Goal: Transaction & Acquisition: Obtain resource

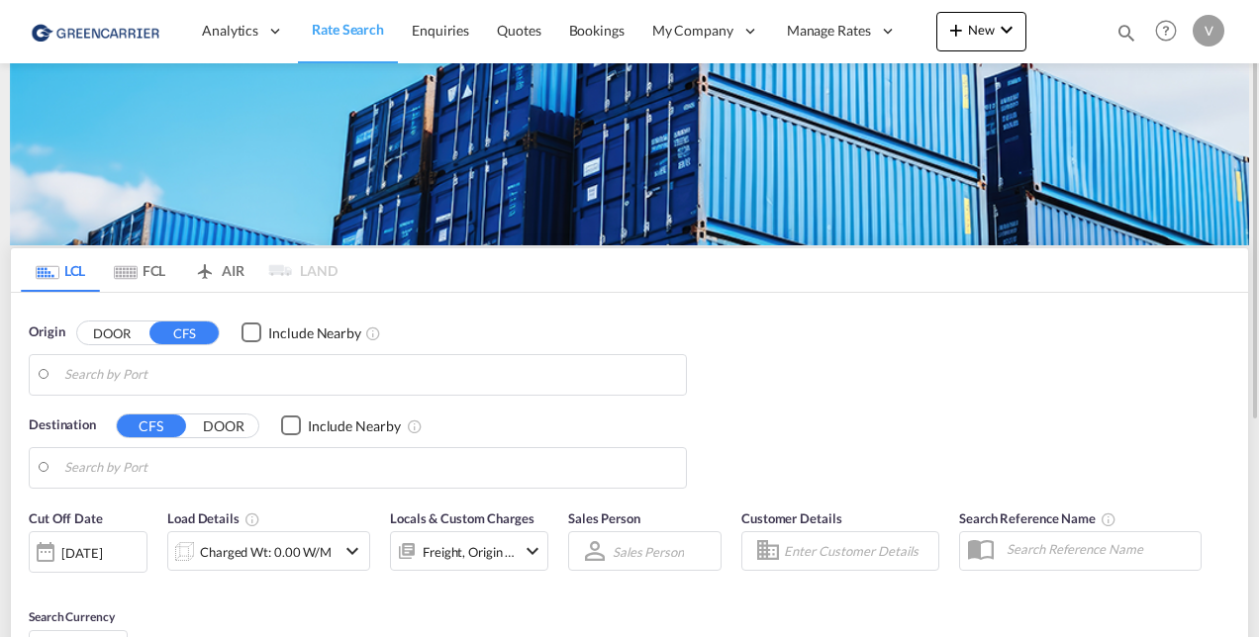
type input "[GEOGRAPHIC_DATA] ([GEOGRAPHIC_DATA]), CZPRG"
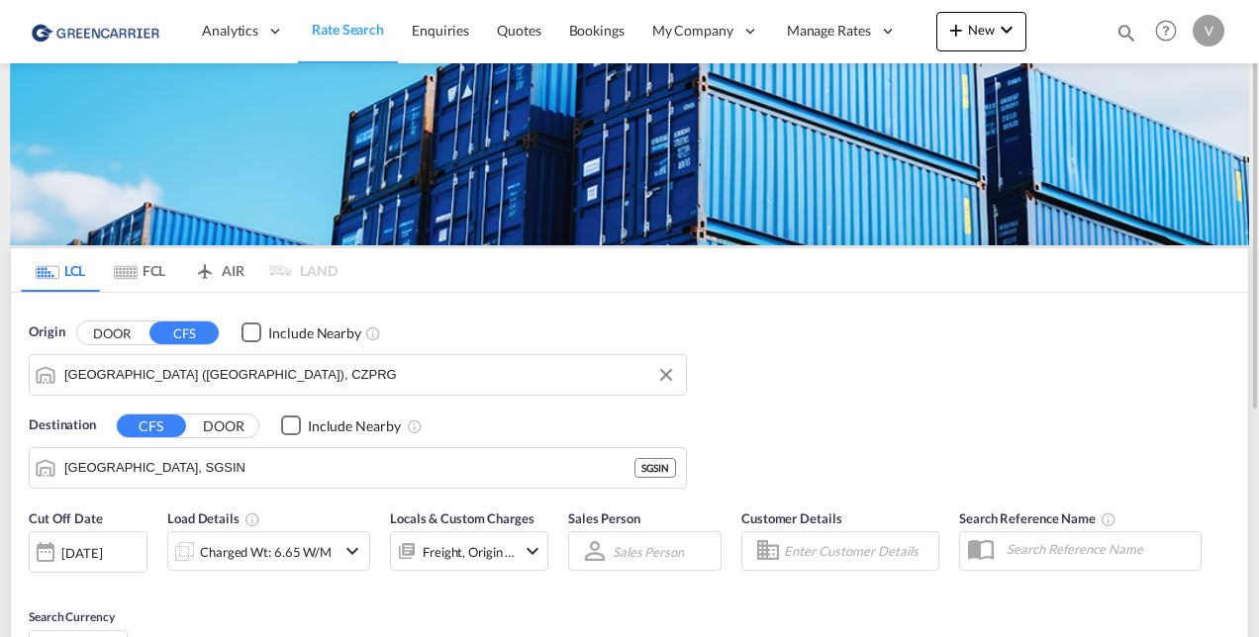
click at [152, 375] on input "[GEOGRAPHIC_DATA] ([GEOGRAPHIC_DATA]), CZPRG" at bounding box center [370, 375] width 612 height 30
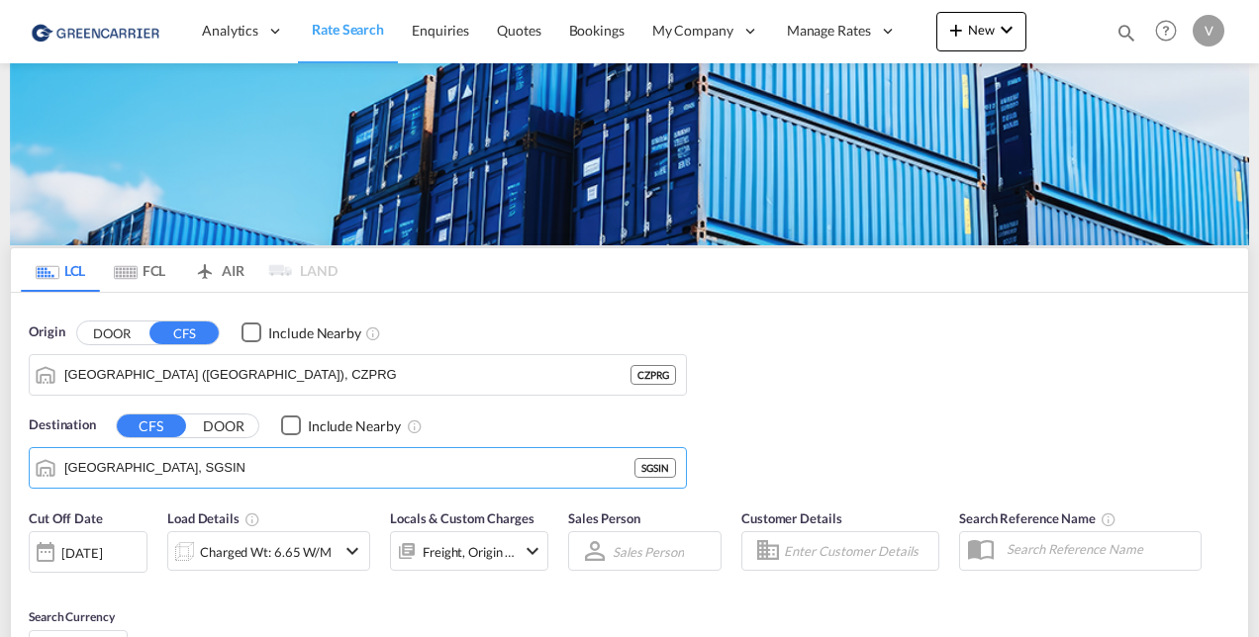
drag, startPoint x: 164, startPoint y: 475, endPoint x: -133, endPoint y: 468, distance: 297.0
click at [0, 468] on html "Analytics Reports Dashboard Rate Search Enquiries Quotes" at bounding box center [629, 318] width 1259 height 637
click at [132, 467] on input "Singapore, SGSIN" at bounding box center [370, 468] width 612 height 30
click at [134, 466] on input "Singapore, SGSIN" at bounding box center [370, 468] width 612 height 30
click at [135, 466] on input "Singapore, SGSIN" at bounding box center [370, 468] width 612 height 30
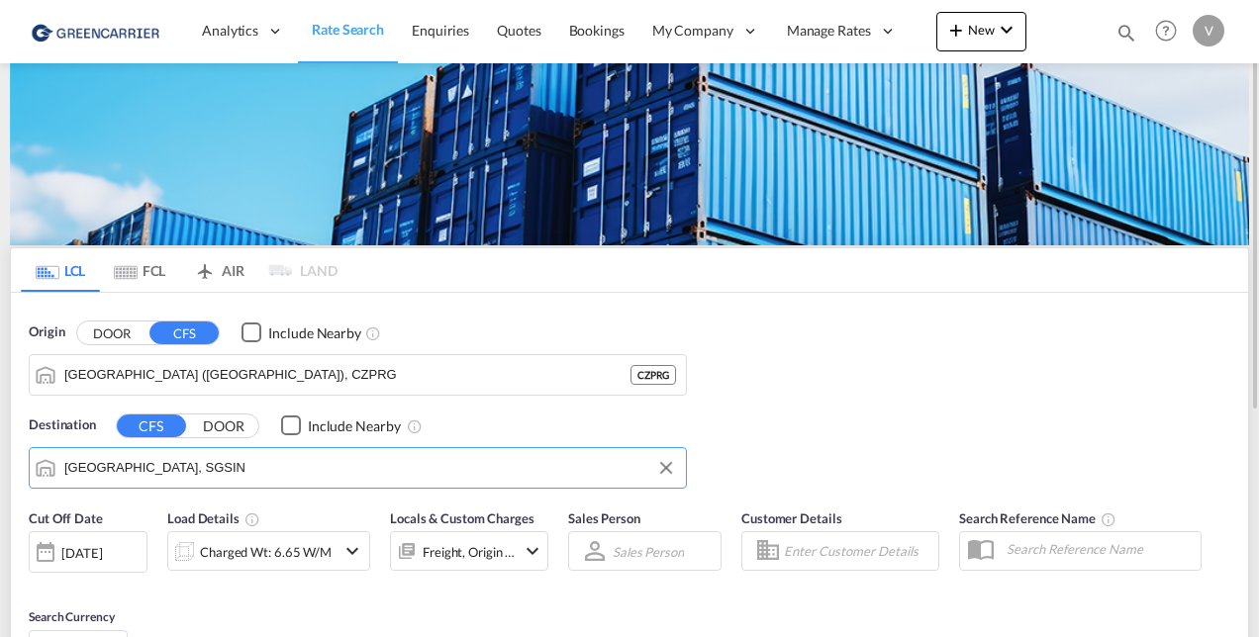
click at [140, 465] on input "Singapore, SGSIN" at bounding box center [370, 468] width 612 height 30
drag, startPoint x: 158, startPoint y: 470, endPoint x: 148, endPoint y: 476, distance: 11.5
click at [156, 474] on input "Singapore, SGSIN" at bounding box center [370, 468] width 612 height 30
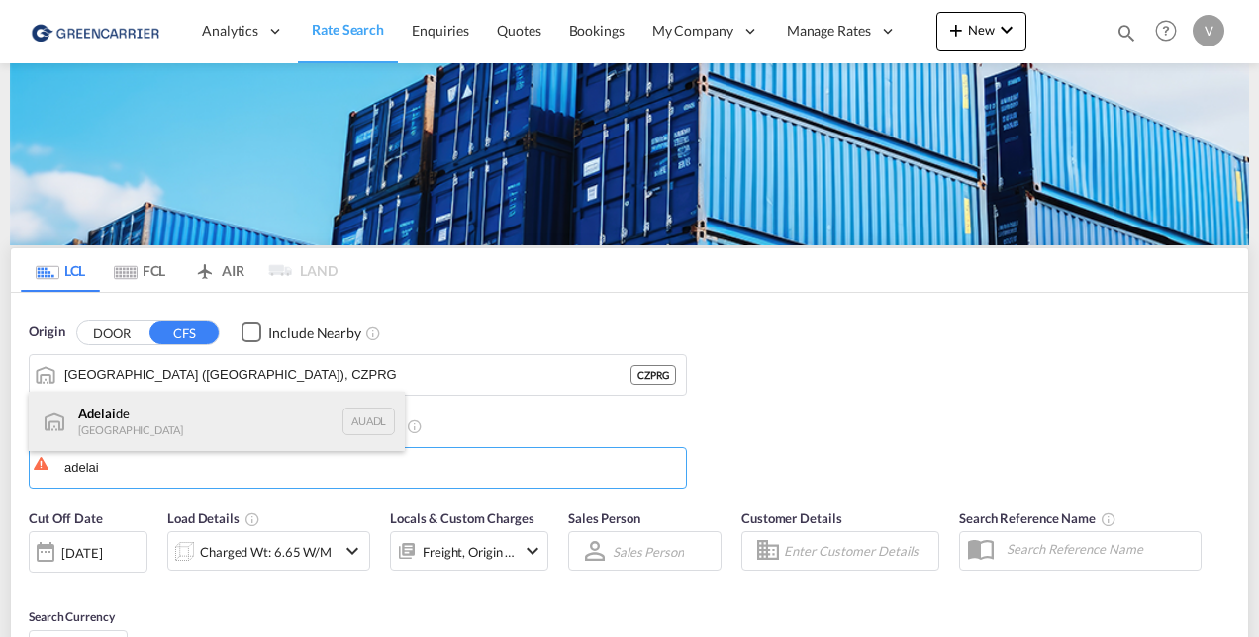
click at [123, 417] on div "Adelai de Australia AUADL" at bounding box center [217, 421] width 376 height 59
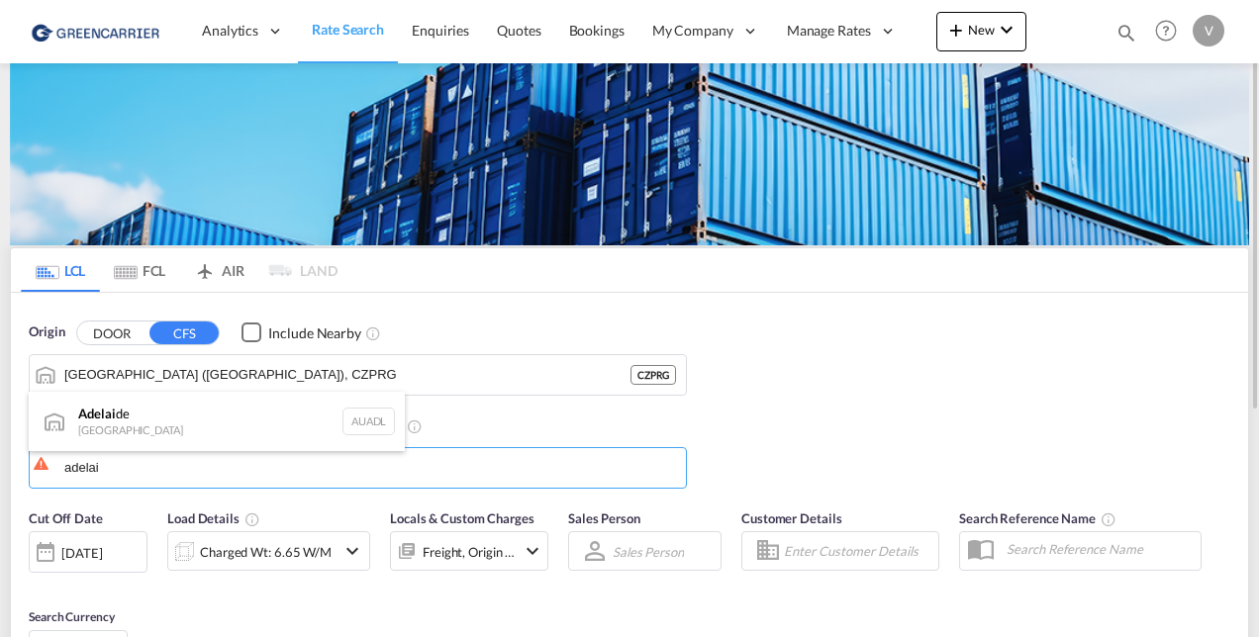
type input "Adelaide, AUADL"
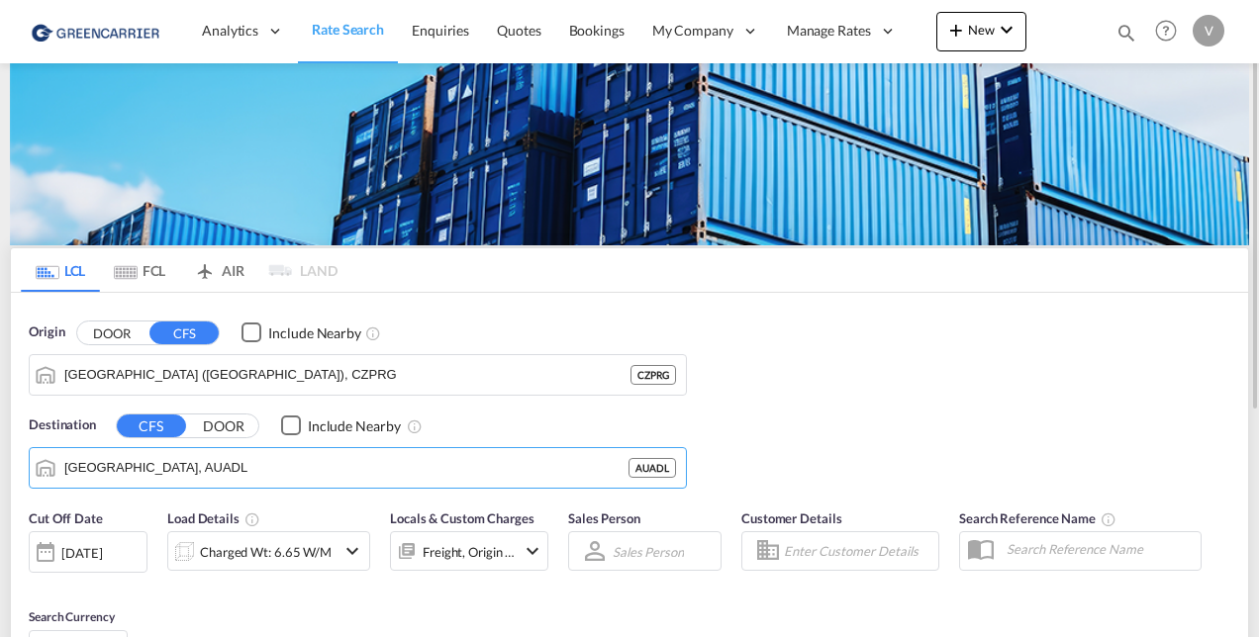
scroll to position [297, 0]
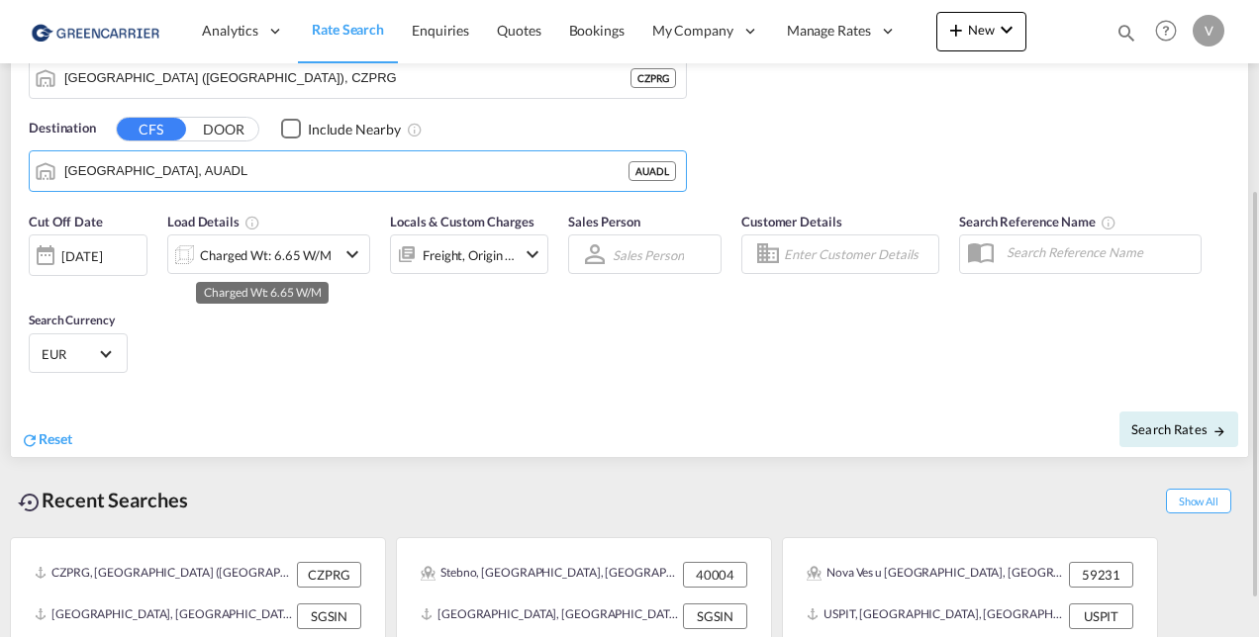
click at [267, 249] on div "Charged Wt: 6.65 W/M" at bounding box center [266, 255] width 132 height 28
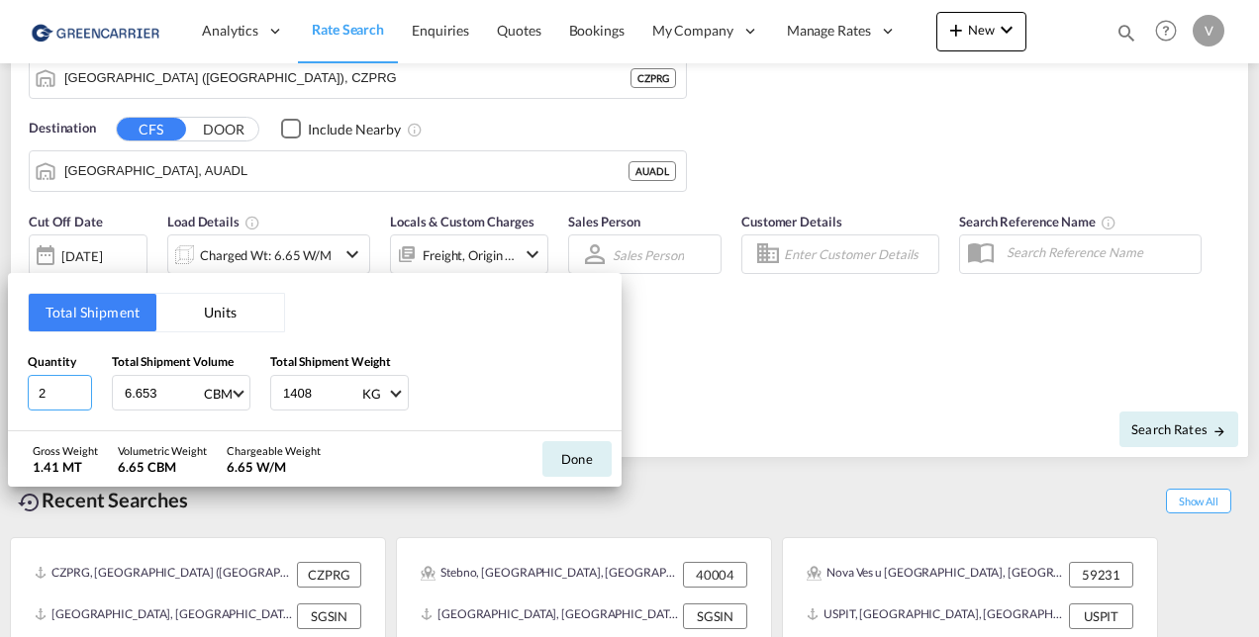
drag, startPoint x: 59, startPoint y: 395, endPoint x: -69, endPoint y: 389, distance: 128.8
click at [0, 389] on html "Analytics Reports Dashboard Rate Search Enquiries Quotes" at bounding box center [629, 318] width 1259 height 637
type input "1"
click at [202, 397] on md-select-value "CBM" at bounding box center [224, 393] width 45 height 34
click at [158, 392] on md-backdrop at bounding box center [629, 318] width 1259 height 637
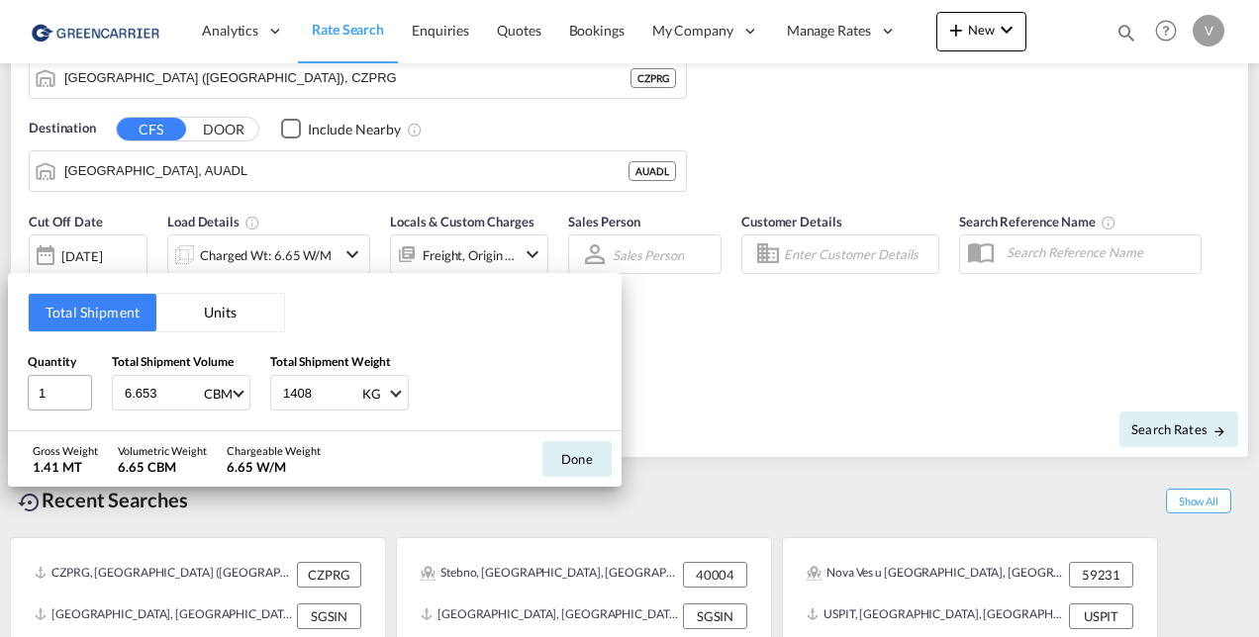
drag, startPoint x: 158, startPoint y: 392, endPoint x: 59, endPoint y: 381, distance: 99.6
click at [40, 386] on div "Quantity 1 Total Shipment Volume 6.653 CBM Total Shipment Weight 1408 KG KG LB" at bounding box center [315, 381] width 574 height 59
click at [134, 396] on input "6.653" at bounding box center [162, 393] width 79 height 34
type input "3.459"
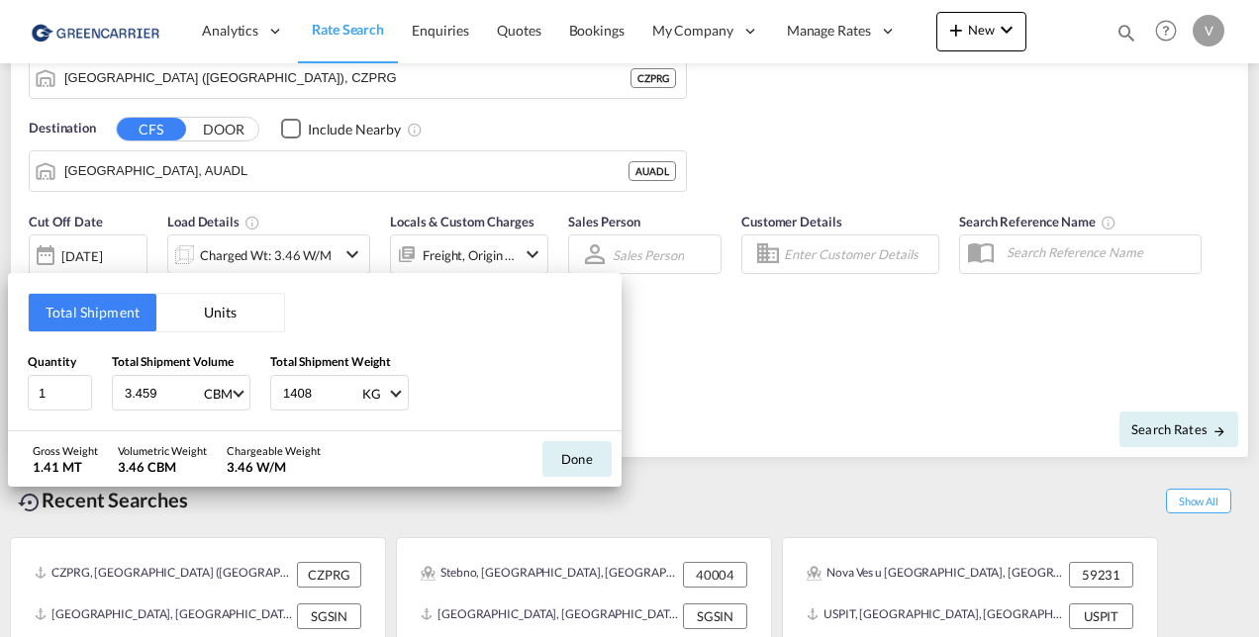
click at [299, 399] on input "1408" at bounding box center [320, 393] width 79 height 34
type input "560"
click at [594, 467] on button "Done" at bounding box center [576, 459] width 69 height 36
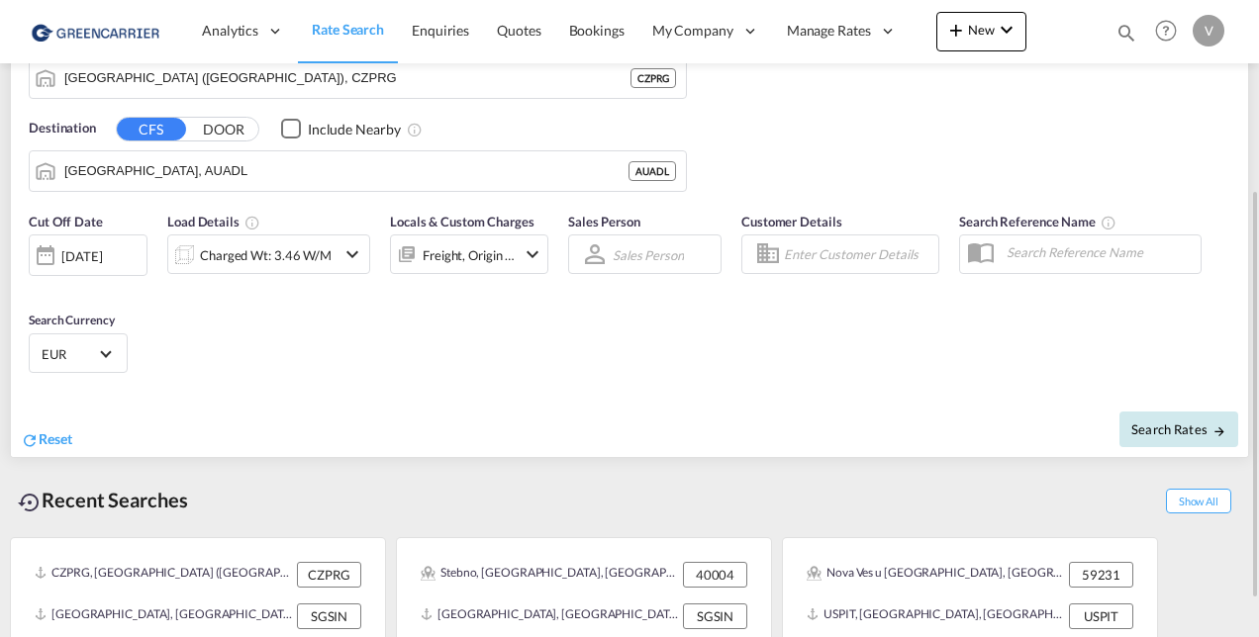
click at [1170, 427] on span "Search Rates" at bounding box center [1178, 430] width 95 height 16
type input "CZPRG to AUADL / 8 Oct 2025"
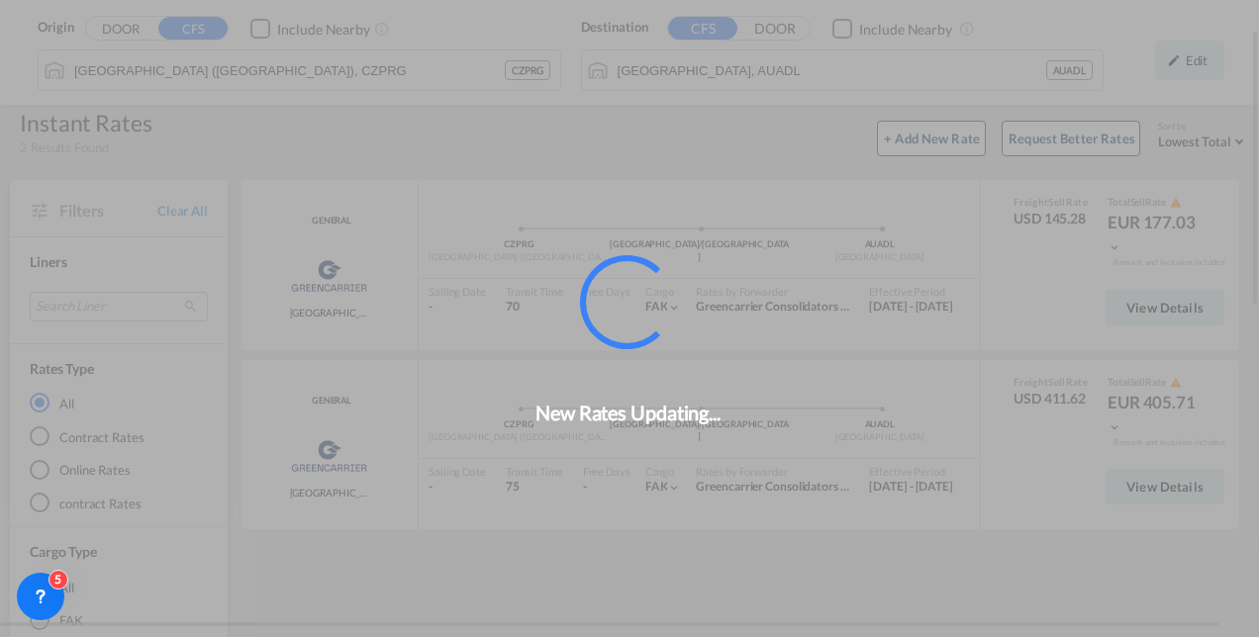
scroll to position [76, 0]
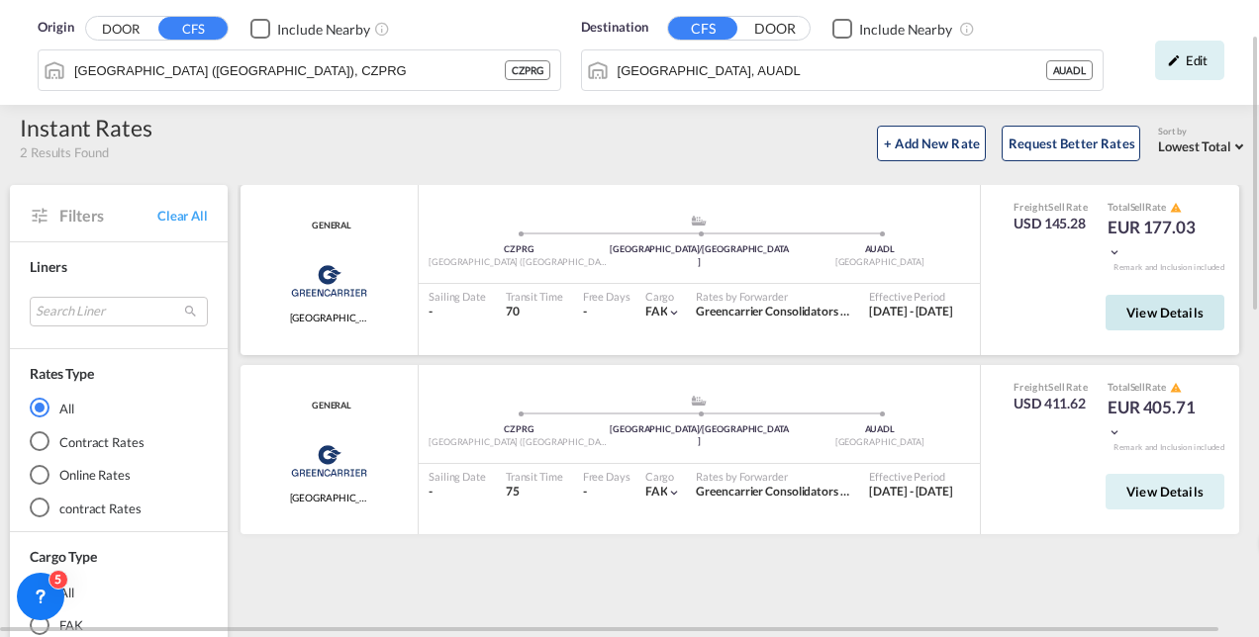
click at [1156, 312] on span "View Details" at bounding box center [1164, 313] width 77 height 16
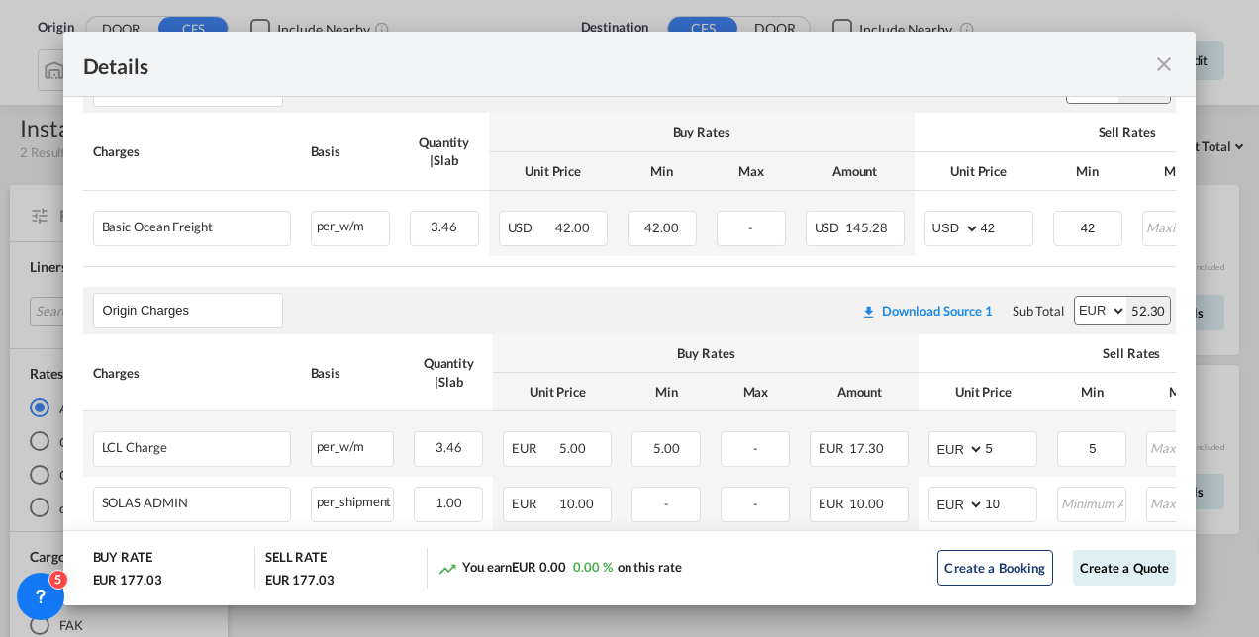
scroll to position [561, 0]
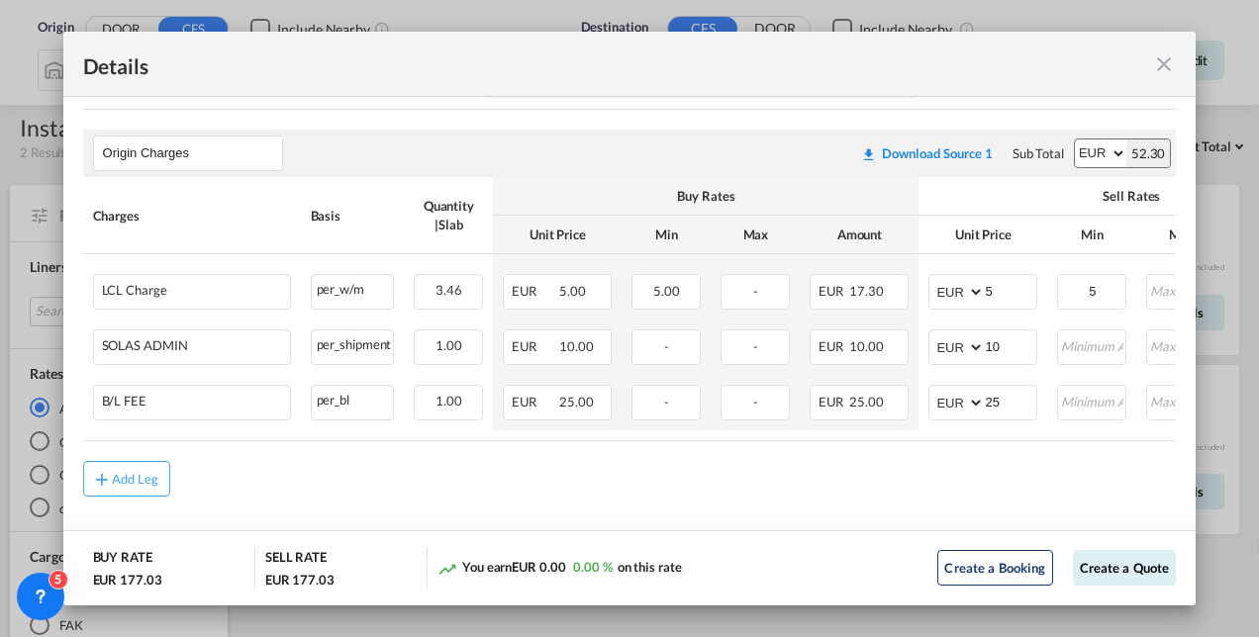
click at [1160, 67] on md-icon "icon-close fg-AAA8AD m-0 cursor" at bounding box center [1164, 64] width 24 height 24
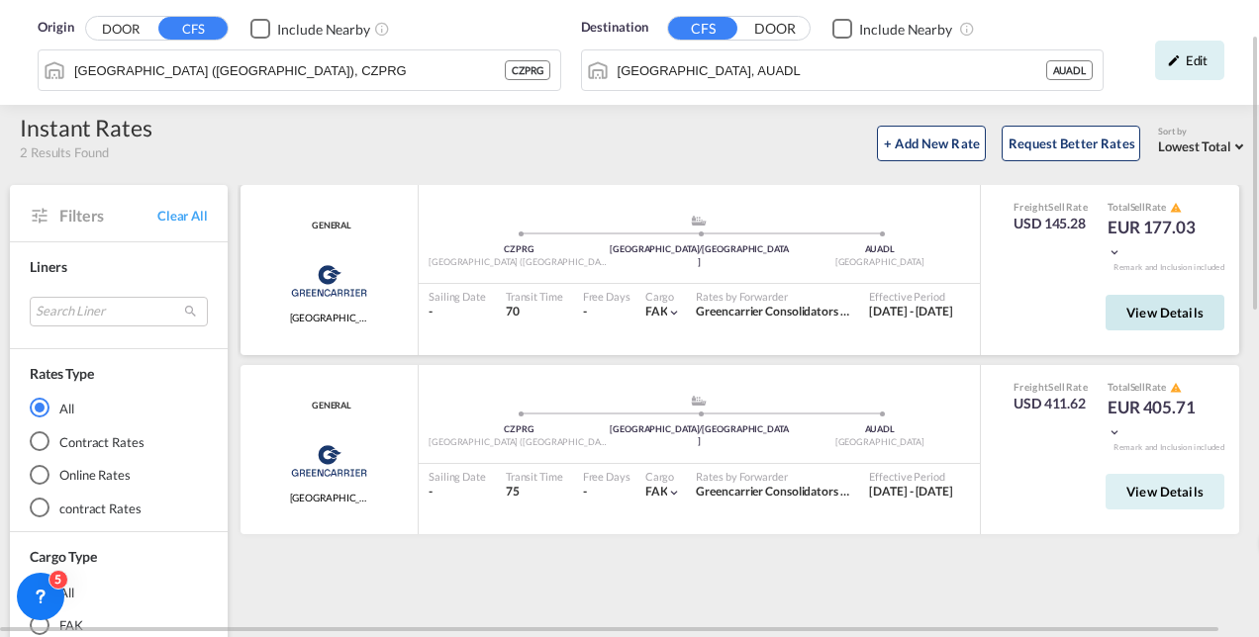
click at [1125, 299] on button "View Details" at bounding box center [1164, 313] width 119 height 36
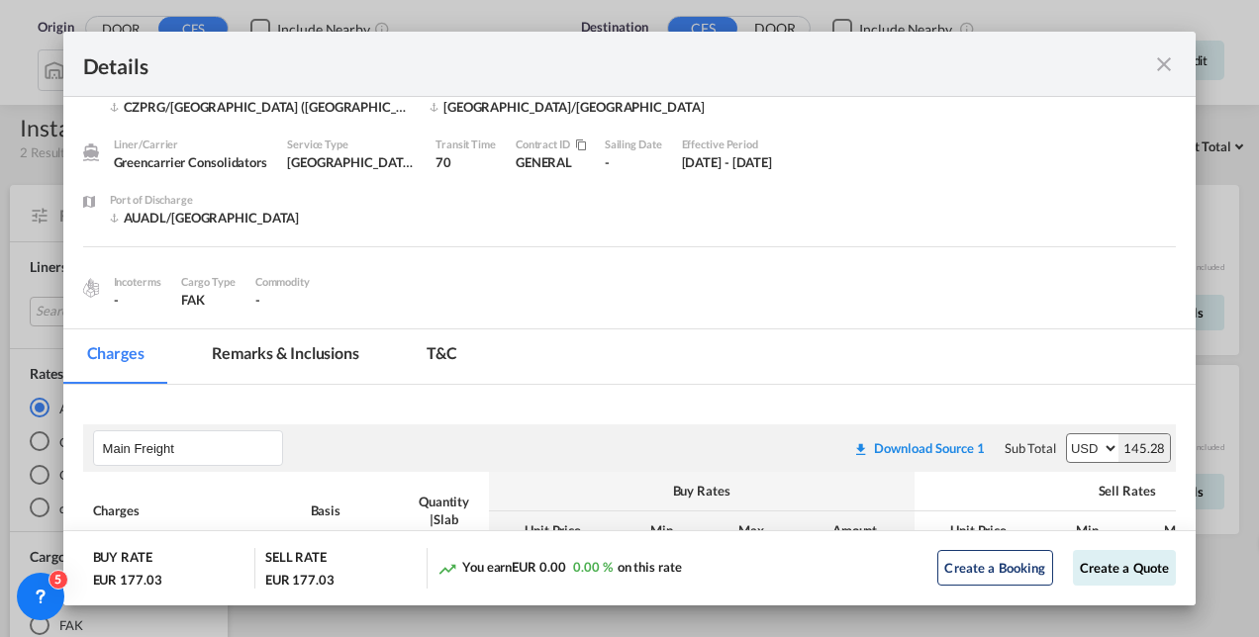
scroll to position [0, 0]
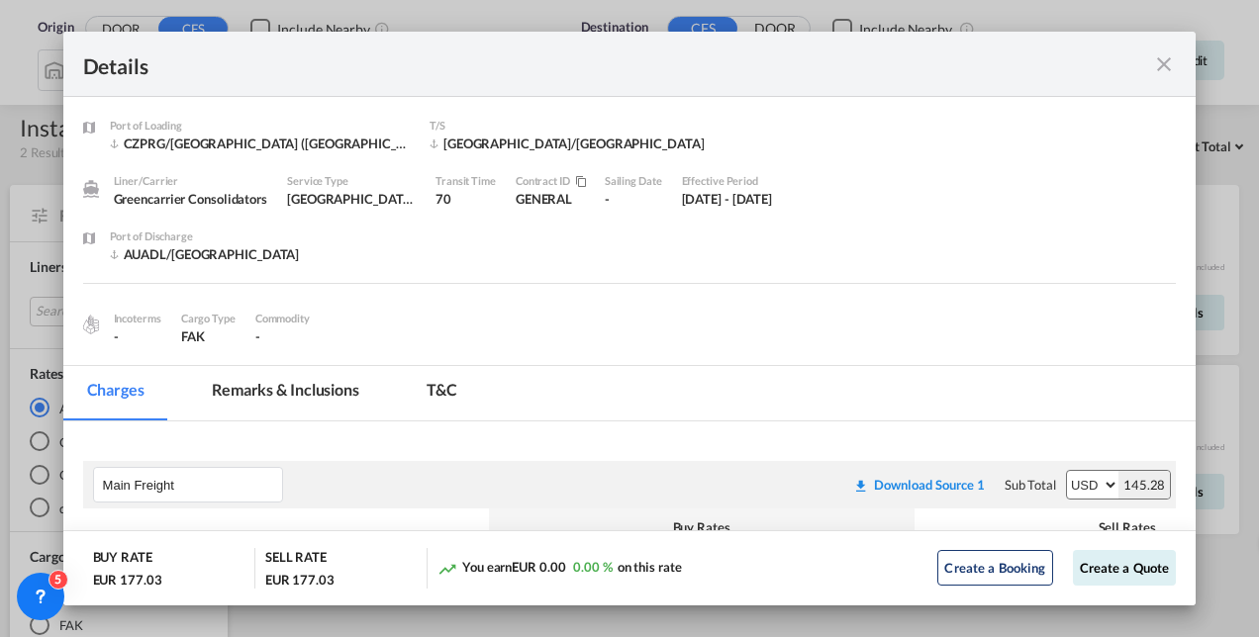
click at [1180, 63] on div "Details" at bounding box center [629, 64] width 1133 height 65
click at [1171, 63] on md-icon "icon-close fg-AAA8AD m-0 cursor" at bounding box center [1164, 64] width 24 height 24
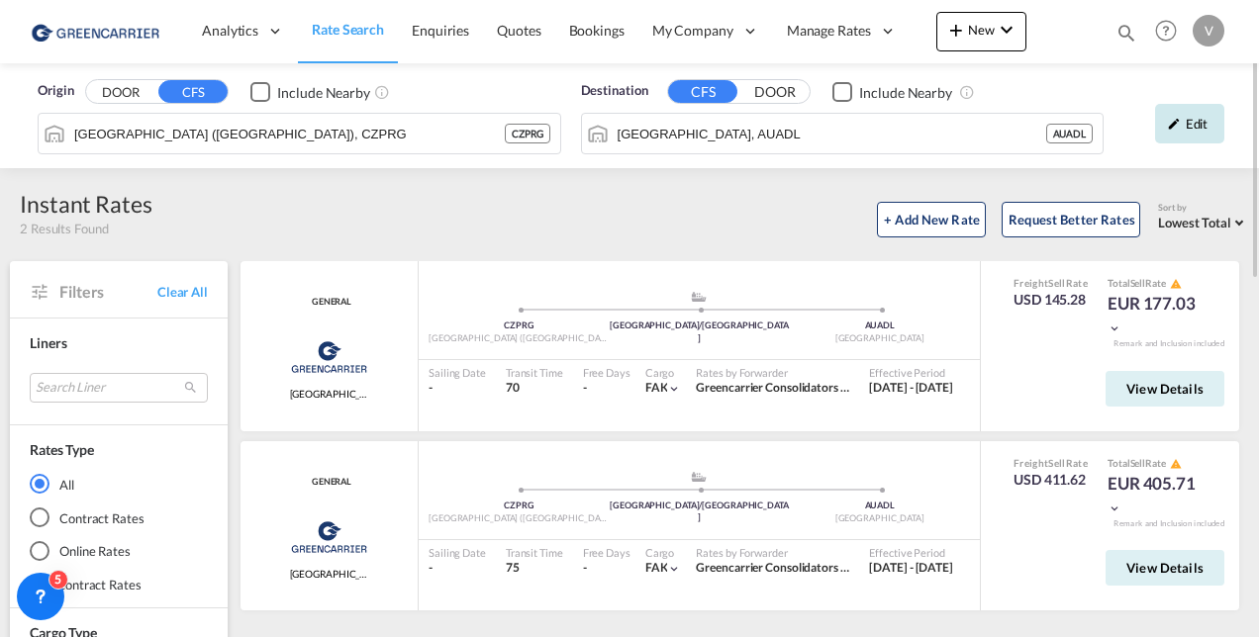
click at [1191, 122] on div "Edit" at bounding box center [1189, 124] width 69 height 40
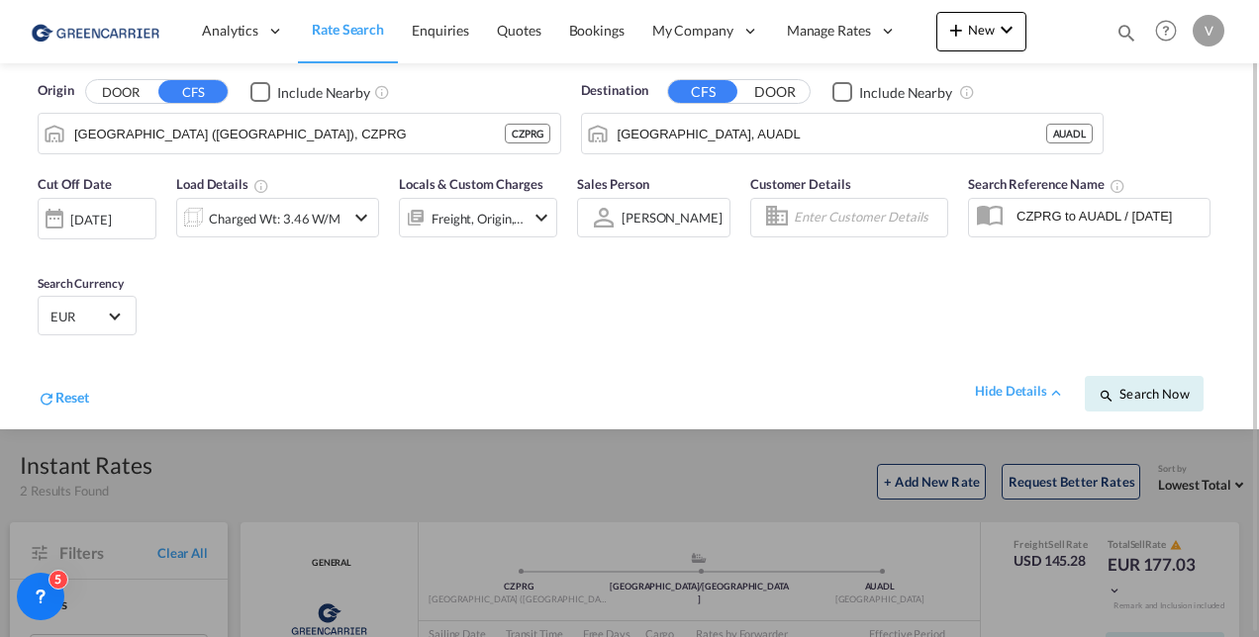
click at [101, 83] on button "DOOR" at bounding box center [120, 92] width 69 height 23
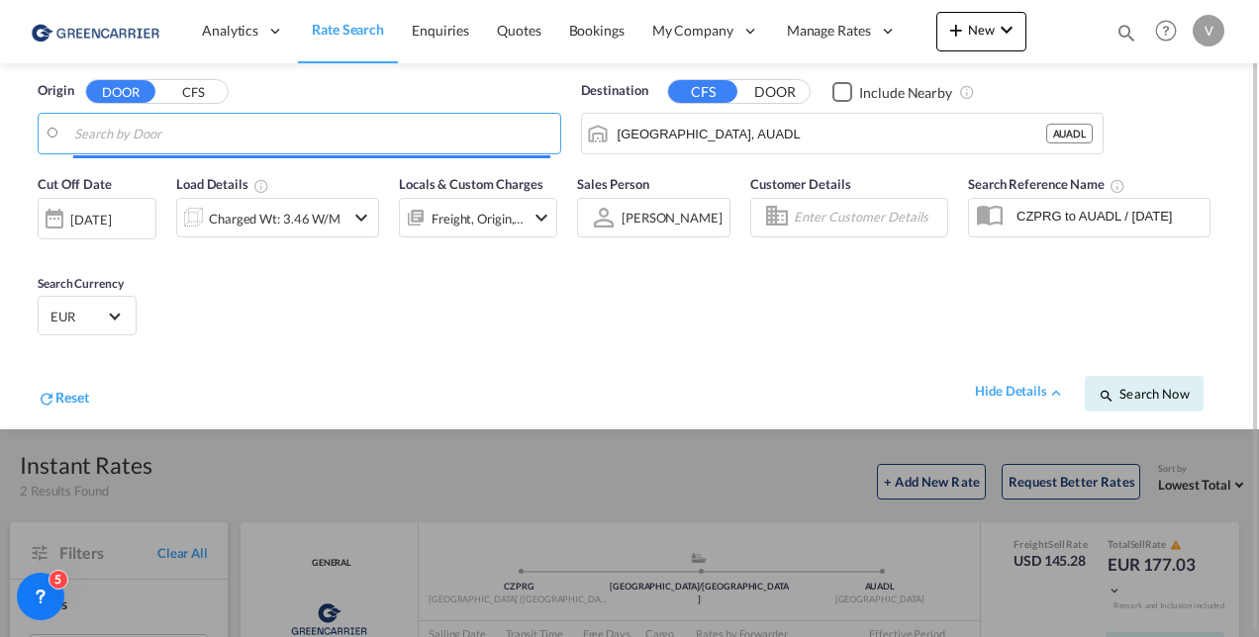
click at [216, 131] on input "Search by Door" at bounding box center [312, 134] width 476 height 30
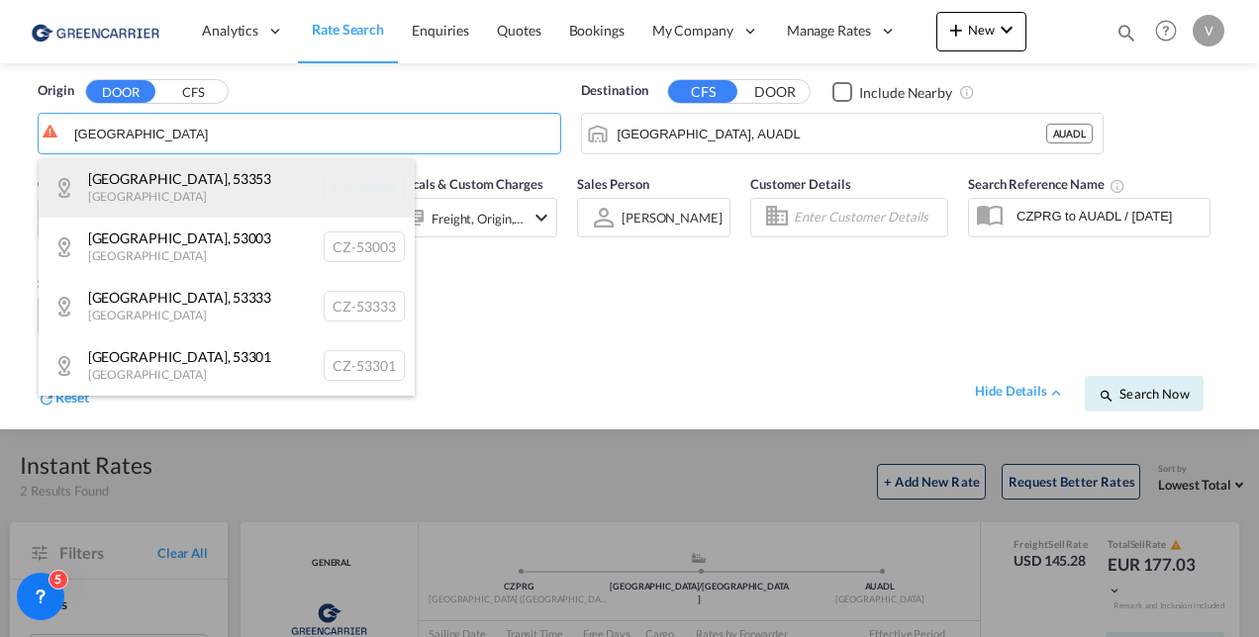
click at [153, 179] on div "Pardubice , 53353 Czech Republic CZ-53353" at bounding box center [227, 187] width 376 height 59
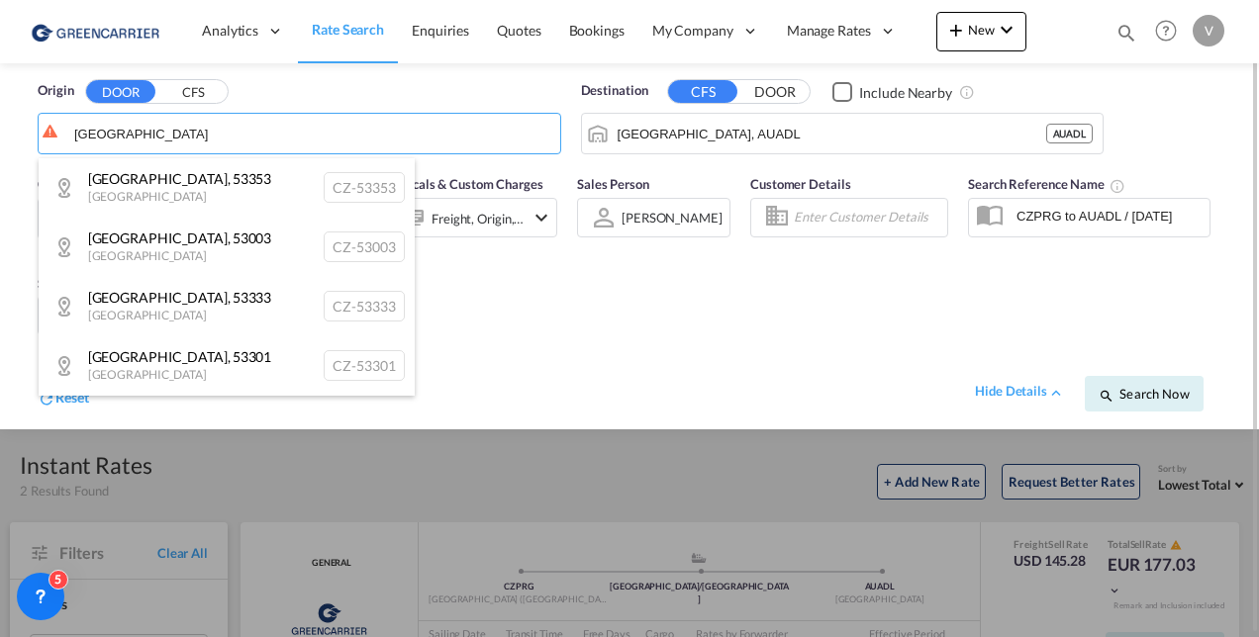
type input "CZ-53353, Pardubice"
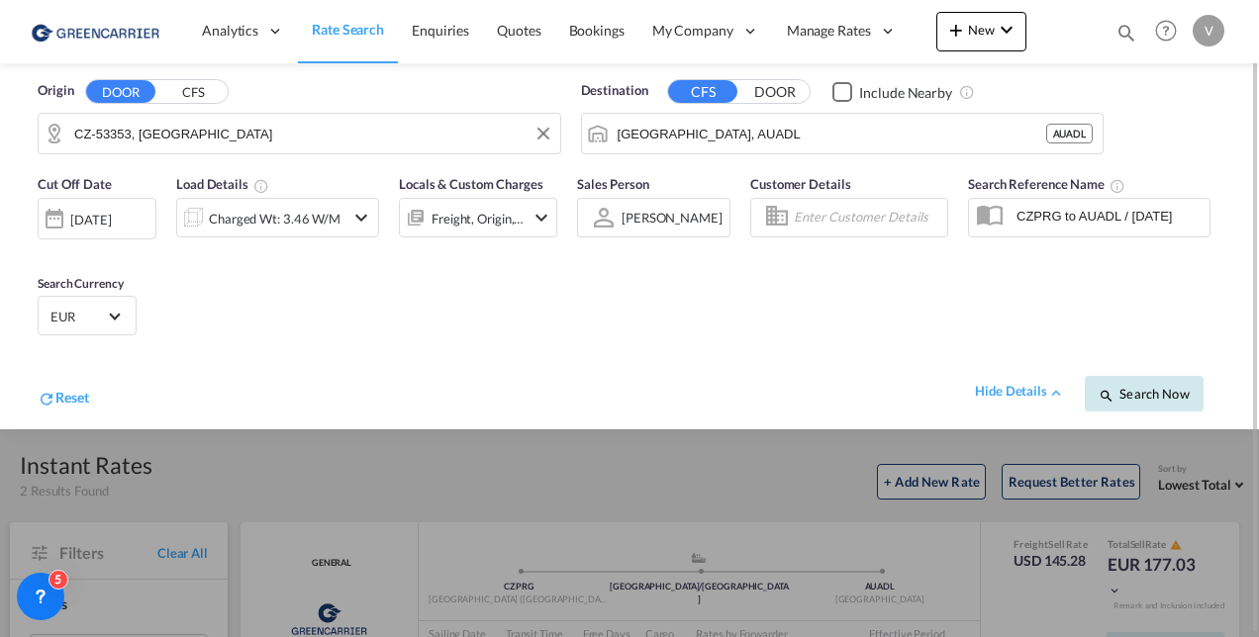
click at [1154, 386] on span "Search Now" at bounding box center [1144, 394] width 90 height 16
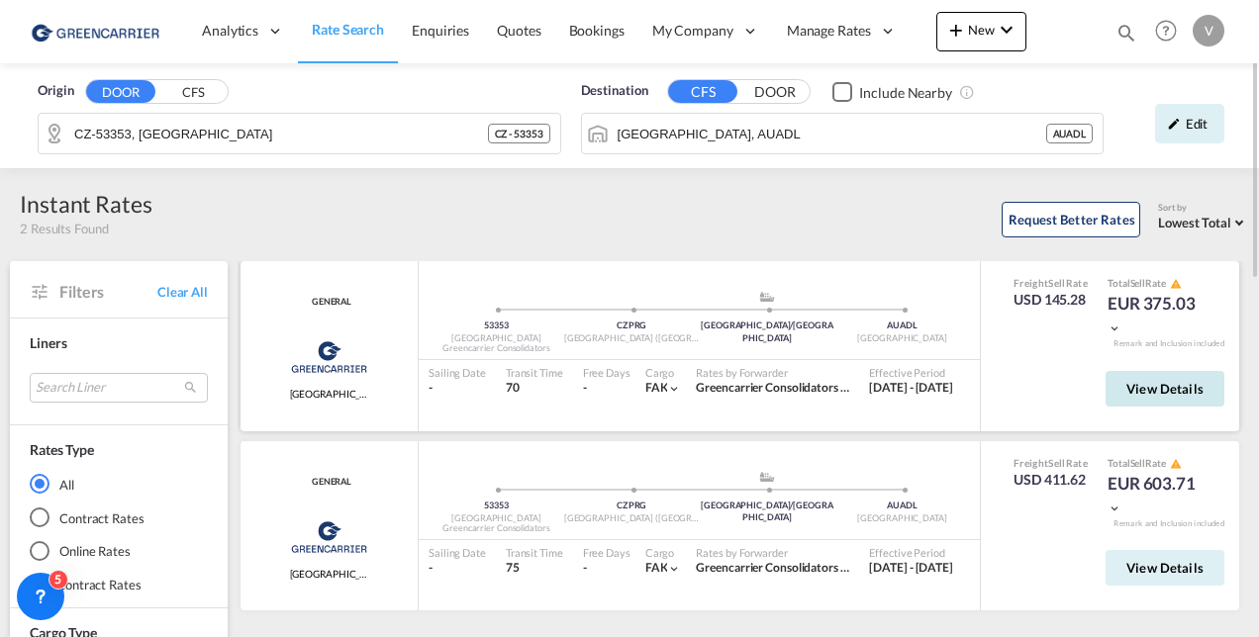
click at [1164, 384] on span "View Details" at bounding box center [1164, 389] width 77 height 16
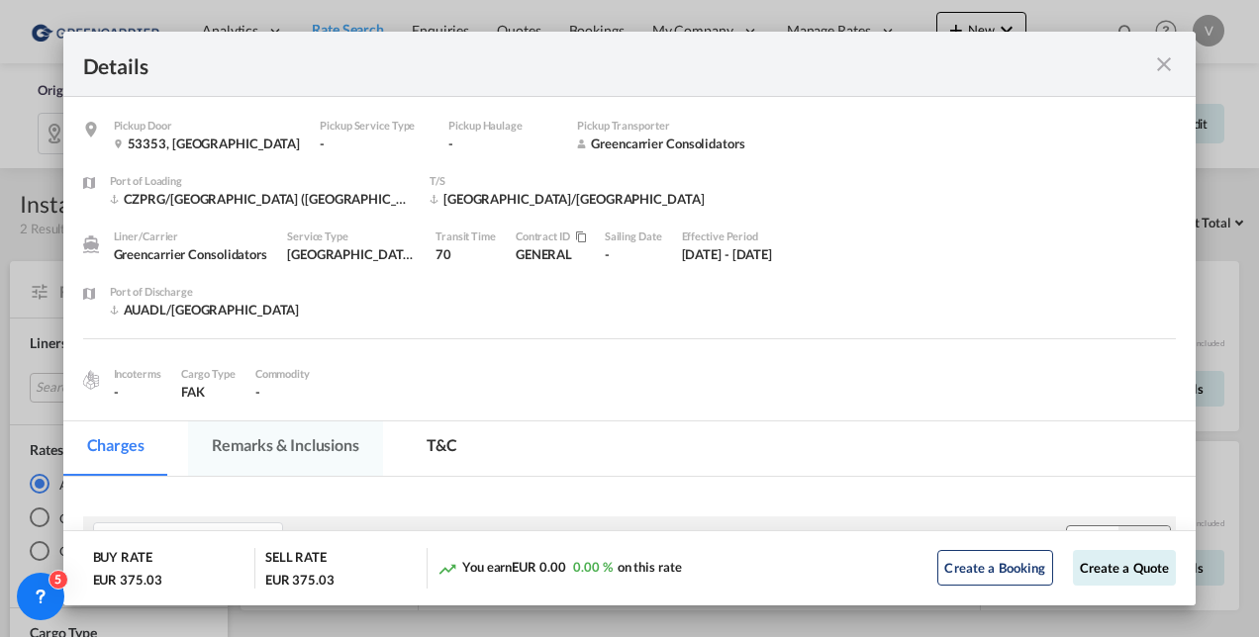
click at [279, 439] on md-tab-item "Remarks & Inclusions" at bounding box center [285, 449] width 195 height 54
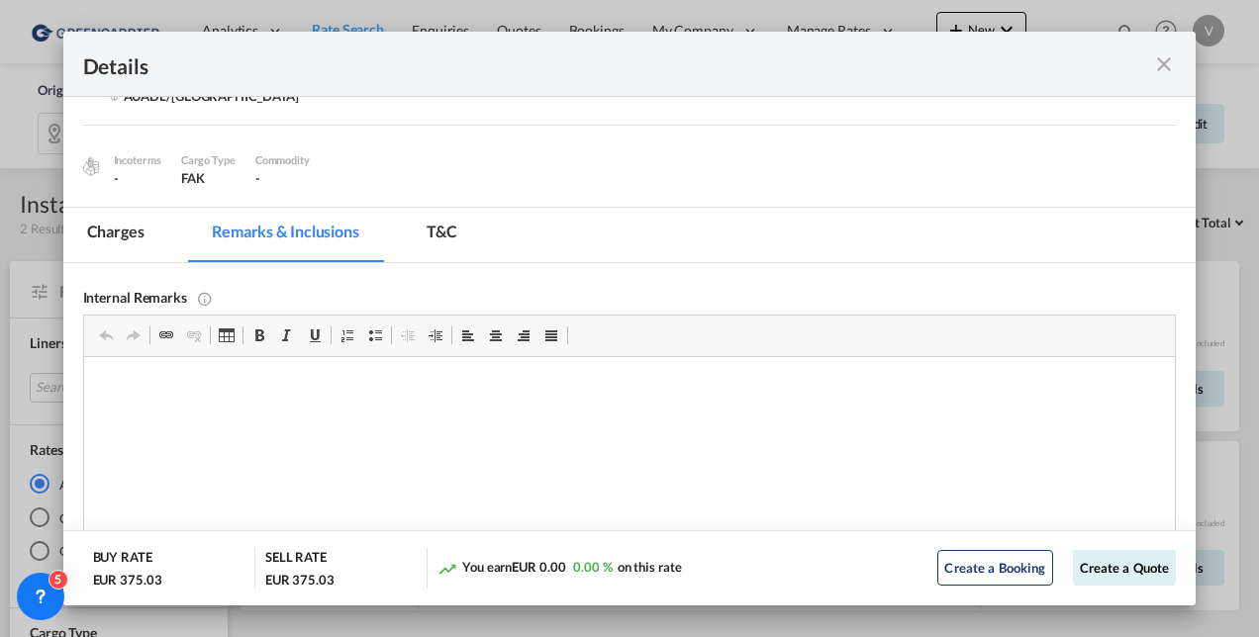
scroll to position [98, 0]
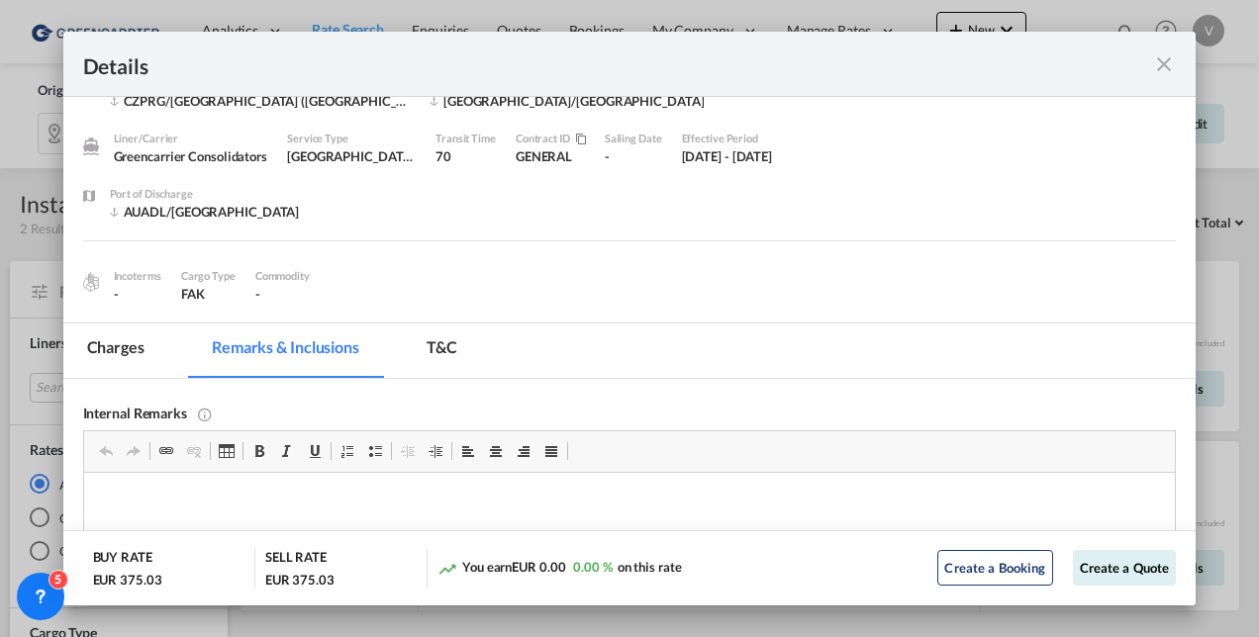
click at [1176, 65] on div "Details" at bounding box center [629, 64] width 1133 height 65
click at [1171, 64] on md-icon "icon-close fg-AAA8AD m-0 cursor" at bounding box center [1164, 64] width 24 height 24
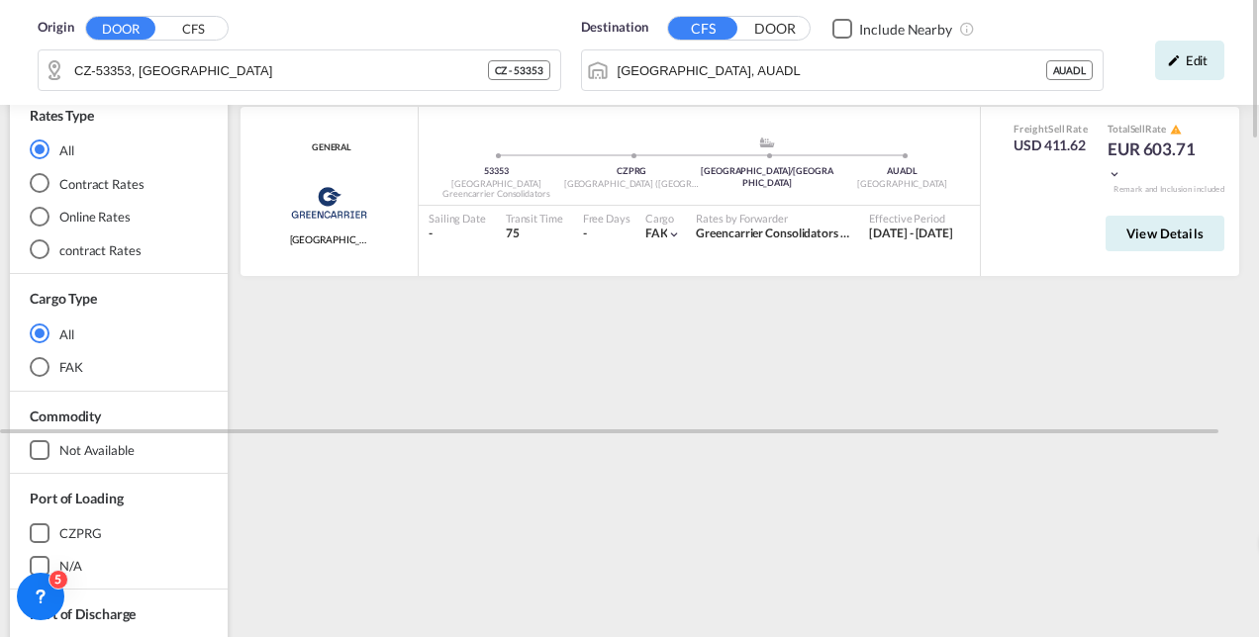
scroll to position [38, 0]
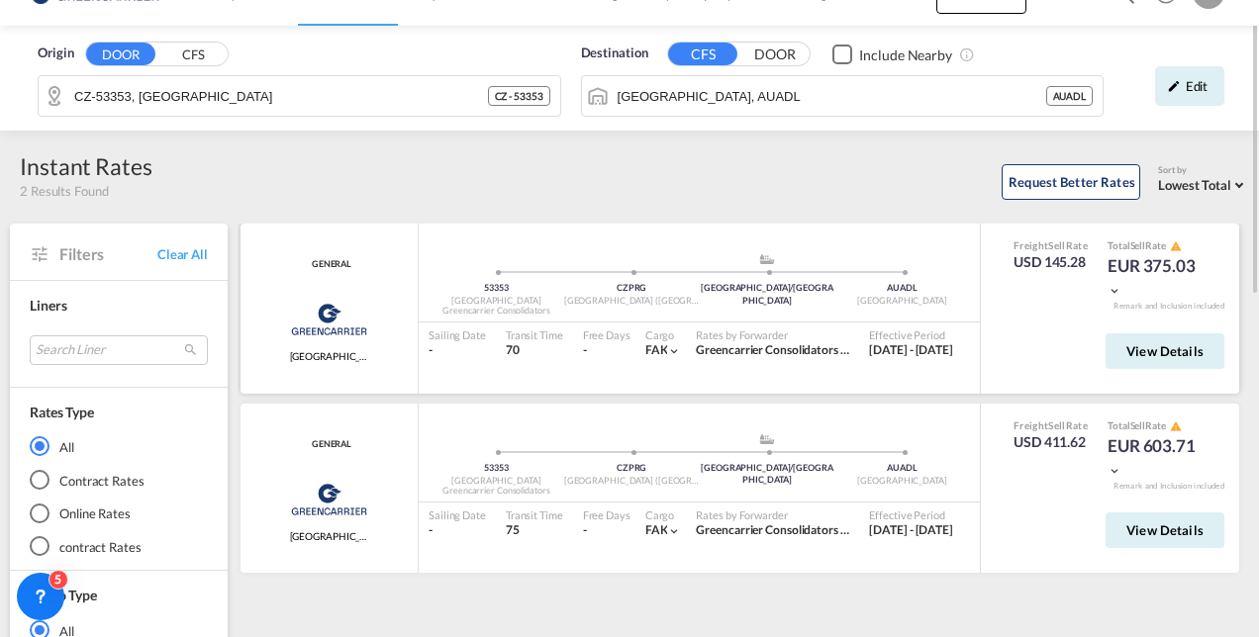
click at [1114, 285] on md-icon "icon-chevron-down" at bounding box center [1114, 291] width 14 height 14
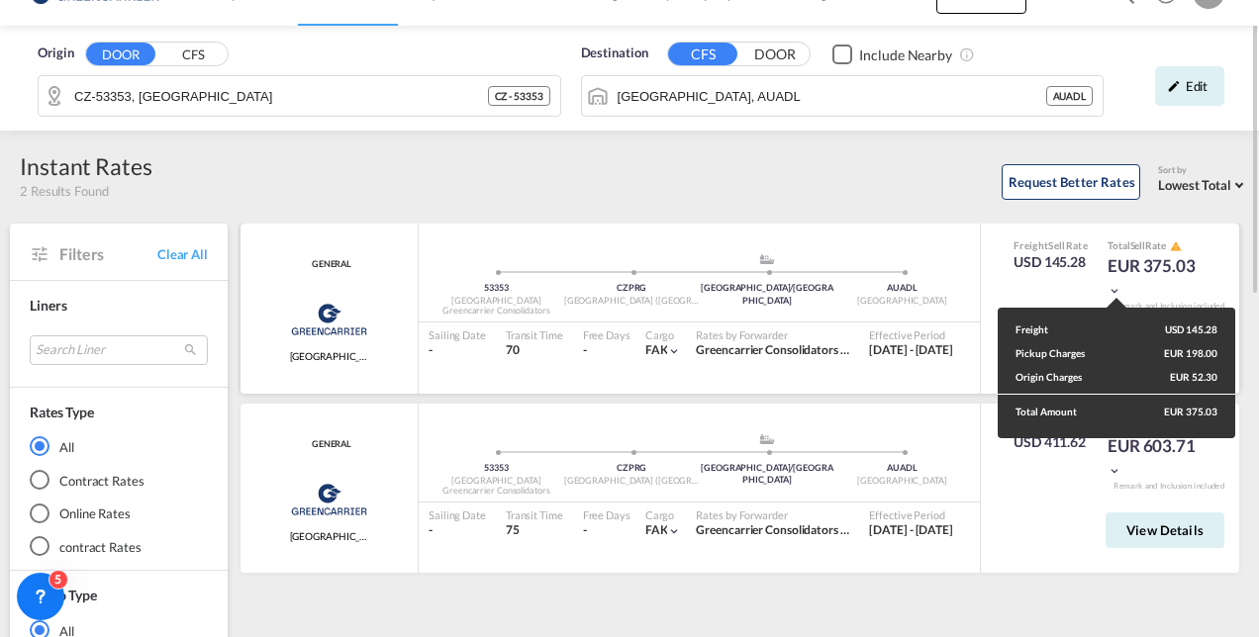
click at [1114, 285] on div "Freight USD 145.28 Pickup Charges EUR 198.00 Origin Charges EUR 52.30 Total Amo…" at bounding box center [629, 318] width 1259 height 637
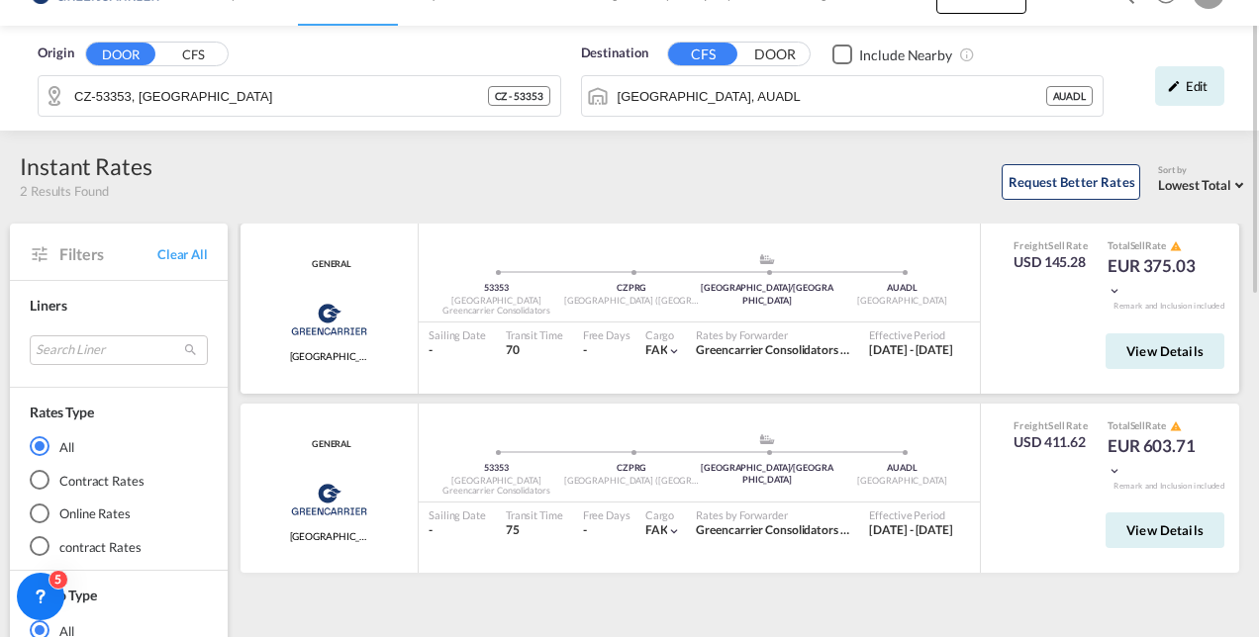
scroll to position [0, 0]
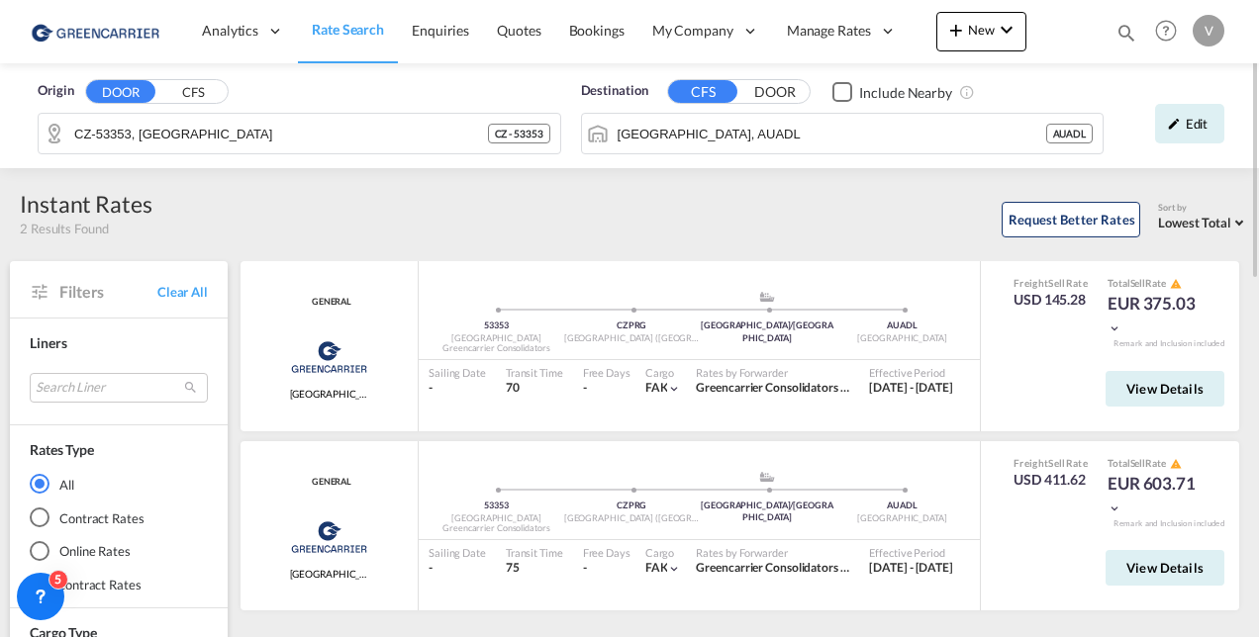
click at [1188, 123] on div "Edit" at bounding box center [1189, 124] width 69 height 40
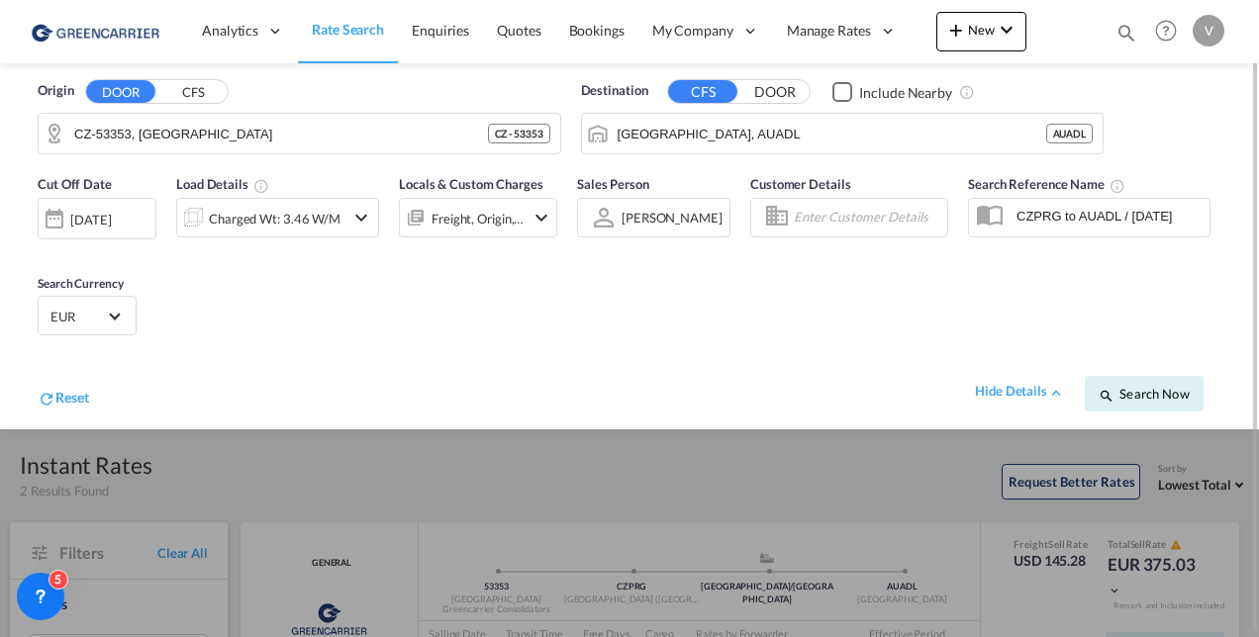
click at [526, 218] on div "Freight, Origin, Destination" at bounding box center [478, 218] width 158 height 40
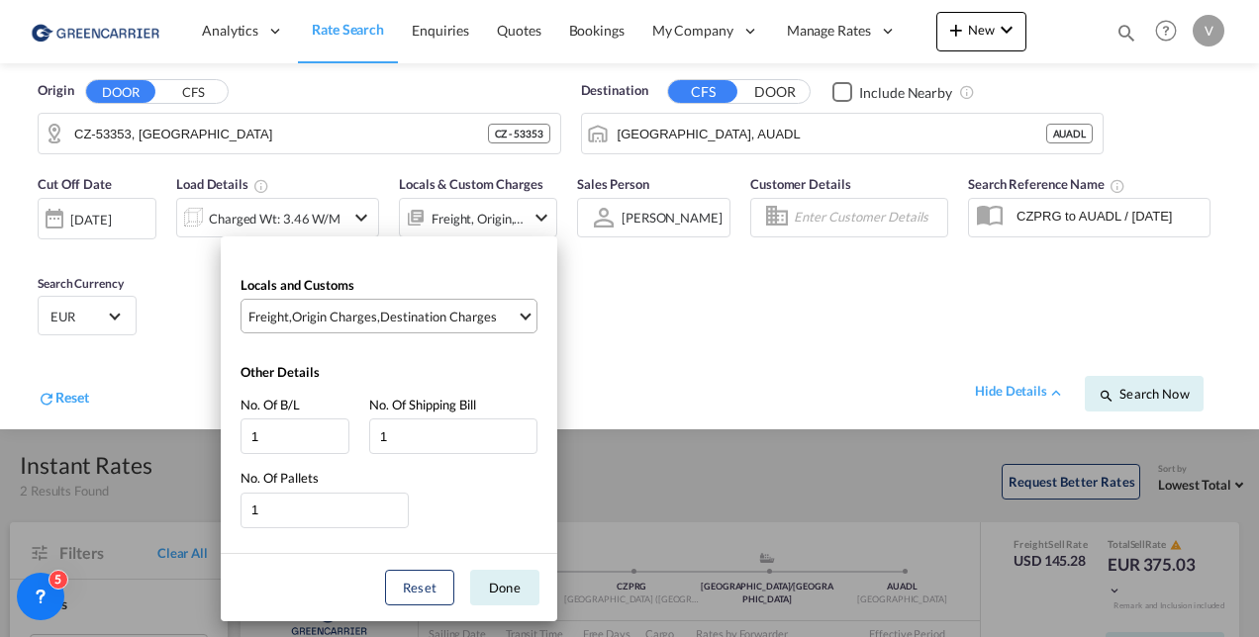
click at [509, 317] on span "Freight , Origin Charges , Destination Charges" at bounding box center [382, 317] width 268 height 18
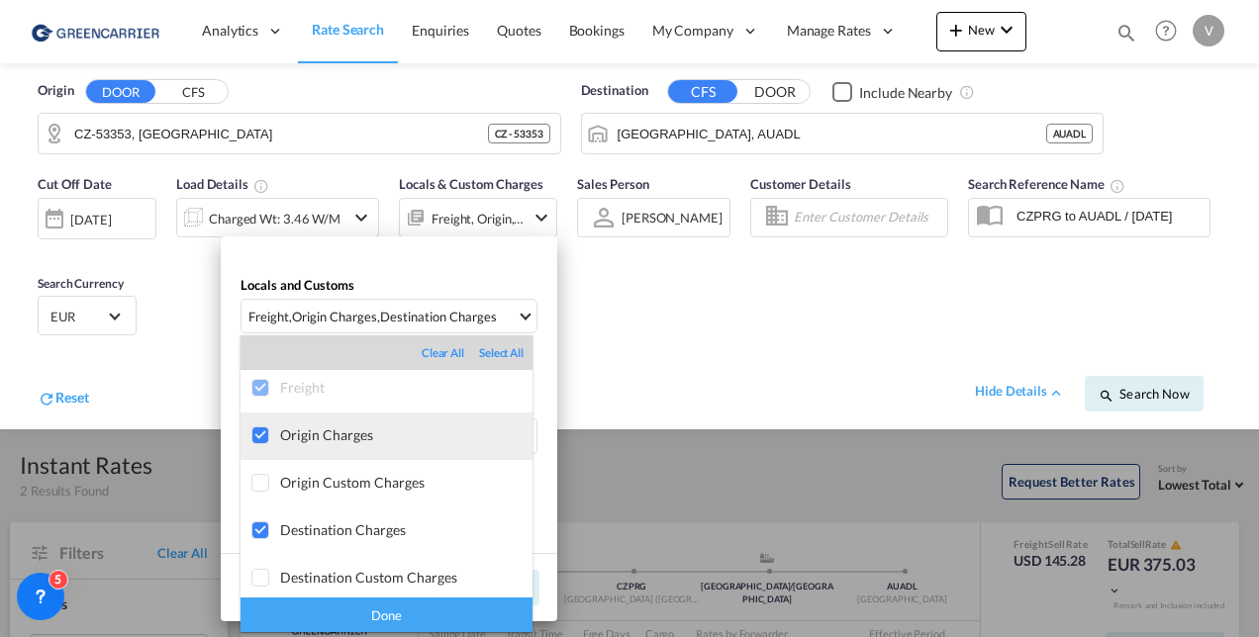
scroll to position [10, 0]
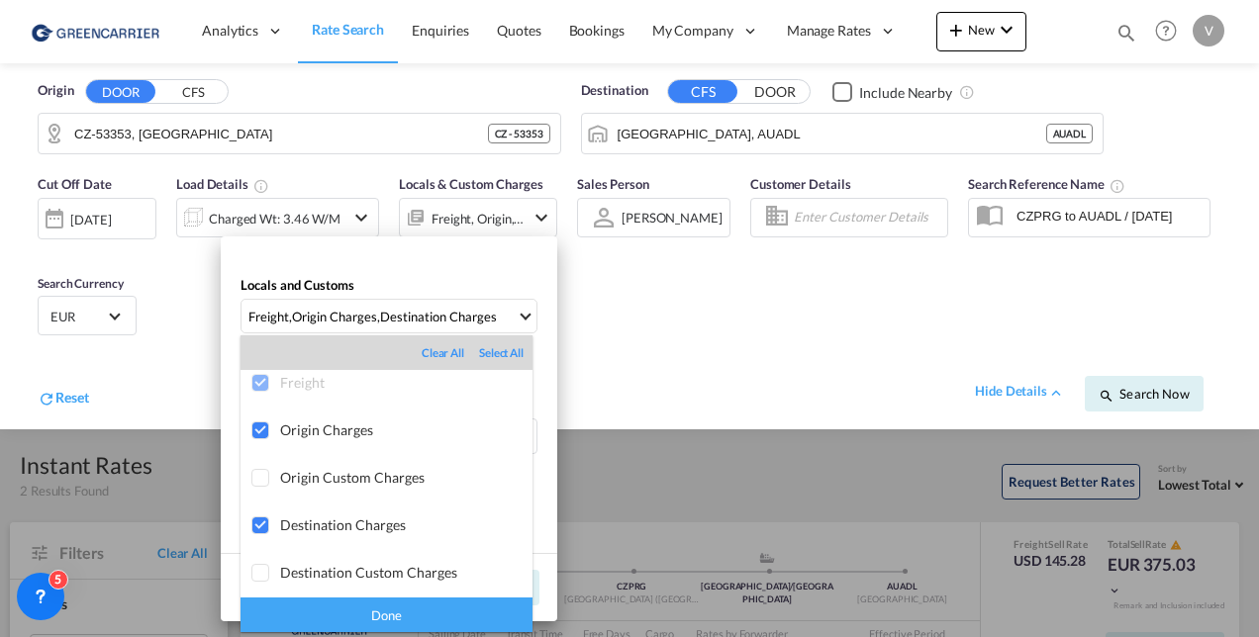
click at [839, 359] on md-backdrop at bounding box center [629, 318] width 1259 height 637
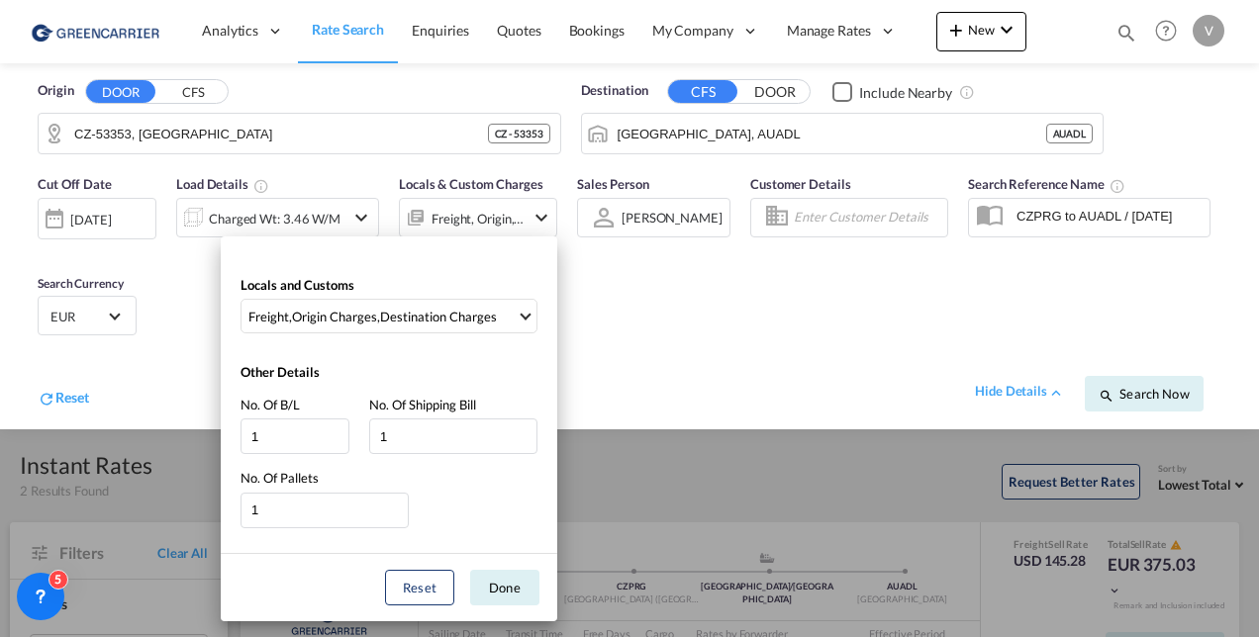
click at [924, 467] on div "Locals and Customs Freight , Origin Charges , Destination Charges Other Details…" at bounding box center [629, 318] width 1259 height 637
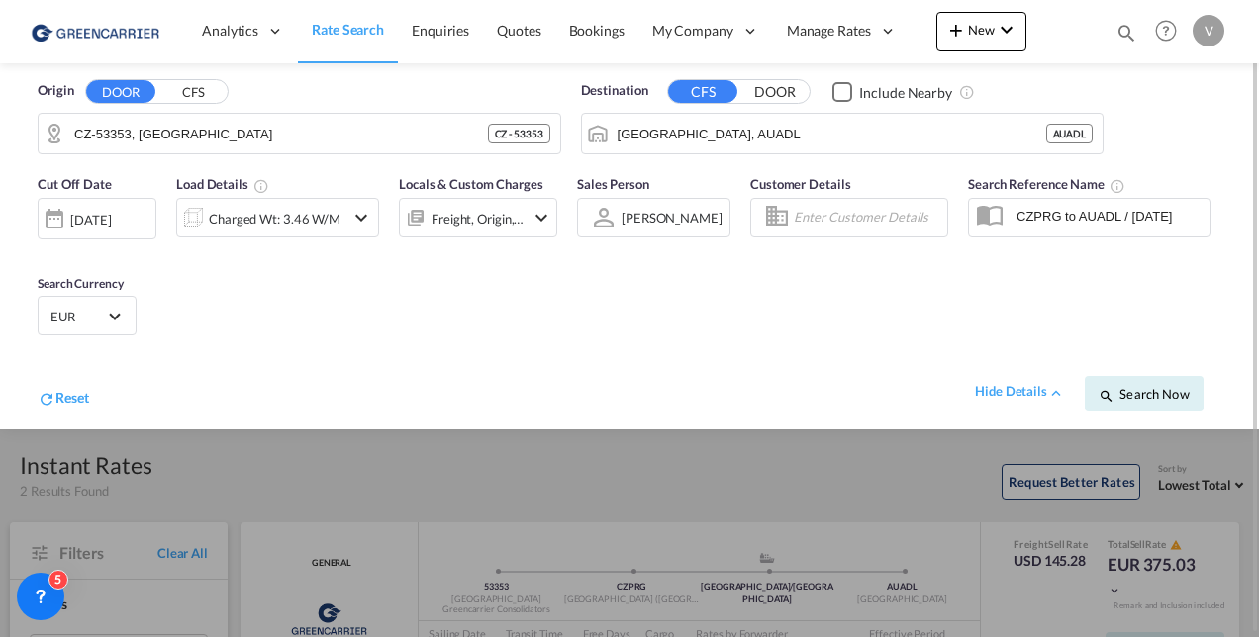
click at [919, 459] on div at bounding box center [629, 318] width 1259 height 637
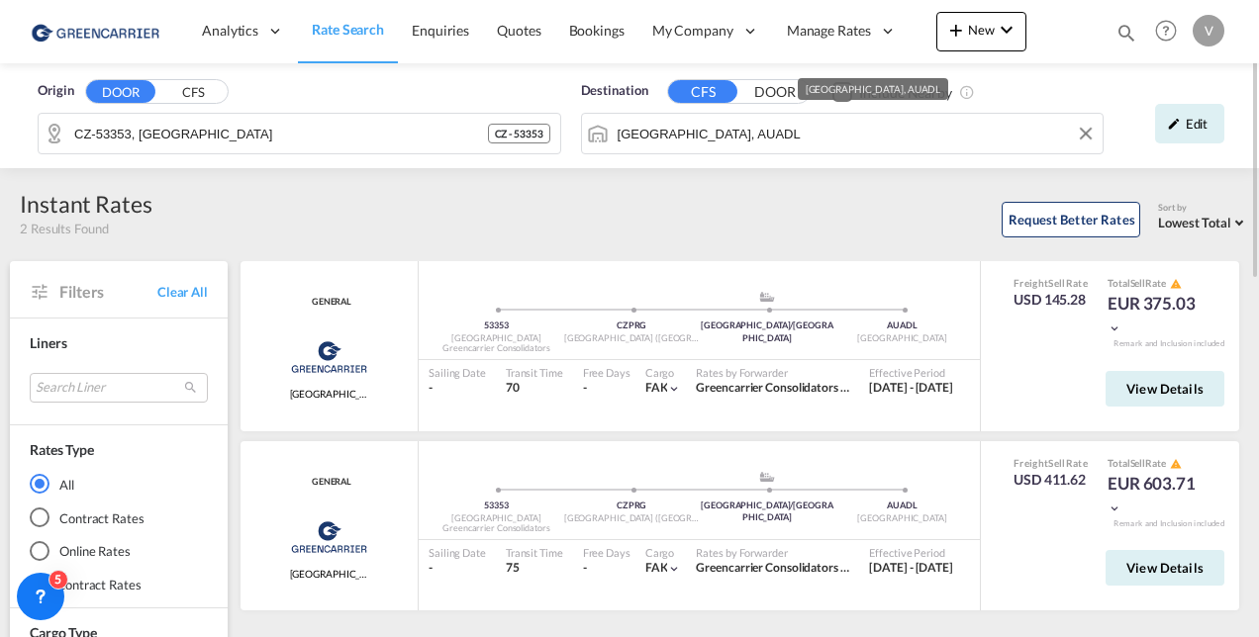
click at [688, 135] on input "Adelaide, AUADL" at bounding box center [856, 134] width 476 height 30
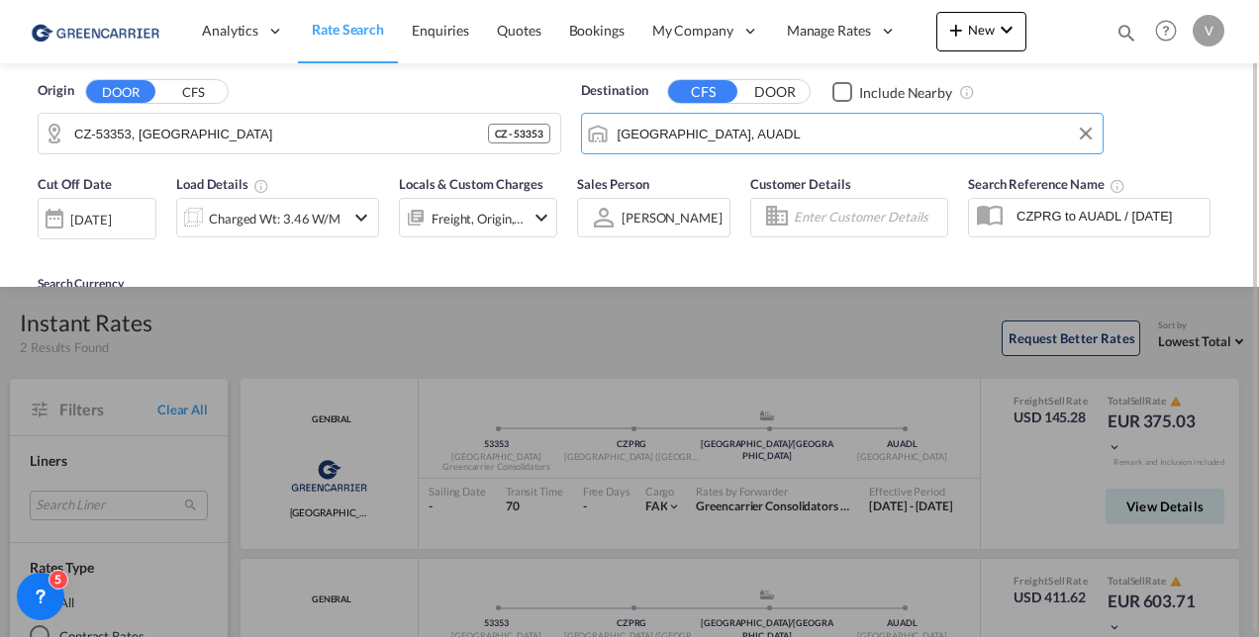
click at [688, 135] on input "Adelaide, AUADL" at bounding box center [856, 134] width 476 height 30
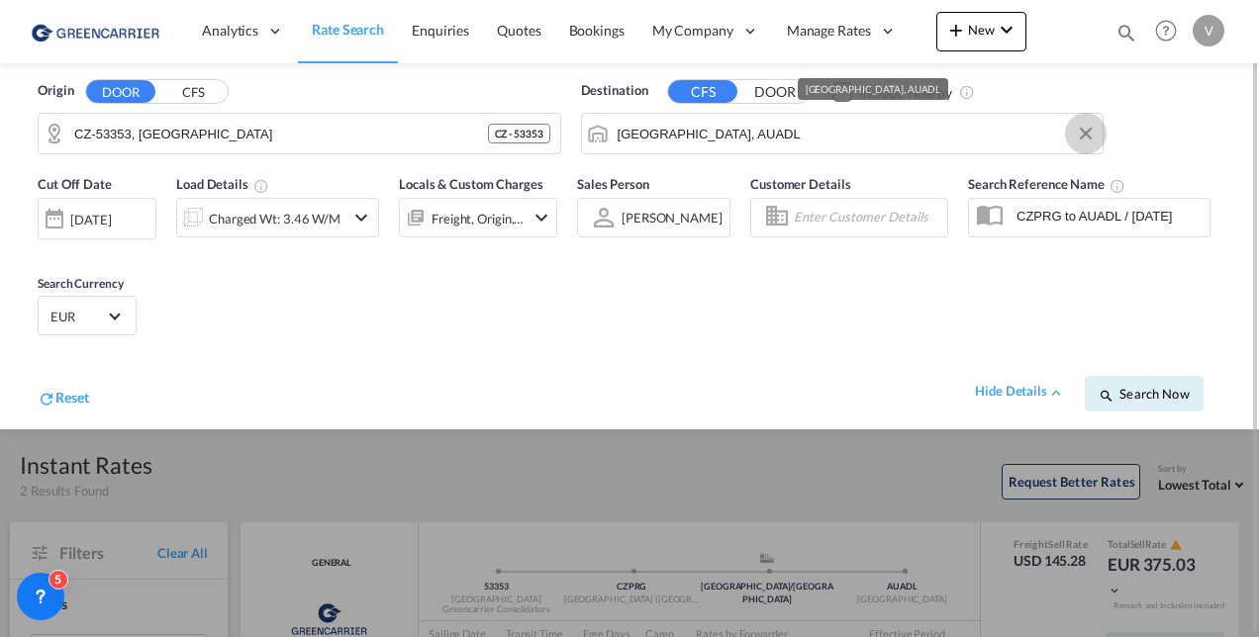
drag, startPoint x: 1087, startPoint y: 131, endPoint x: 968, endPoint y: 173, distance: 126.2
click at [1087, 131] on md-icon "Clear Input" at bounding box center [1086, 134] width 22 height 22
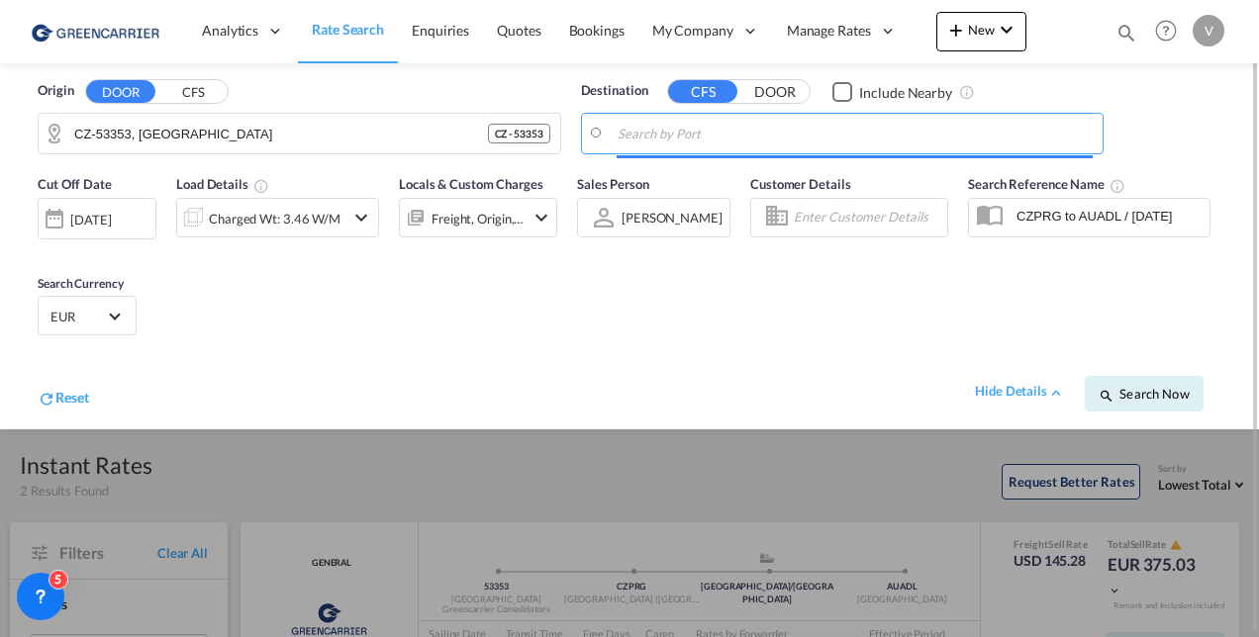
click at [776, 141] on input "Search by Port" at bounding box center [856, 134] width 476 height 30
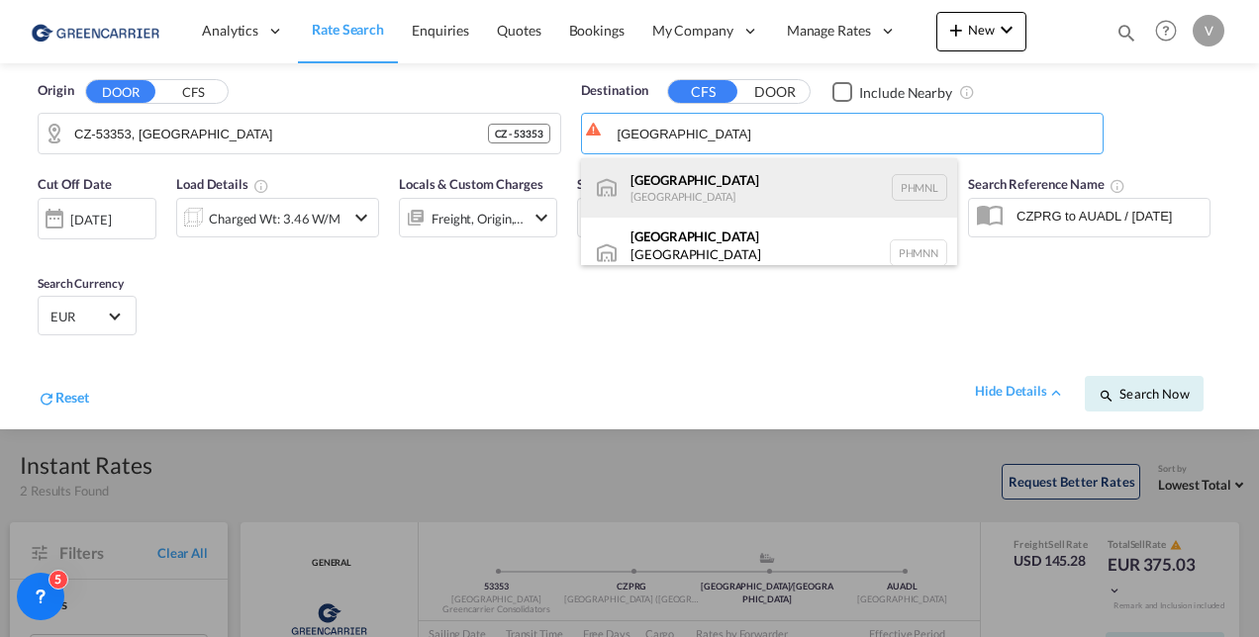
click at [649, 178] on div "Manila Philippines PHMNL" at bounding box center [769, 187] width 376 height 59
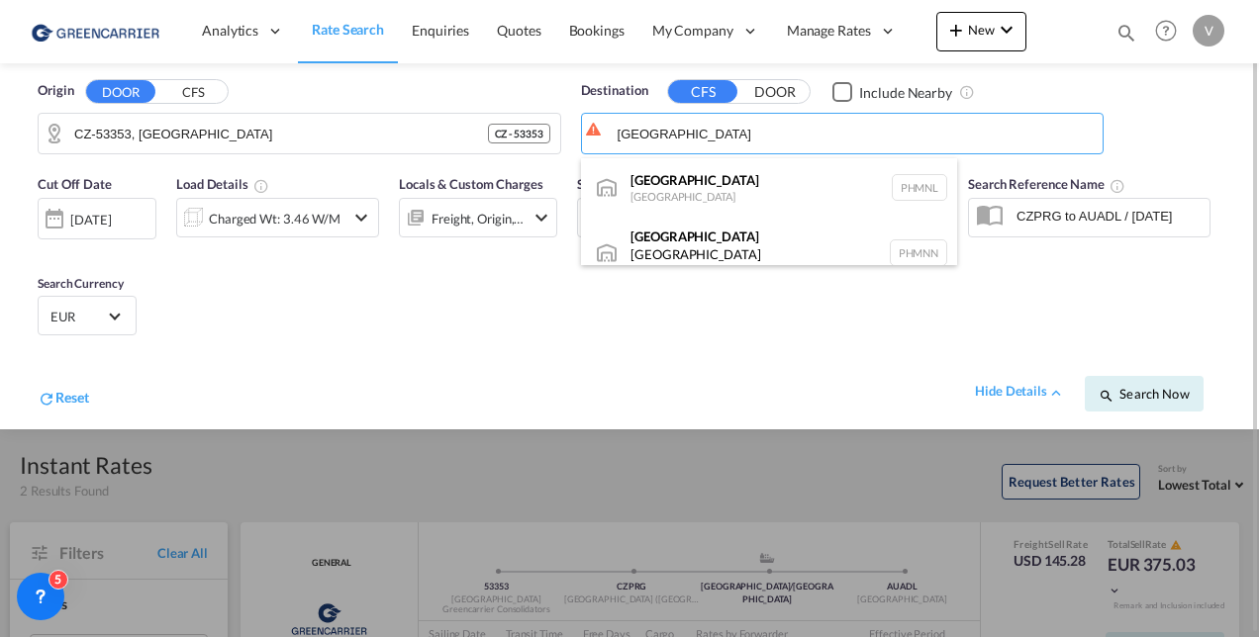
type input "Manila, PHMNL"
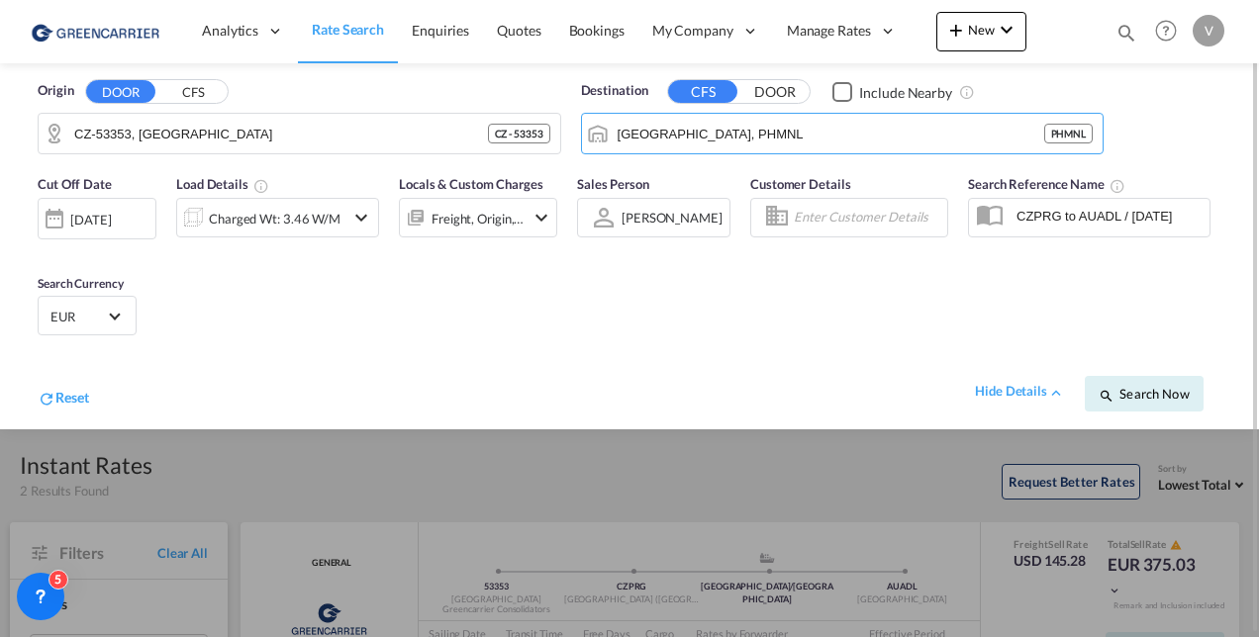
click at [251, 218] on div "Charged Wt: 3.46 W/M" at bounding box center [275, 219] width 132 height 28
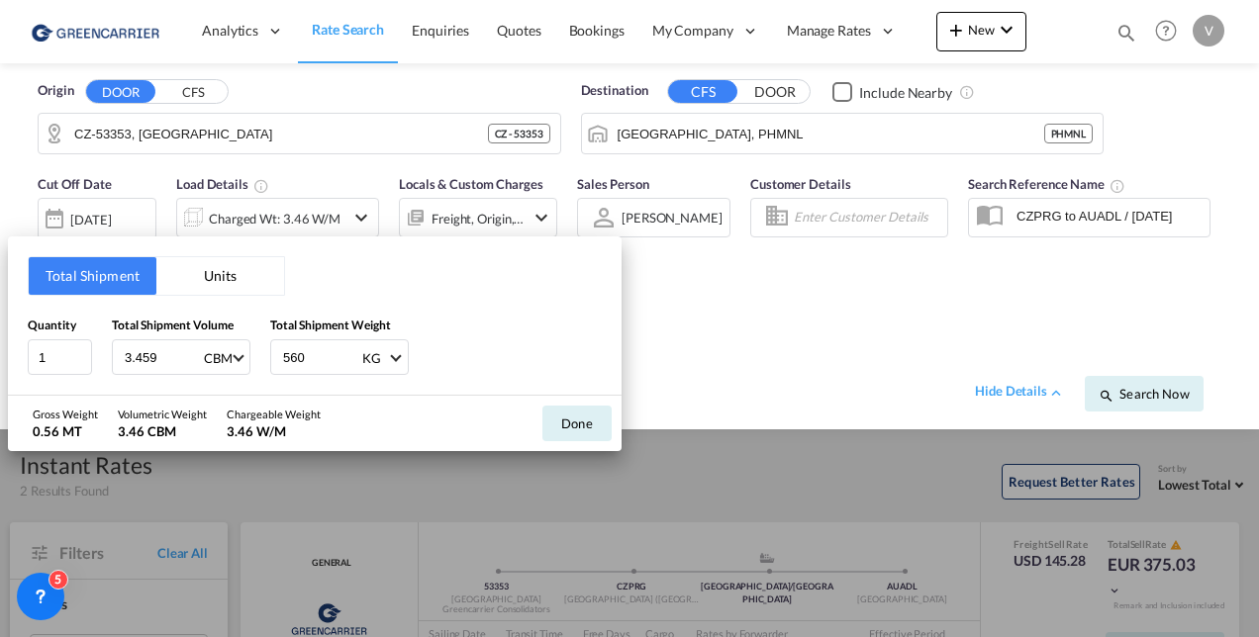
drag, startPoint x: 162, startPoint y: 358, endPoint x: -158, endPoint y: 338, distance: 321.3
click at [0, 338] on html "Analytics Reports Dashboard Rate Search Enquiries Quotes" at bounding box center [629, 318] width 1259 height 637
type input "1.208"
click at [299, 353] on input "560" at bounding box center [320, 357] width 79 height 34
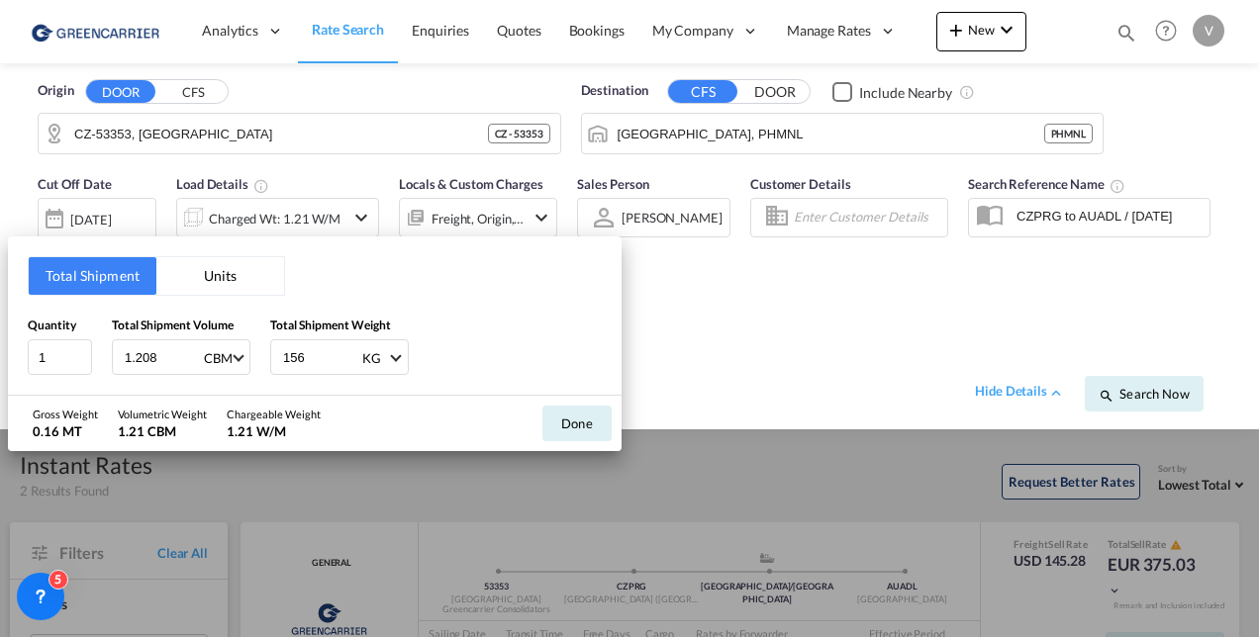
type input "156"
click at [572, 414] on button "Done" at bounding box center [576, 424] width 69 height 36
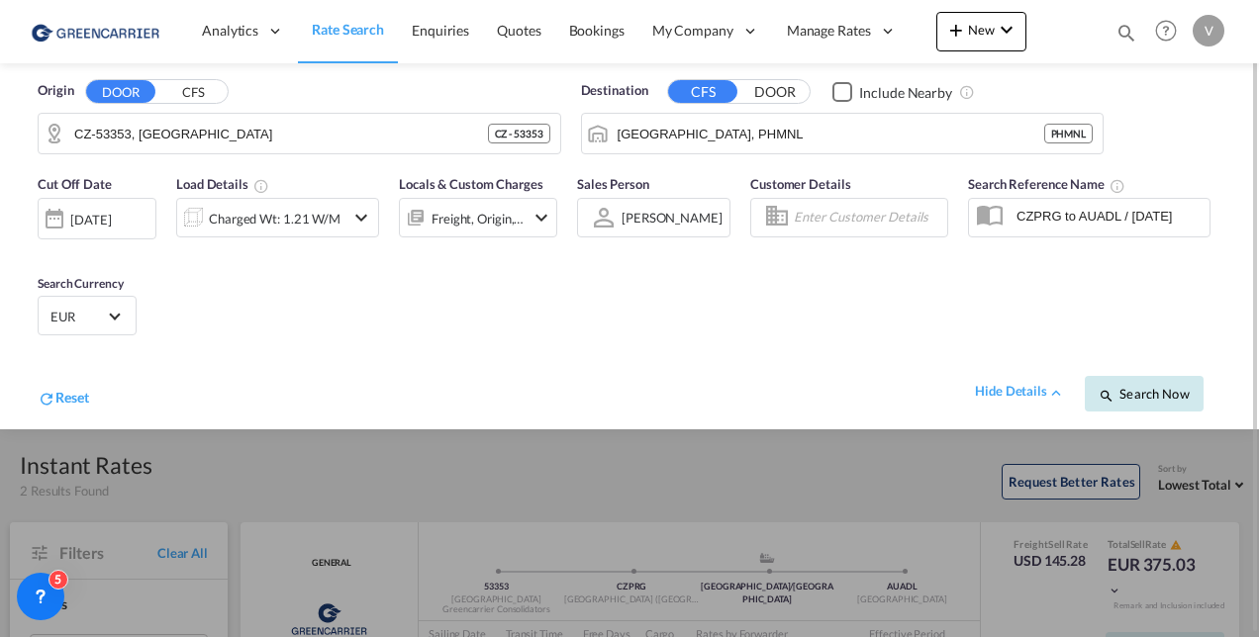
click at [1158, 396] on span "Search Now" at bounding box center [1144, 394] width 90 height 16
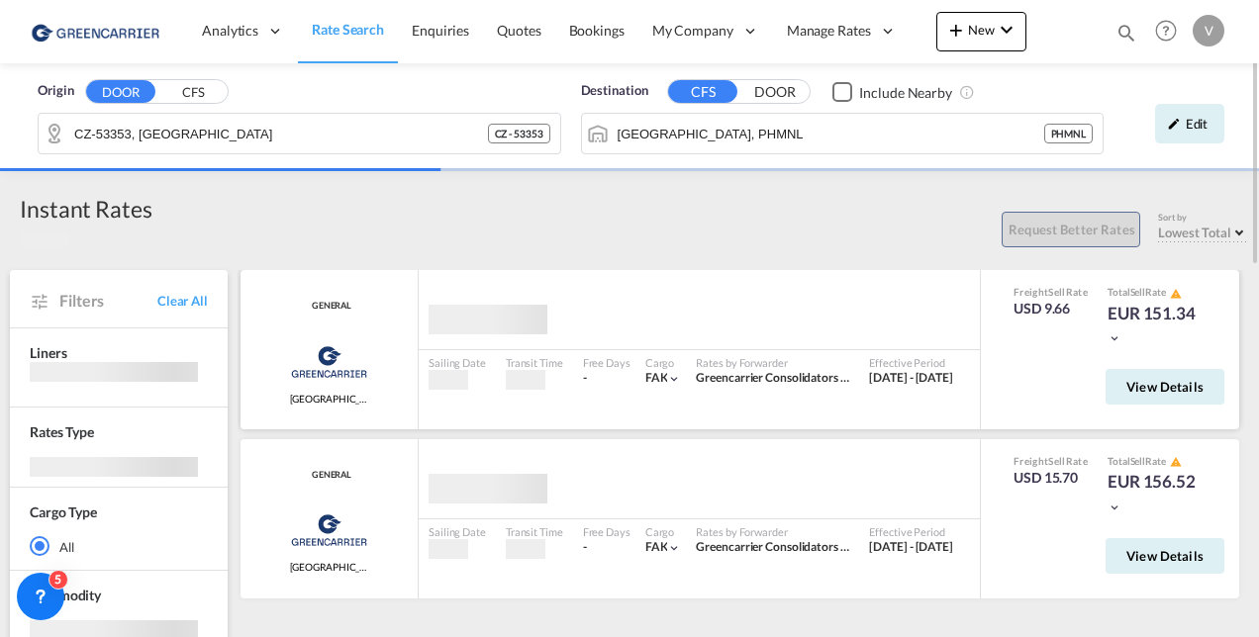
click at [1130, 346] on div "EUR 151.34" at bounding box center [1156, 326] width 99 height 48
click at [1117, 334] on md-icon "icon-chevron-down" at bounding box center [1114, 339] width 14 height 14
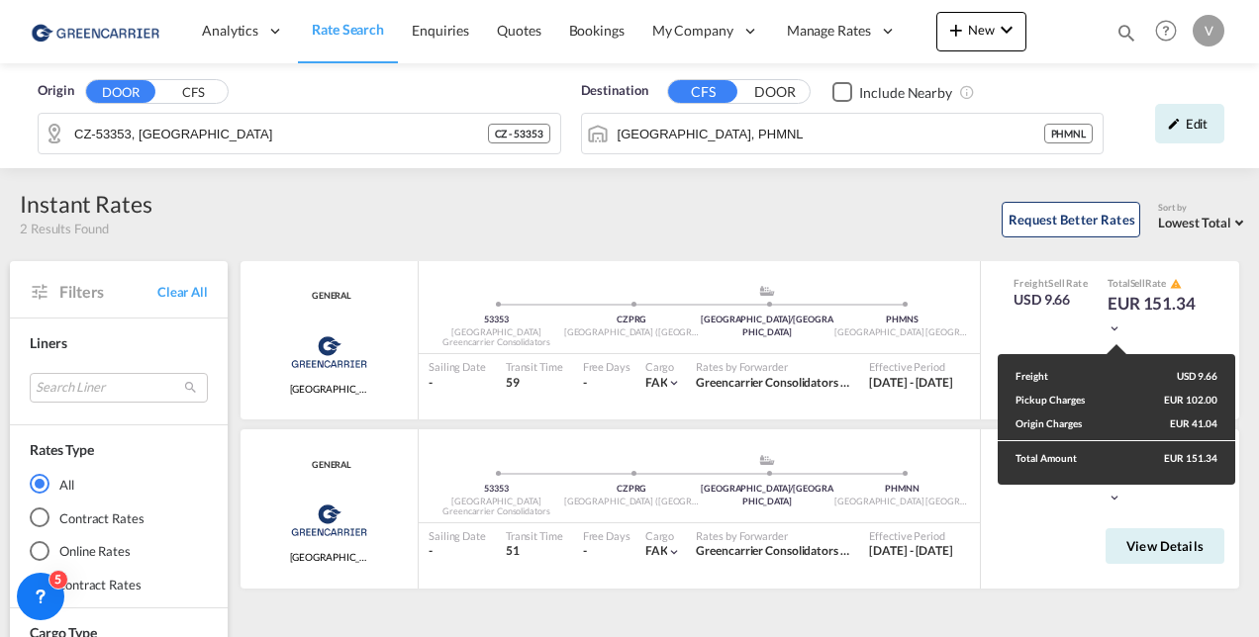
click at [1211, 327] on div "Freight USD 9.66 Pickup Charges EUR 102.00 Origin Charges EUR 41.04 Total Amoun…" at bounding box center [629, 318] width 1259 height 637
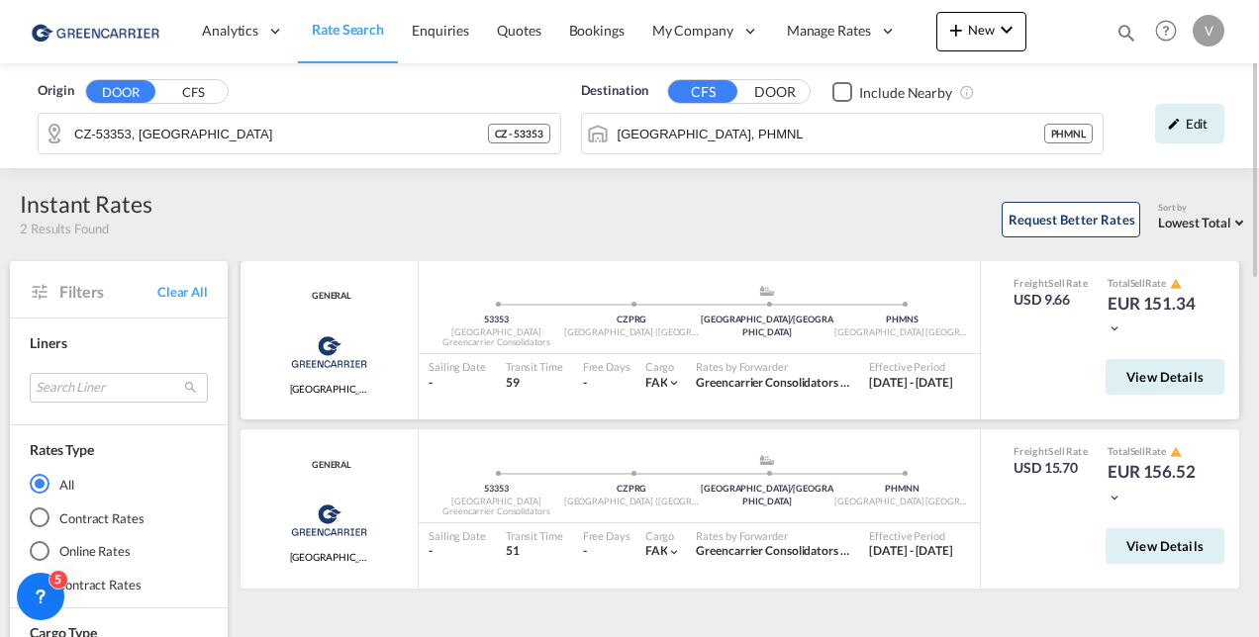
click at [1116, 328] on md-icon "icon-chevron-down" at bounding box center [1114, 329] width 14 height 14
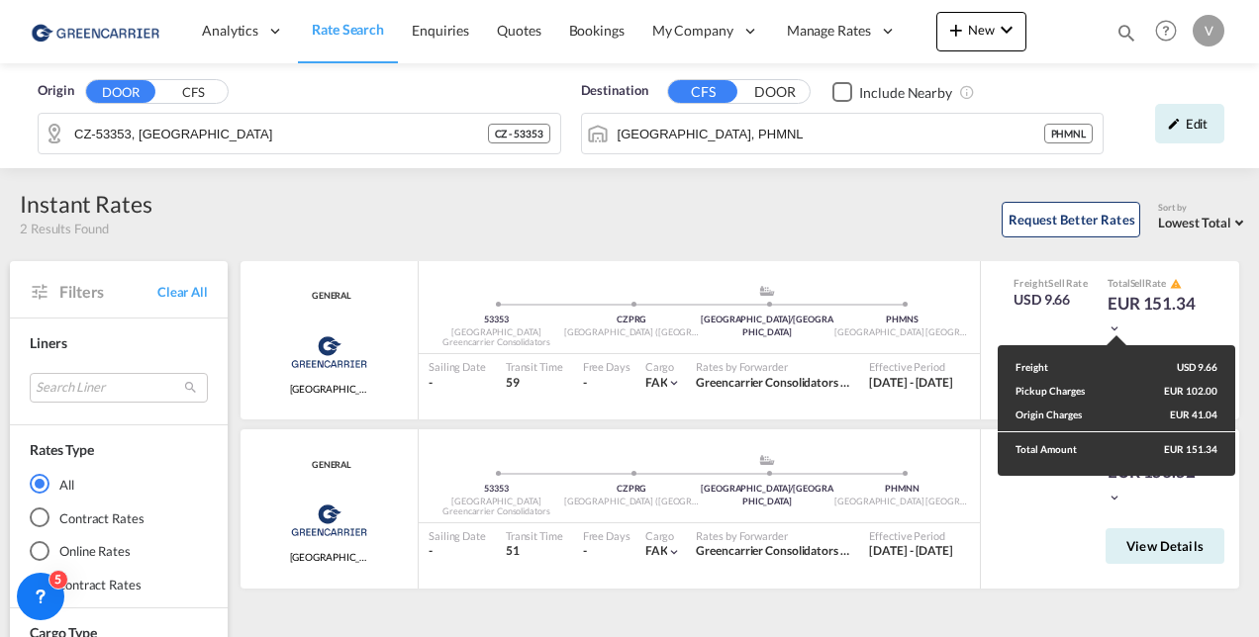
click at [1196, 119] on div "Freight USD 9.66 Pickup Charges EUR 102.00 Origin Charges EUR 41.04 Total Amoun…" at bounding box center [629, 318] width 1259 height 637
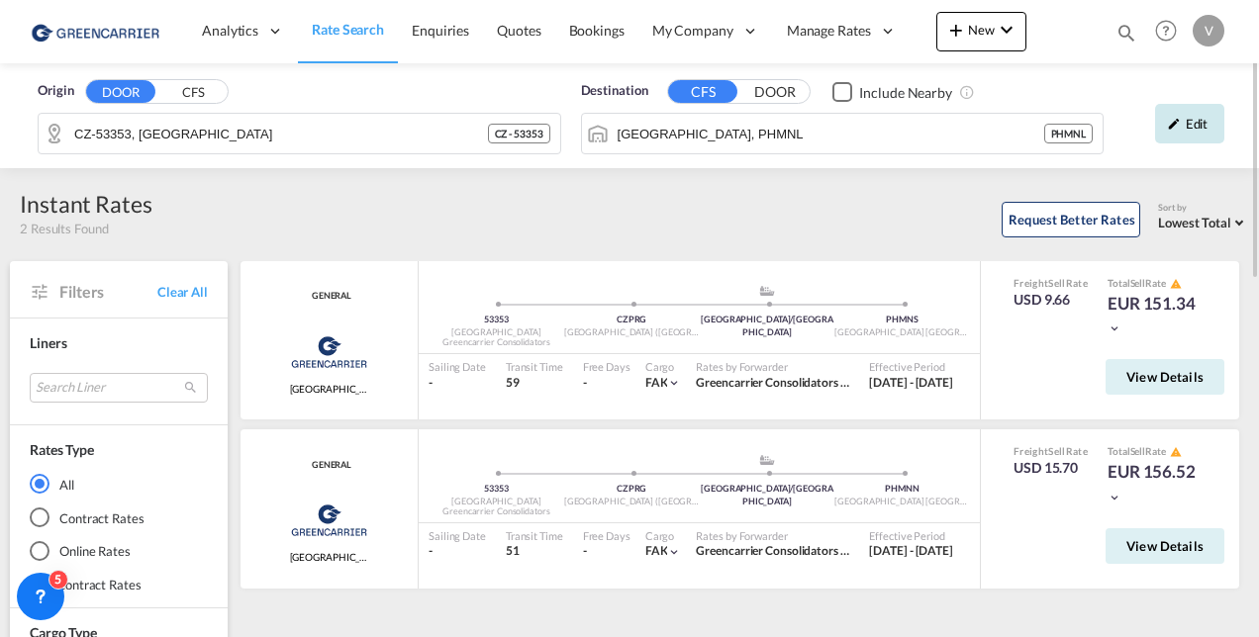
click at [1163, 131] on div "Edit" at bounding box center [1189, 124] width 69 height 40
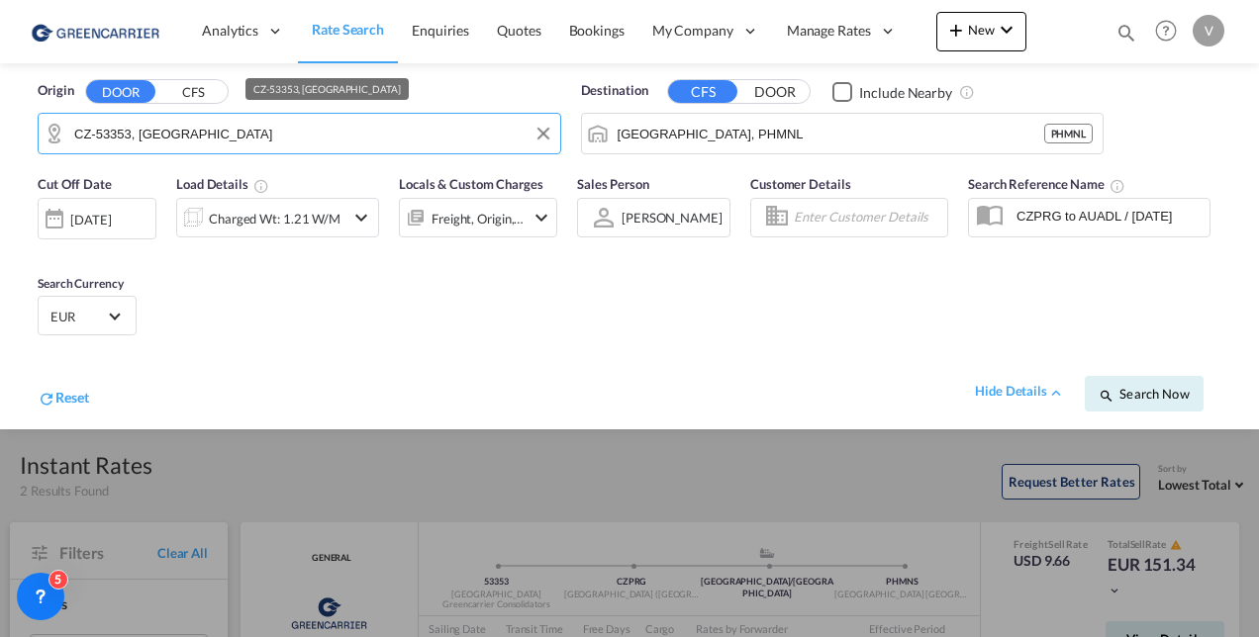
drag, startPoint x: 205, startPoint y: 133, endPoint x: -342, endPoint y: 66, distance: 551.3
click at [0, 66] on html "Analytics Reports Dashboard Rate Search Enquiries Quotes" at bounding box center [629, 318] width 1259 height 637
click at [551, 144] on button "Clear Input" at bounding box center [543, 134] width 30 height 30
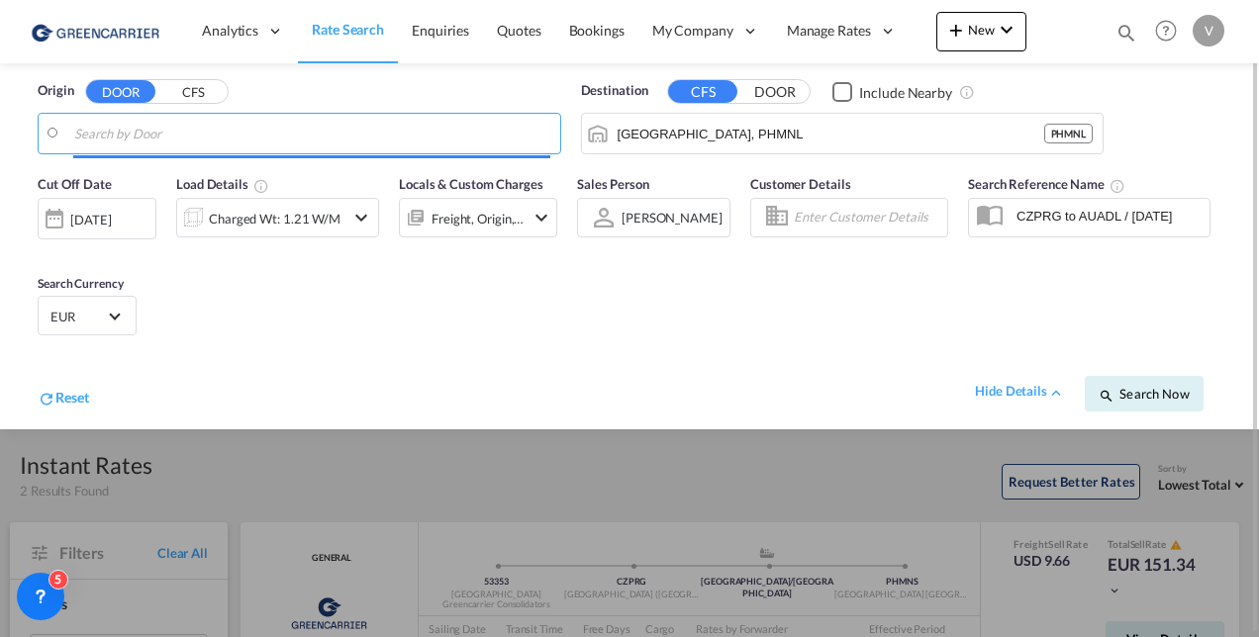
click at [331, 135] on body "Analytics Reports Dashboard Rate Search Enquiries Quotes Bookings" at bounding box center [629, 318] width 1259 height 637
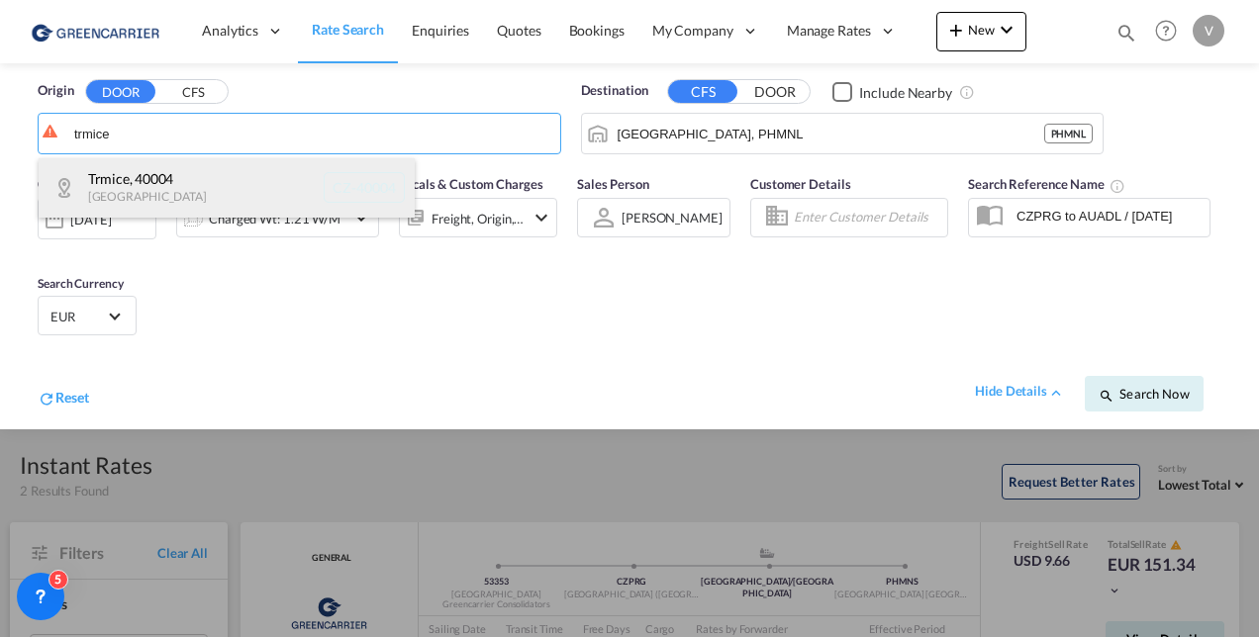
click at [248, 169] on div "Trmice , 40004 Czech Republic CZ-40004" at bounding box center [227, 187] width 376 height 59
type input "CZ-40004, Trmice"
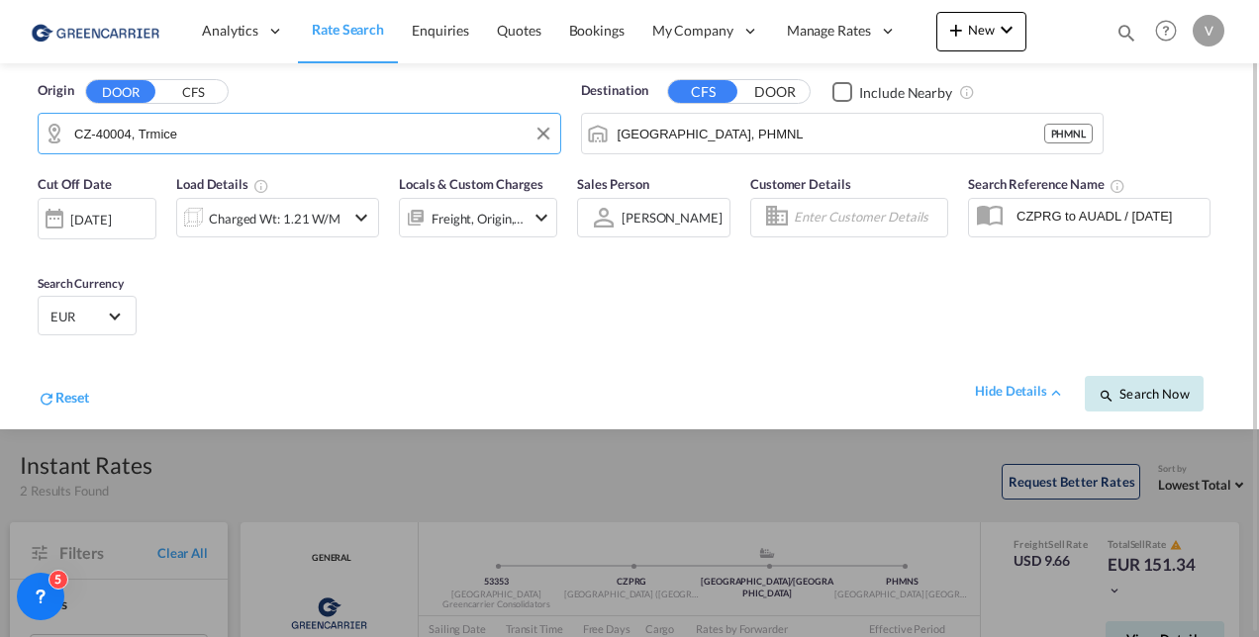
click at [1158, 395] on span "Search Now" at bounding box center [1144, 394] width 90 height 16
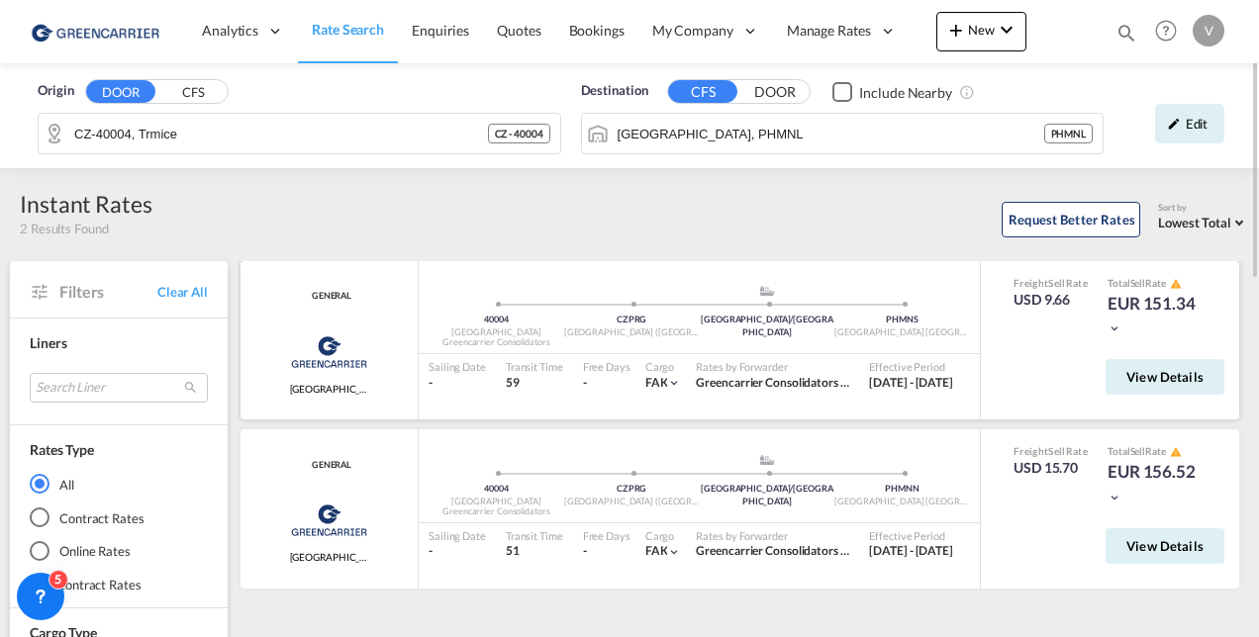
click at [1116, 335] on md-icon "icon-chevron-down" at bounding box center [1114, 329] width 14 height 14
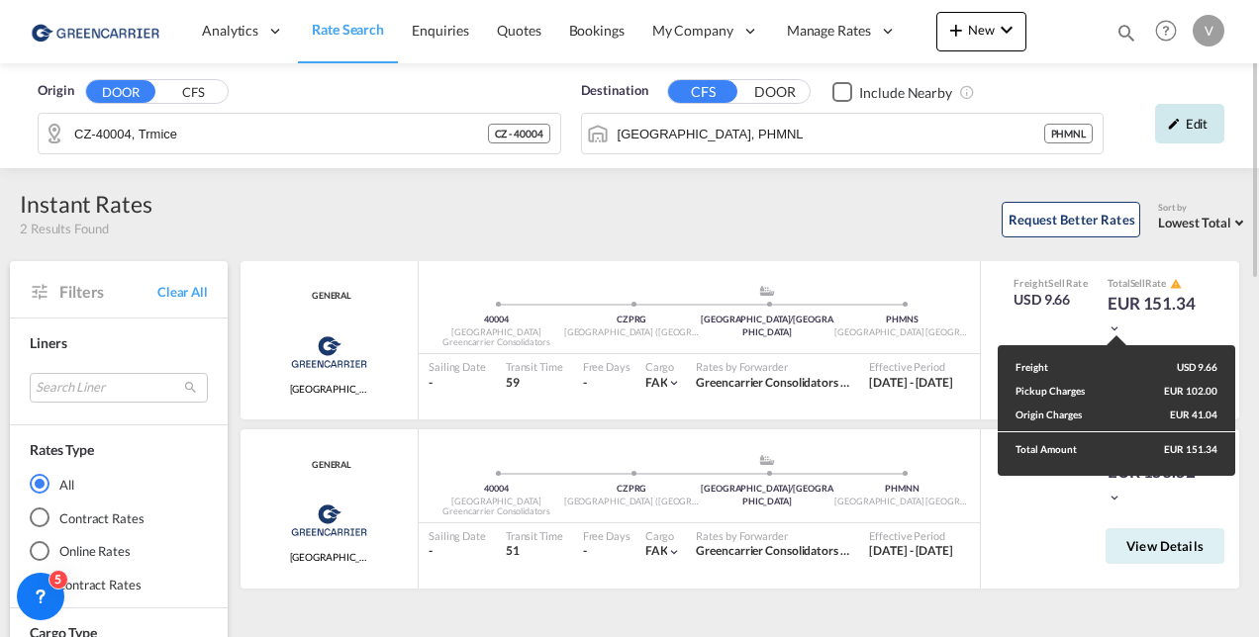
click at [1193, 135] on div "Freight USD 9.66 Pickup Charges EUR 102.00 Origin Charges EUR 41.04 Total Amoun…" at bounding box center [629, 318] width 1259 height 637
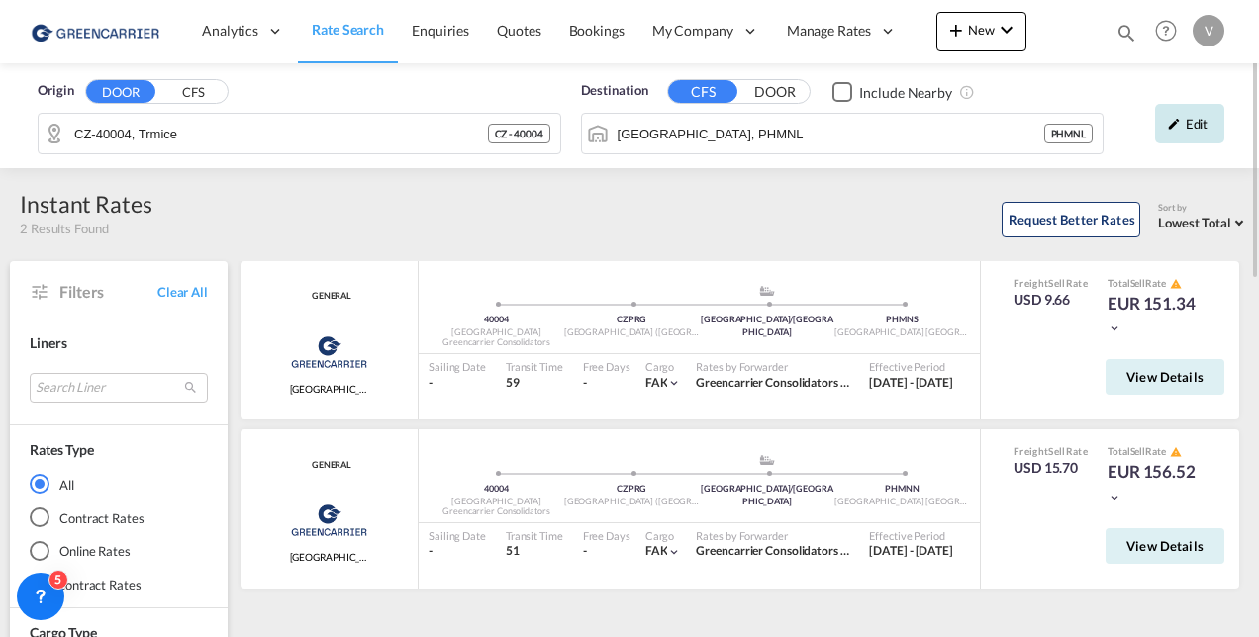
click at [1186, 116] on div "Edit" at bounding box center [1189, 124] width 69 height 40
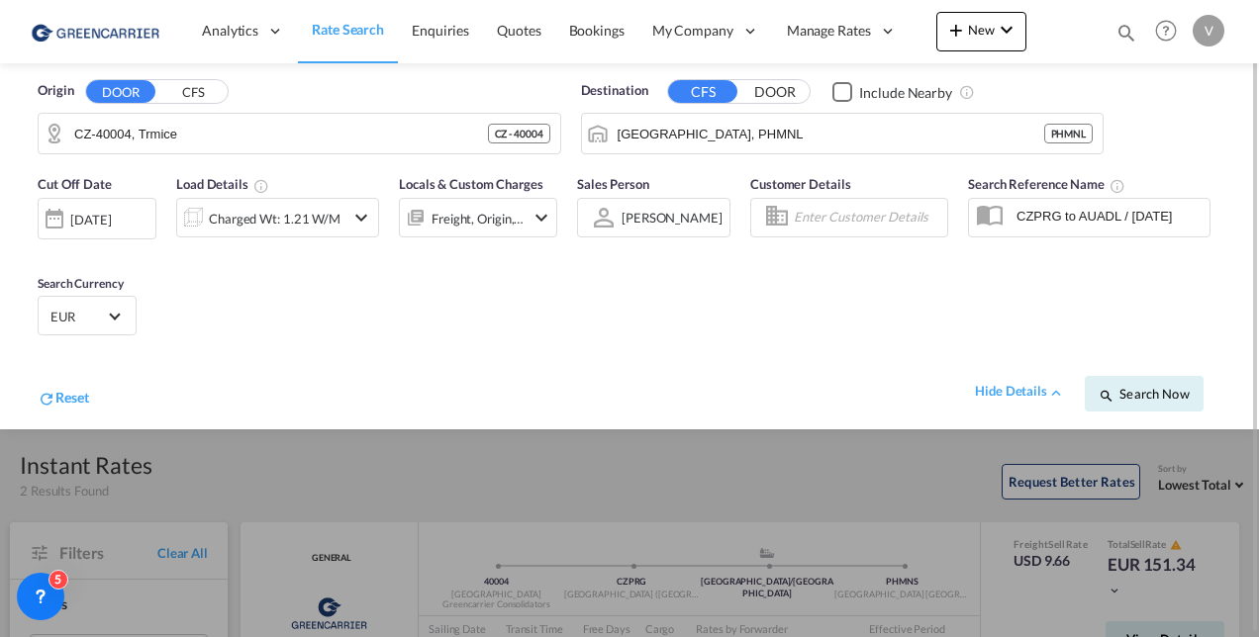
click at [358, 213] on md-icon "icon-chevron-down" at bounding box center [361, 218] width 24 height 24
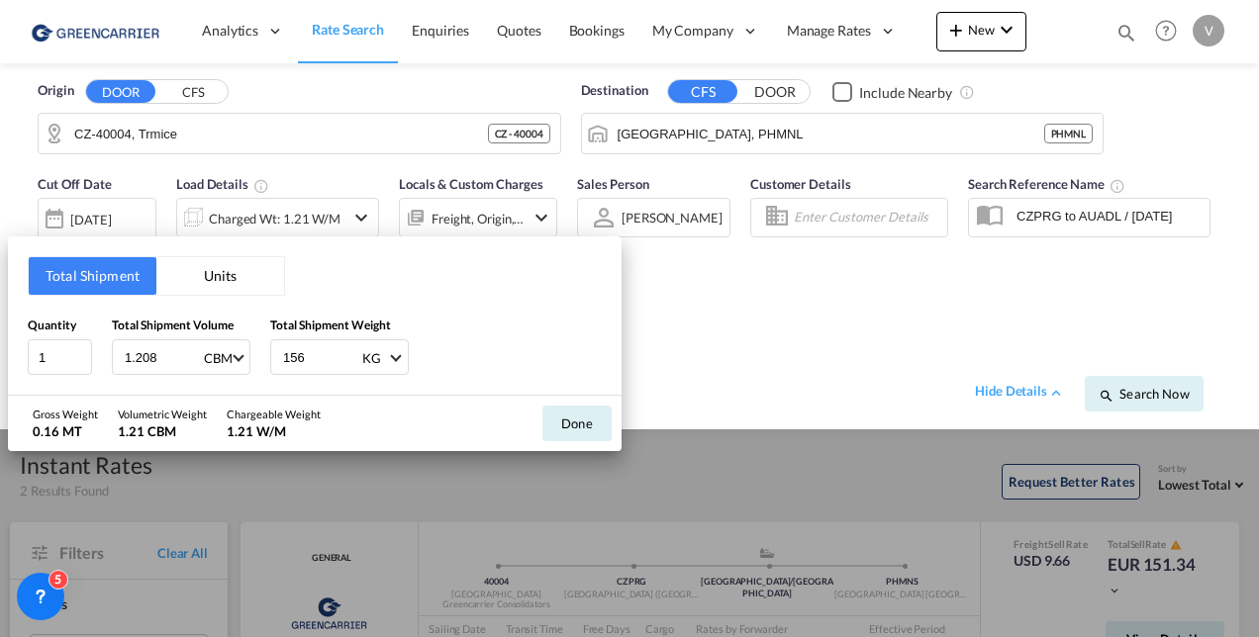
click at [1155, 378] on div "Total Shipment Units Quantity 1 Total Shipment Volume 1.208 CBM CBM CFT Total S…" at bounding box center [629, 318] width 1259 height 637
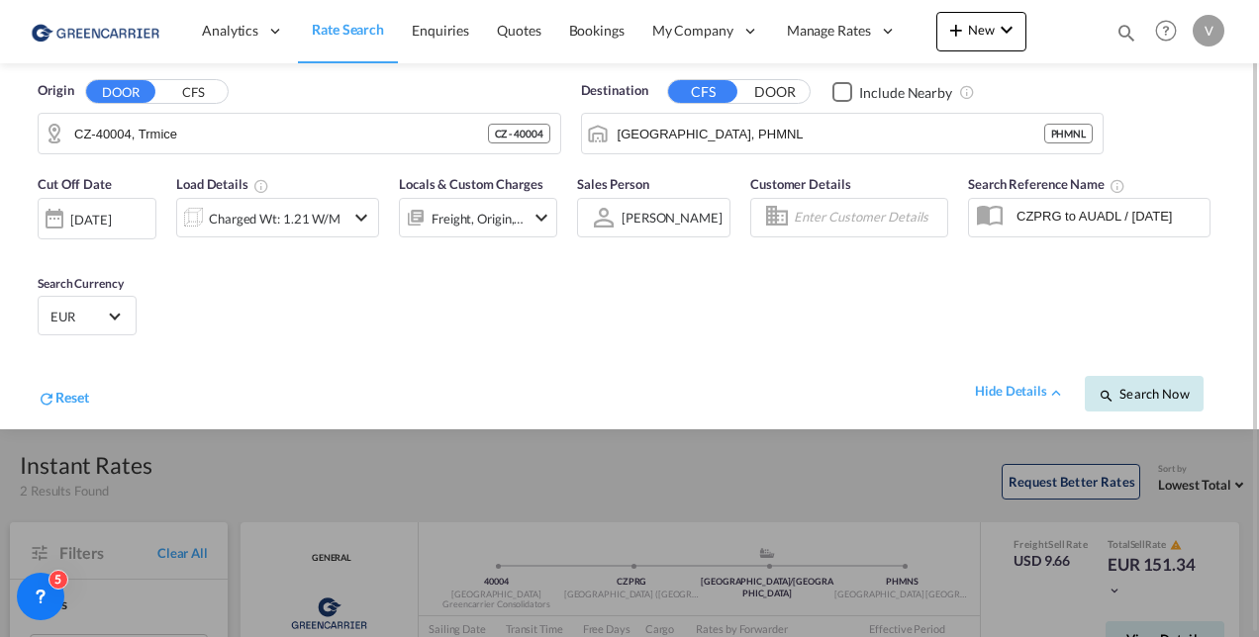
click at [1154, 378] on button "Search Now" at bounding box center [1144, 394] width 119 height 36
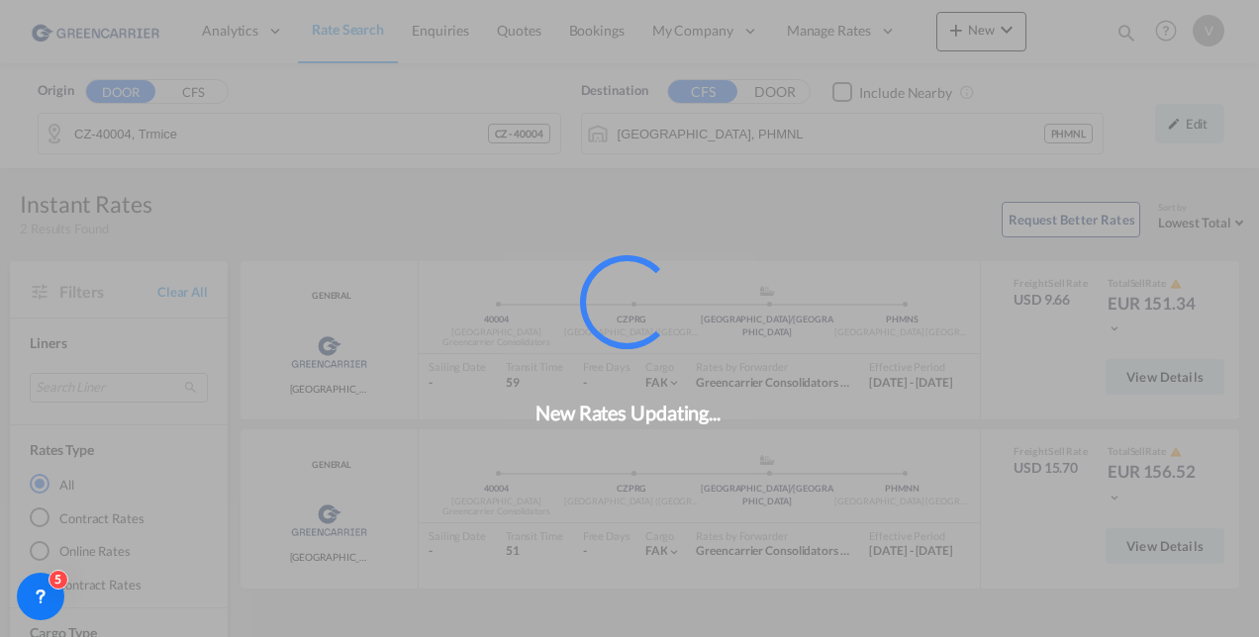
click at [1112, 331] on div "New Rates Updating..." at bounding box center [629, 318] width 1259 height 637
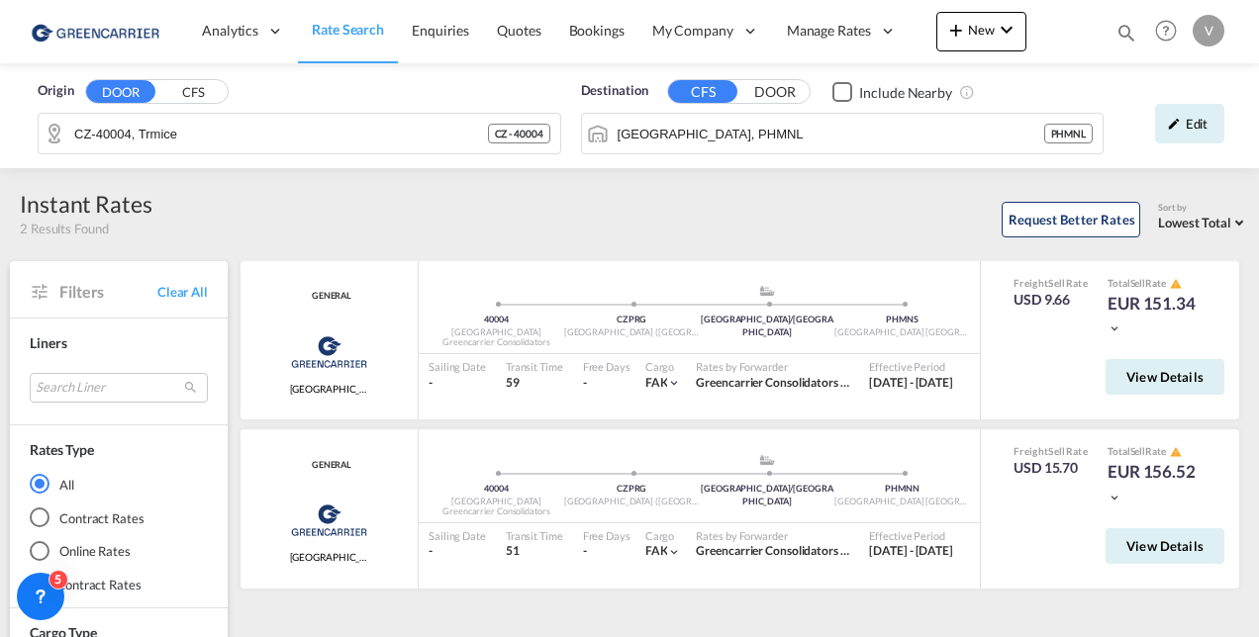
click at [1112, 331] on md-icon "icon-chevron-down" at bounding box center [1114, 329] width 14 height 14
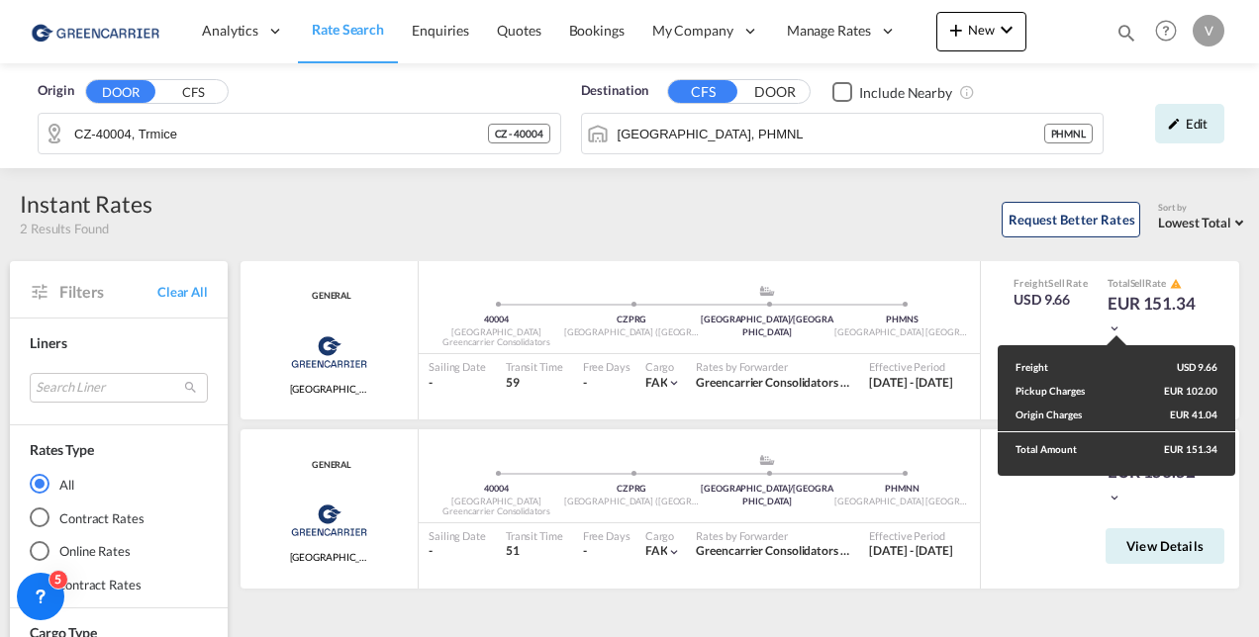
click at [996, 322] on div "Freight USD 9.66 Pickup Charges EUR 102.00 Origin Charges EUR 41.04 Total Amoun…" at bounding box center [629, 318] width 1259 height 637
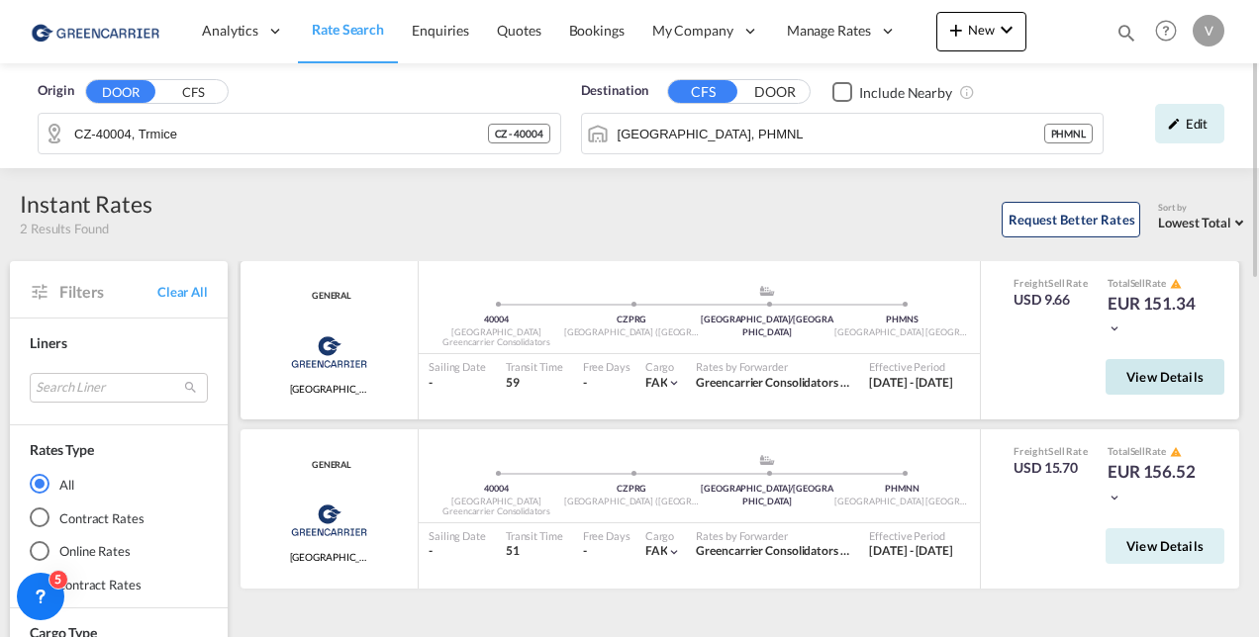
click at [1184, 376] on span "View Details" at bounding box center [1164, 377] width 77 height 16
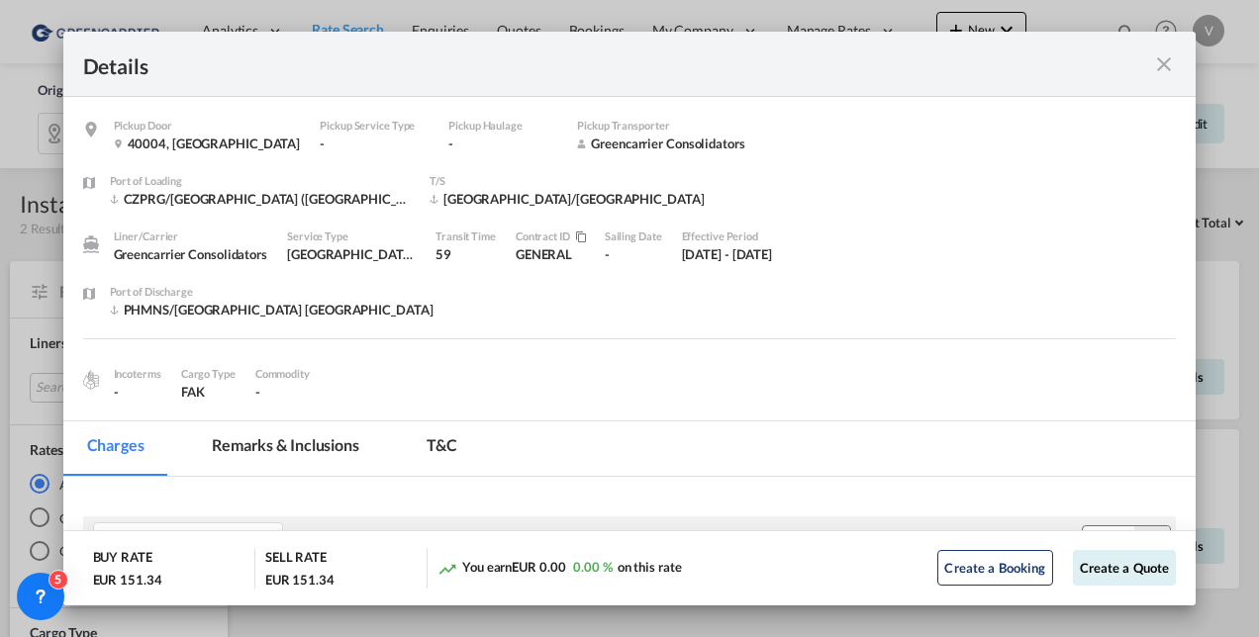
click at [1172, 58] on md-icon "icon-close fg-AAA8AD m-0 cursor" at bounding box center [1164, 64] width 24 height 24
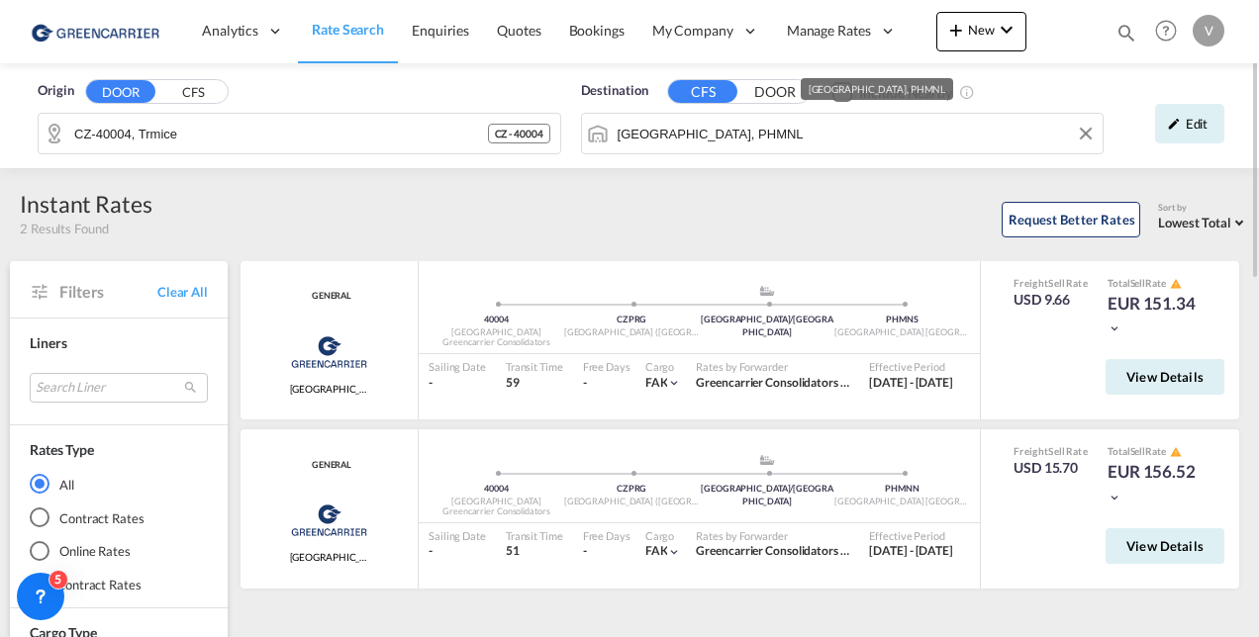
click at [720, 131] on input "Manila, PHMNL" at bounding box center [856, 134] width 476 height 30
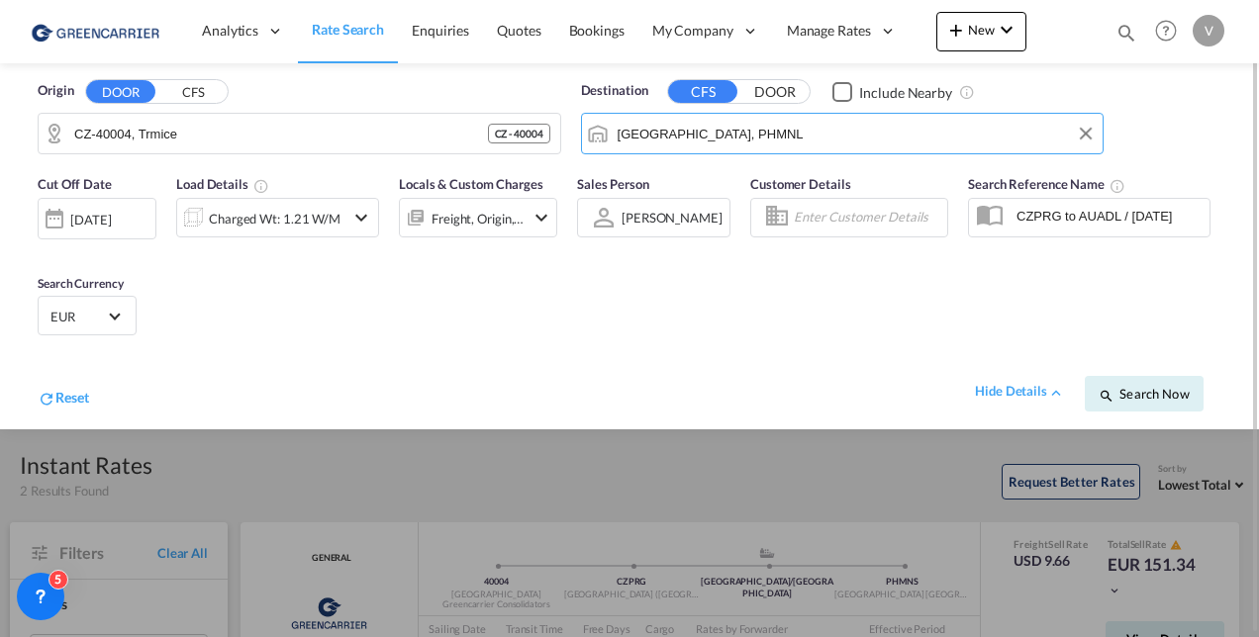
click at [727, 131] on input "Manila, PHMNL" at bounding box center [856, 134] width 476 height 30
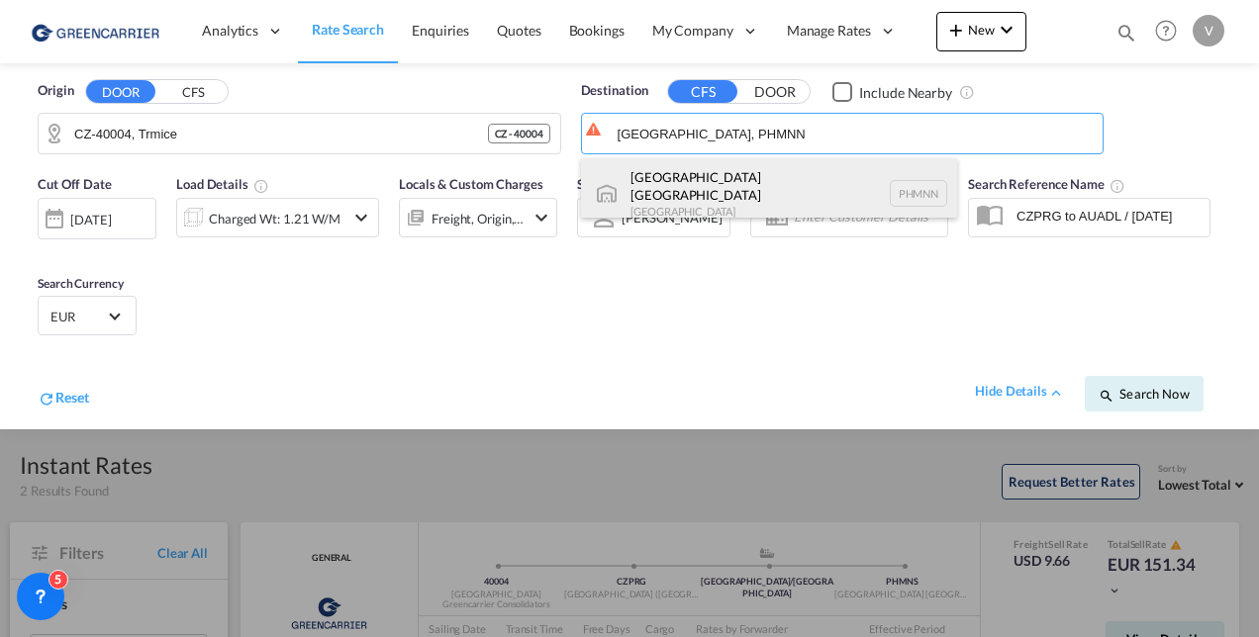
click at [742, 178] on div "Manila North Harbour Philippines PHMNN" at bounding box center [769, 193] width 376 height 71
type input "[GEOGRAPHIC_DATA], [GEOGRAPHIC_DATA]"
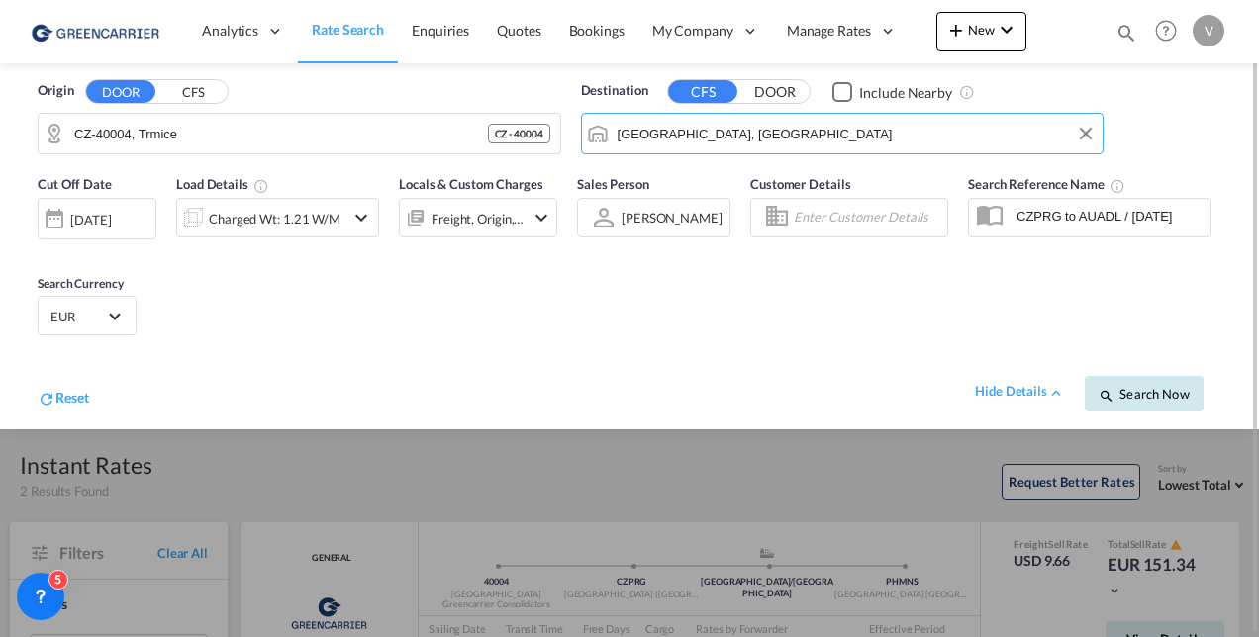
click at [1154, 389] on span "Search Now" at bounding box center [1144, 394] width 90 height 16
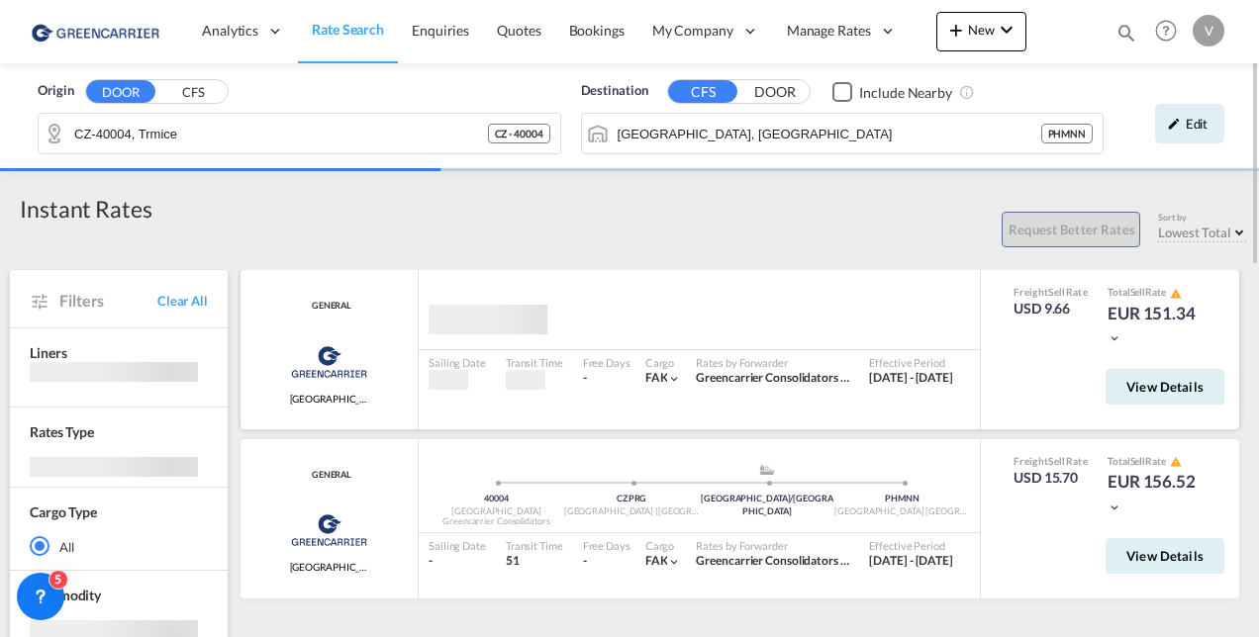
click at [1115, 335] on body "Analytics Reports Dashboard Rate Search Enquiries Quotes Bookings" at bounding box center [629, 318] width 1259 height 637
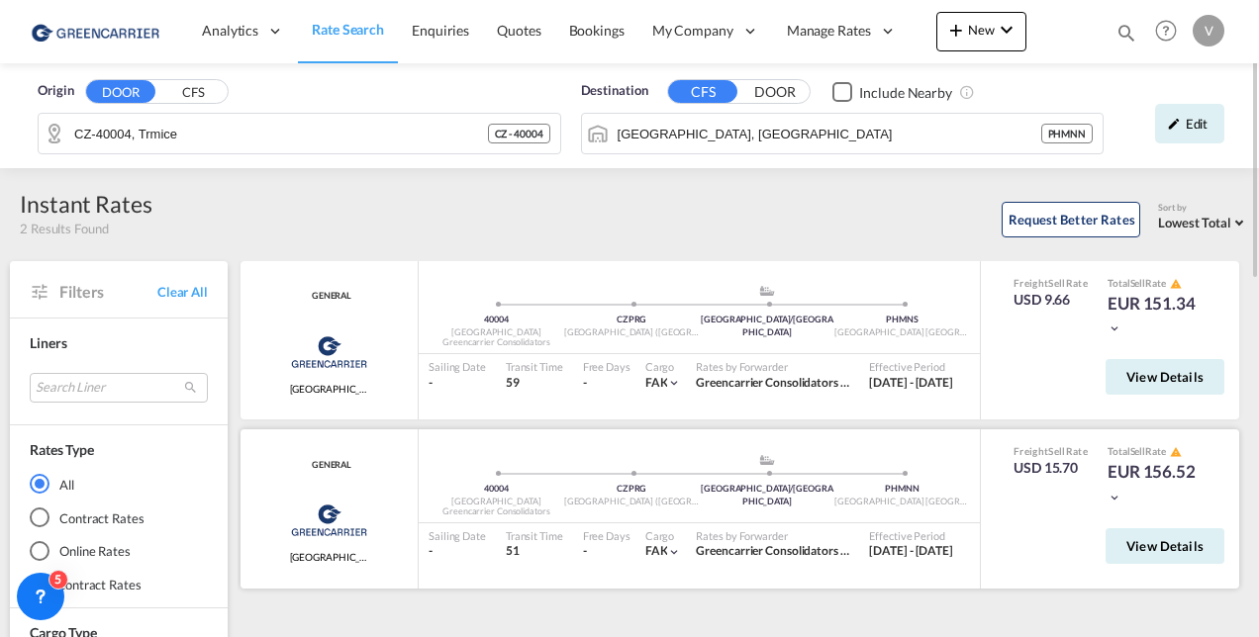
click at [1100, 492] on div "Freight Sell Rate USD 15.70 Total Sell Rate EUR 156.52" at bounding box center [1110, 475] width 223 height 63
click at [1117, 495] on md-icon "icon-chevron-down" at bounding box center [1114, 498] width 14 height 14
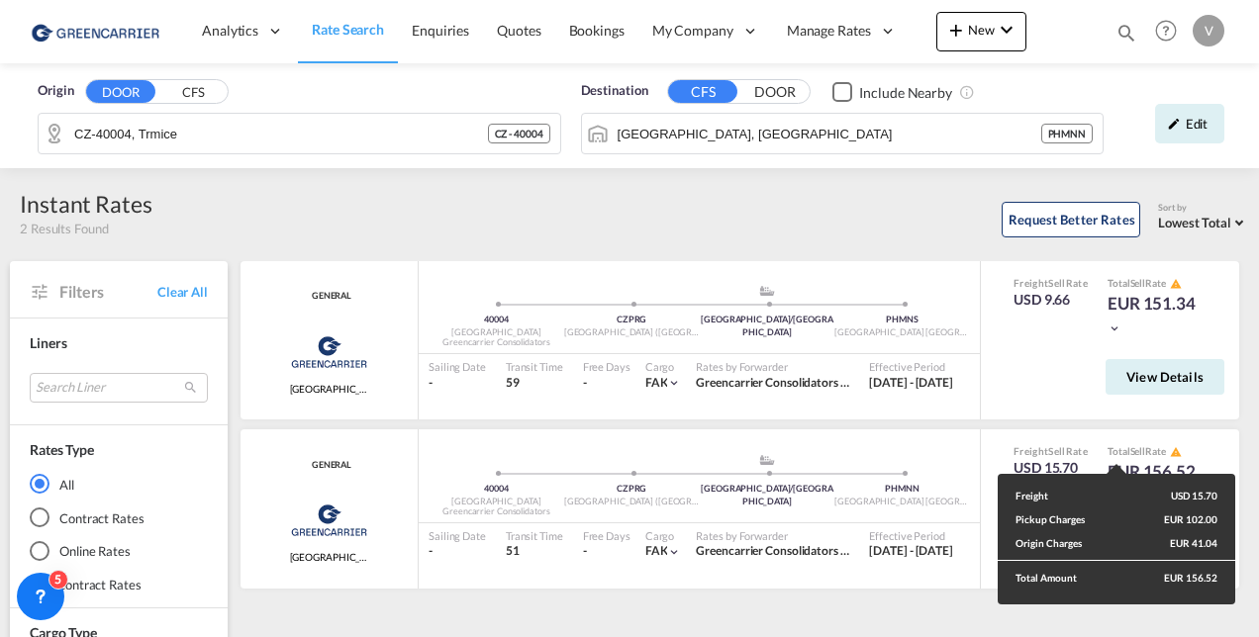
click at [189, 129] on div "Freight USD 15.70 Pickup Charges EUR 102.00 Origin Charges EUR 41.04 Total Amou…" at bounding box center [629, 318] width 1259 height 637
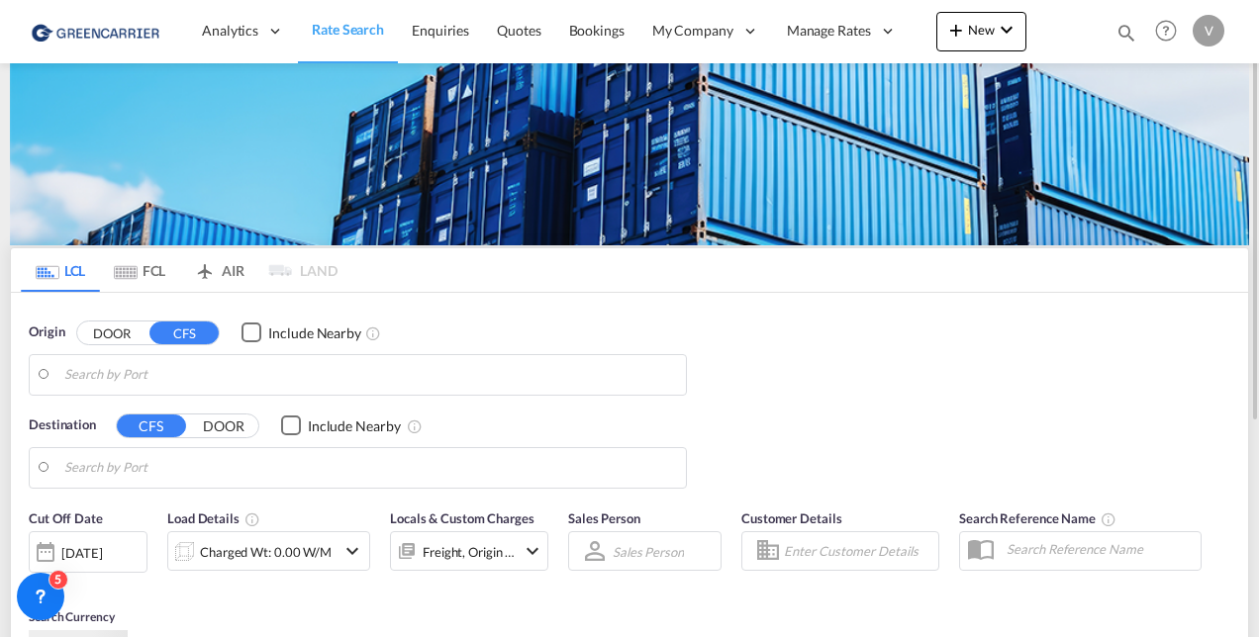
type input "CZ-40004, Trmice"
type input "[GEOGRAPHIC_DATA], [GEOGRAPHIC_DATA]"
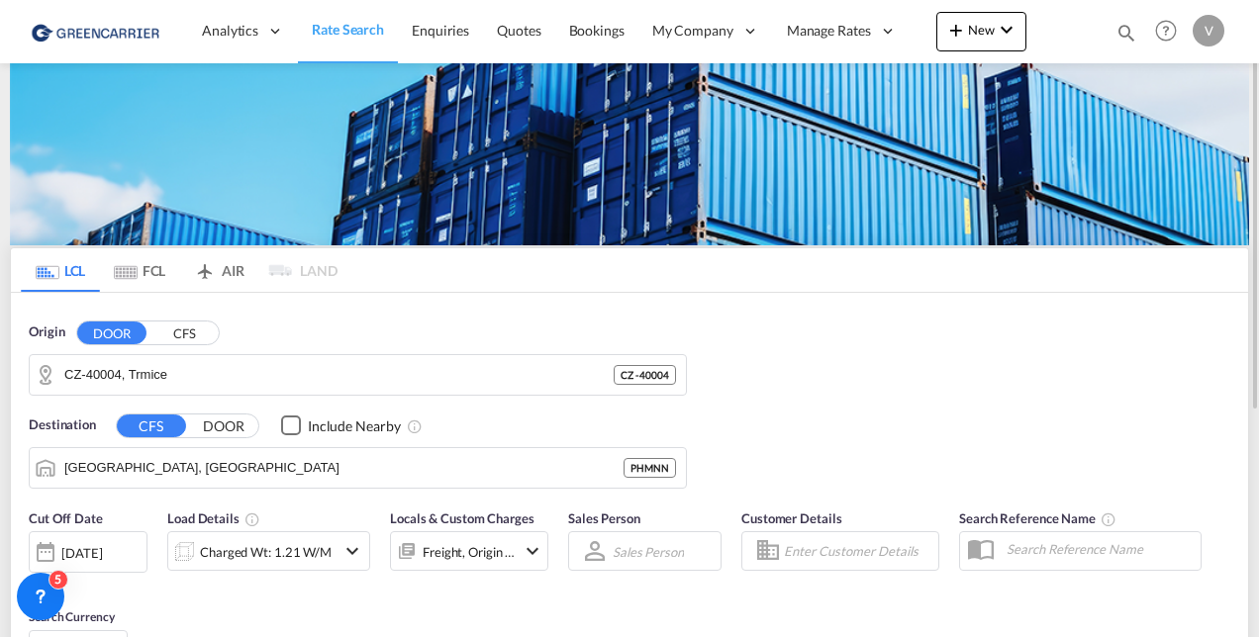
click at [188, 327] on button "CFS" at bounding box center [183, 333] width 69 height 23
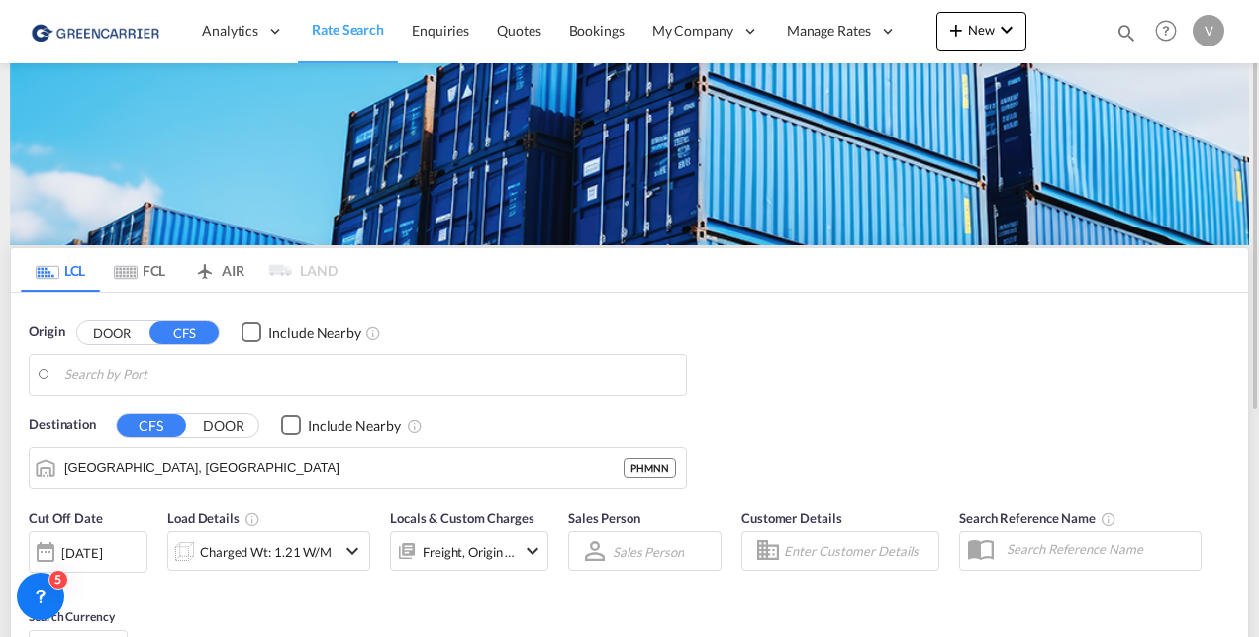
click at [154, 373] on body "Analytics Reports Dashboard Rate Search Enquiries Quotes Bookings" at bounding box center [629, 318] width 1259 height 637
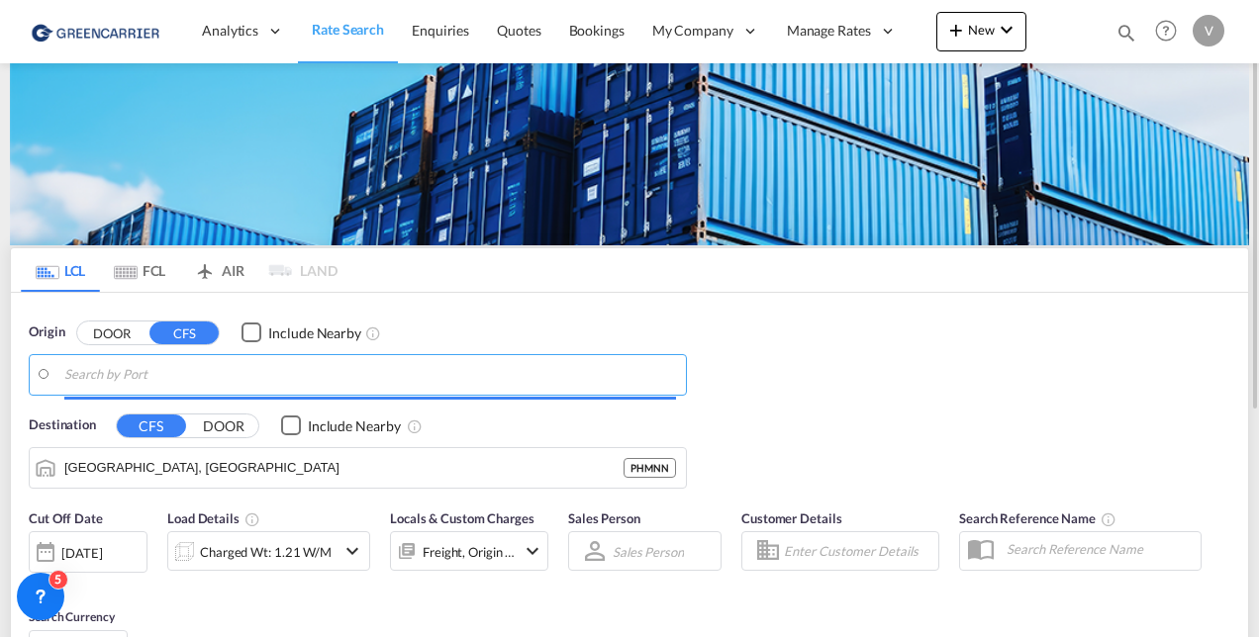
paste input "USCMH"
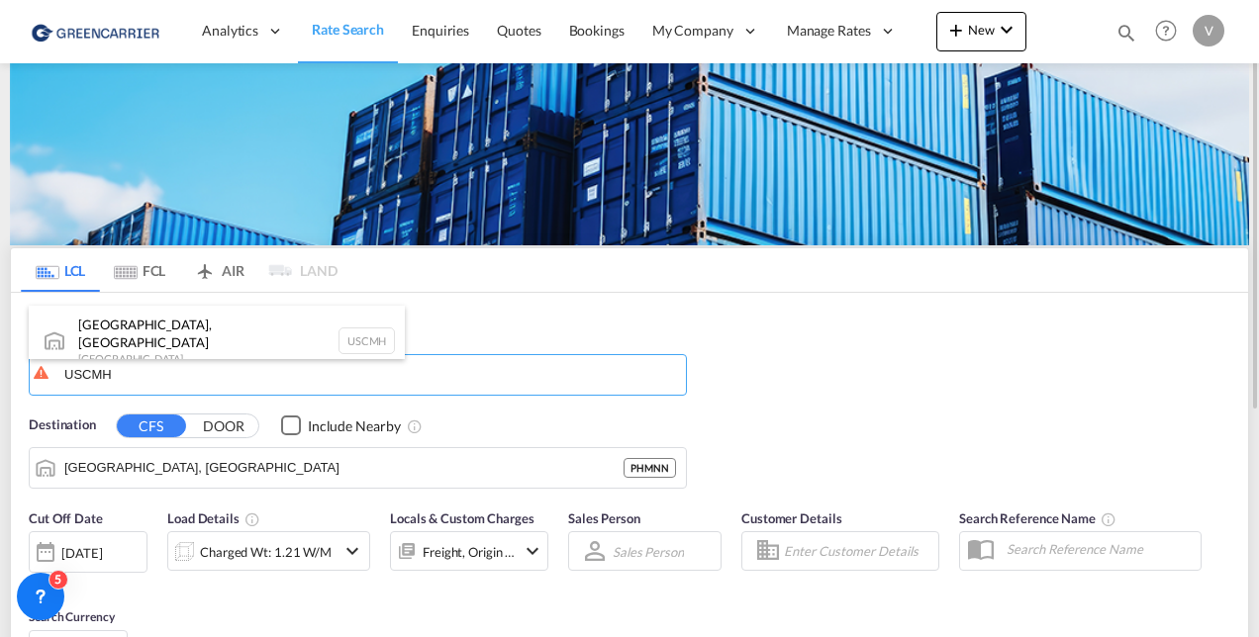
click at [152, 340] on div "[GEOGRAPHIC_DATA], [GEOGRAPHIC_DATA] United States USCMH" at bounding box center [217, 341] width 376 height 71
type input "[GEOGRAPHIC_DATA], [GEOGRAPHIC_DATA], USCMH"
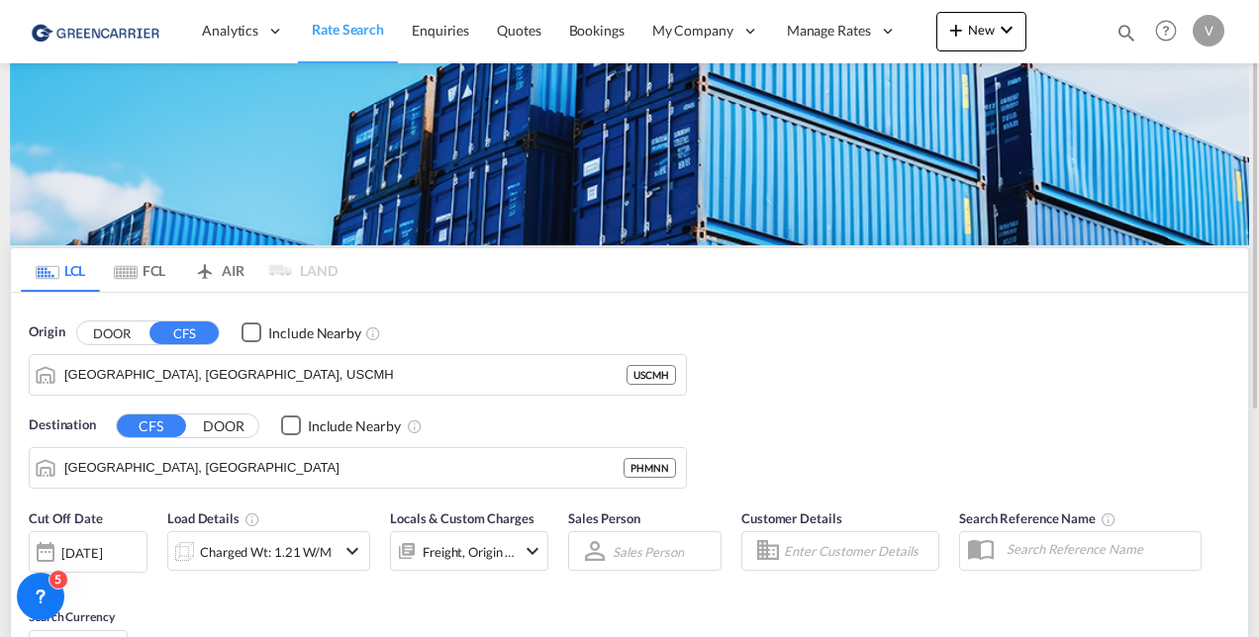
click at [212, 422] on button "DOOR" at bounding box center [223, 426] width 69 height 23
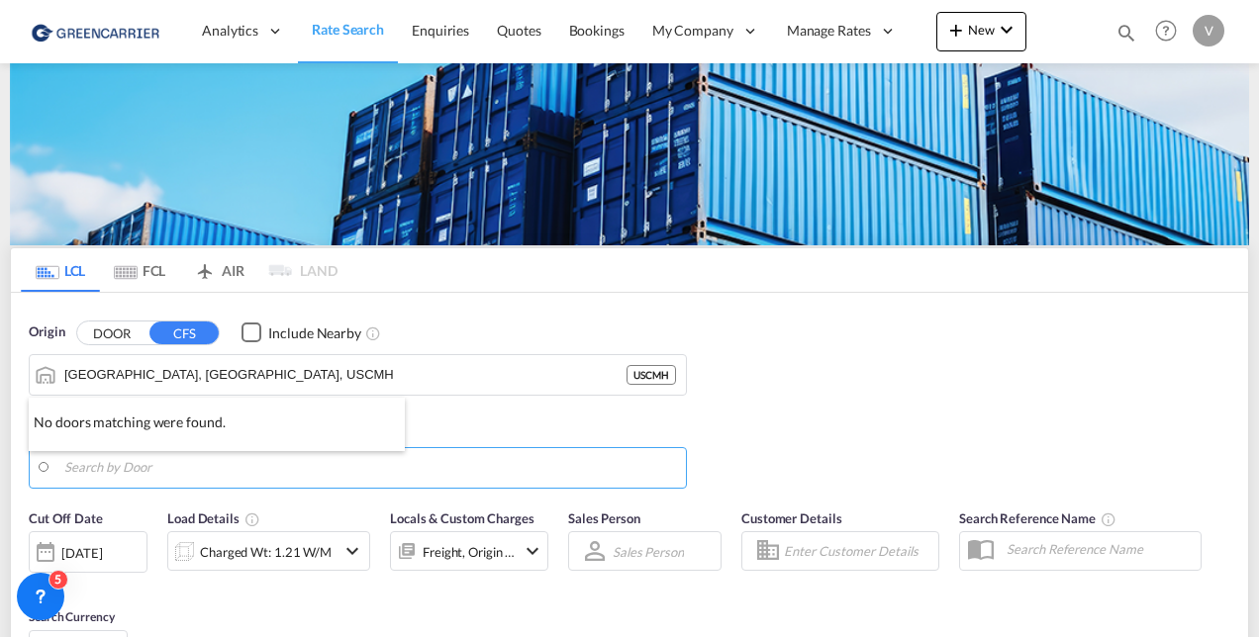
drag, startPoint x: 183, startPoint y: 461, endPoint x: 168, endPoint y: 469, distance: 16.8
click at [182, 462] on div at bounding box center [629, 318] width 1259 height 637
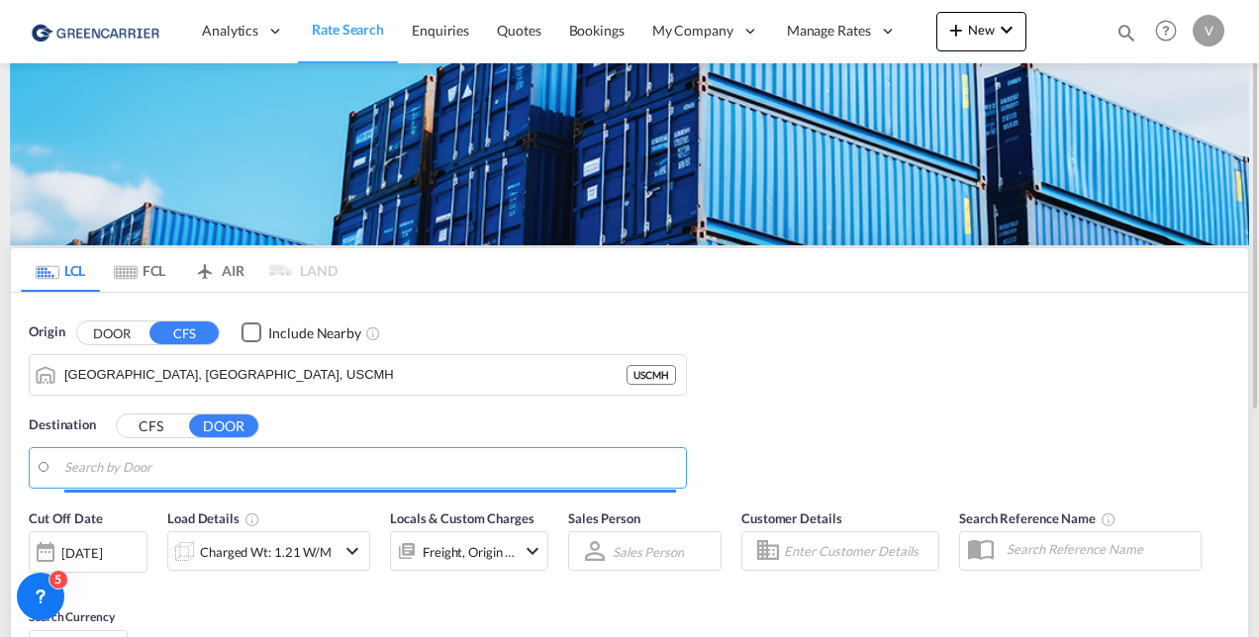
click at [168, 470] on input "Search by Door" at bounding box center [370, 468] width 612 height 30
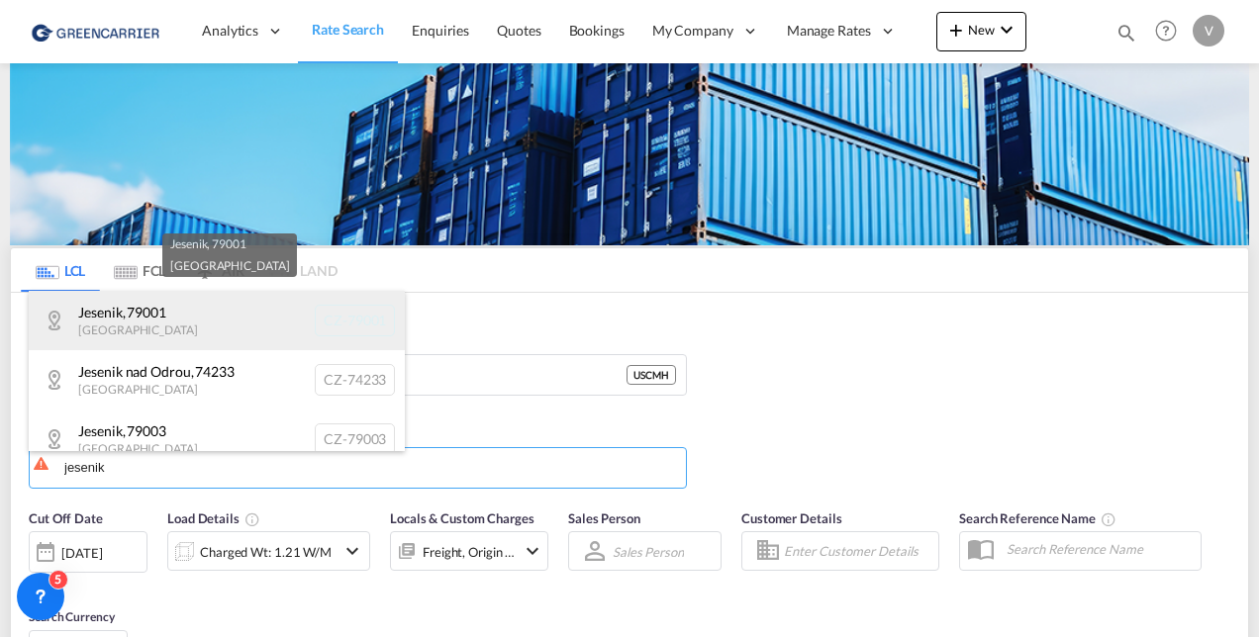
click at [178, 332] on div "Jesenik , [GEOGRAPHIC_DATA] CZ-79001" at bounding box center [217, 320] width 376 height 59
type input "CZ-79001, Jesenik"
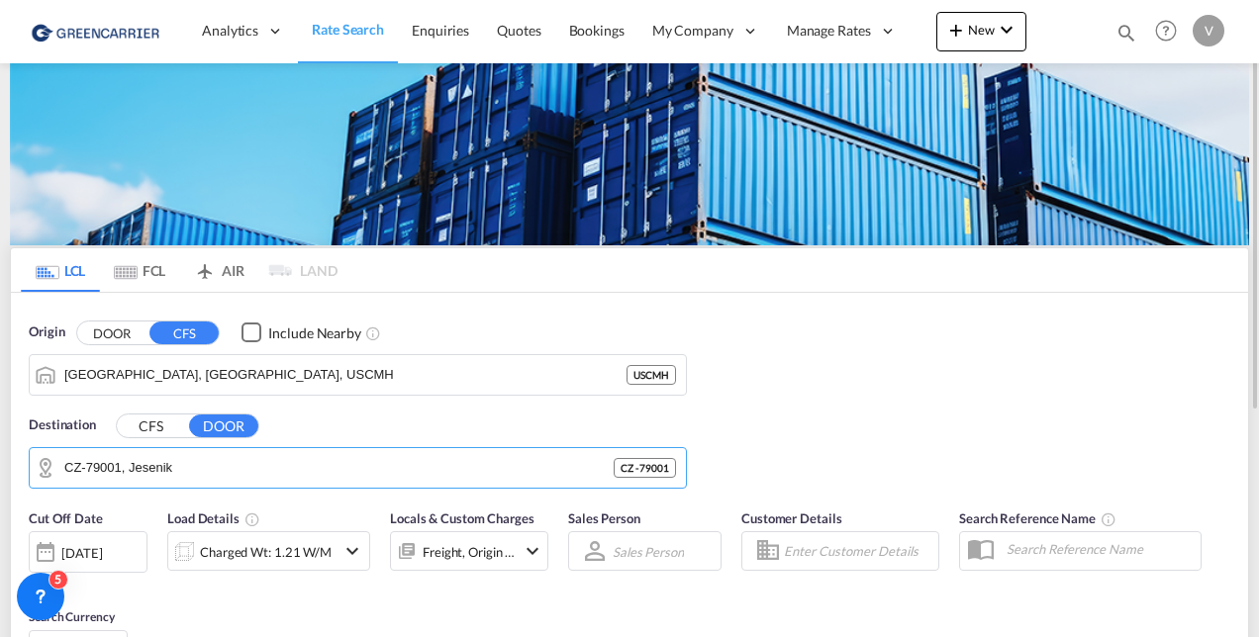
click at [124, 539] on div "[DATE]" at bounding box center [88, 552] width 119 height 42
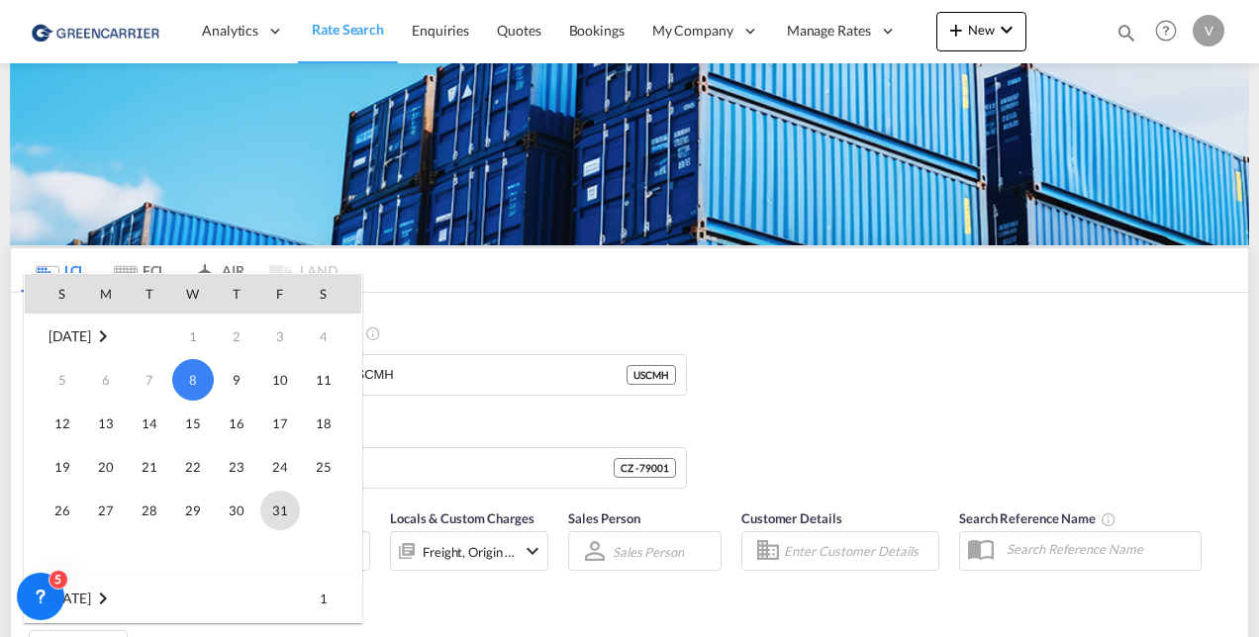
click at [278, 500] on span "31" at bounding box center [280, 511] width 40 height 40
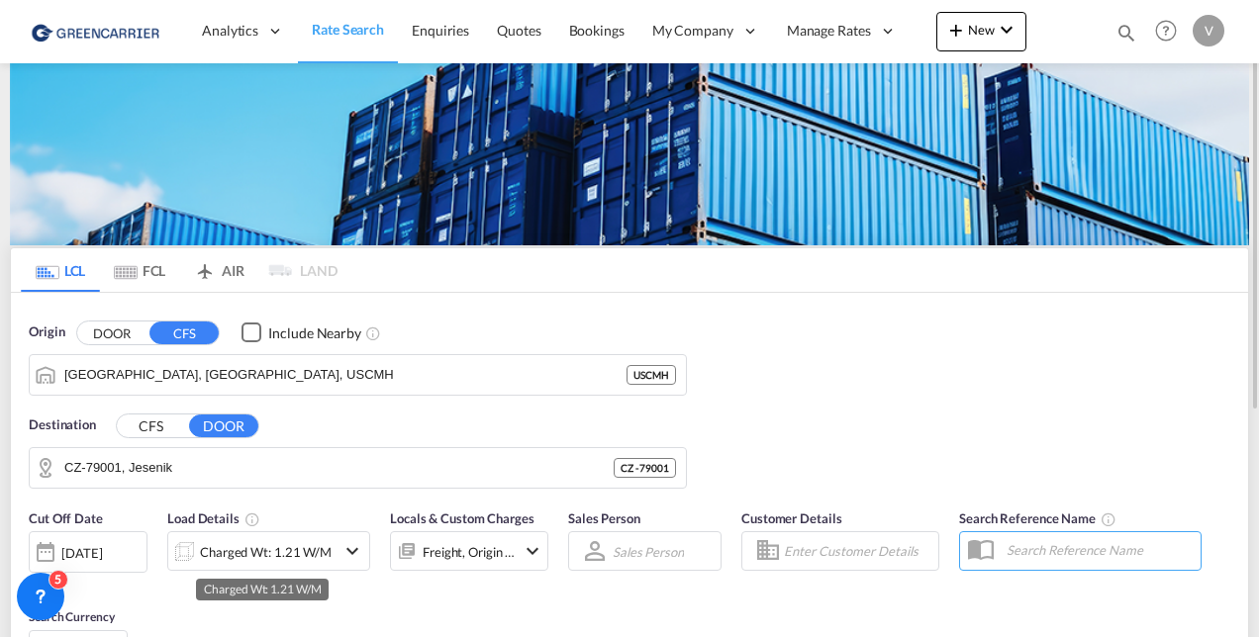
click at [321, 558] on div "Charged Wt: 1.21 W/M" at bounding box center [266, 552] width 132 height 28
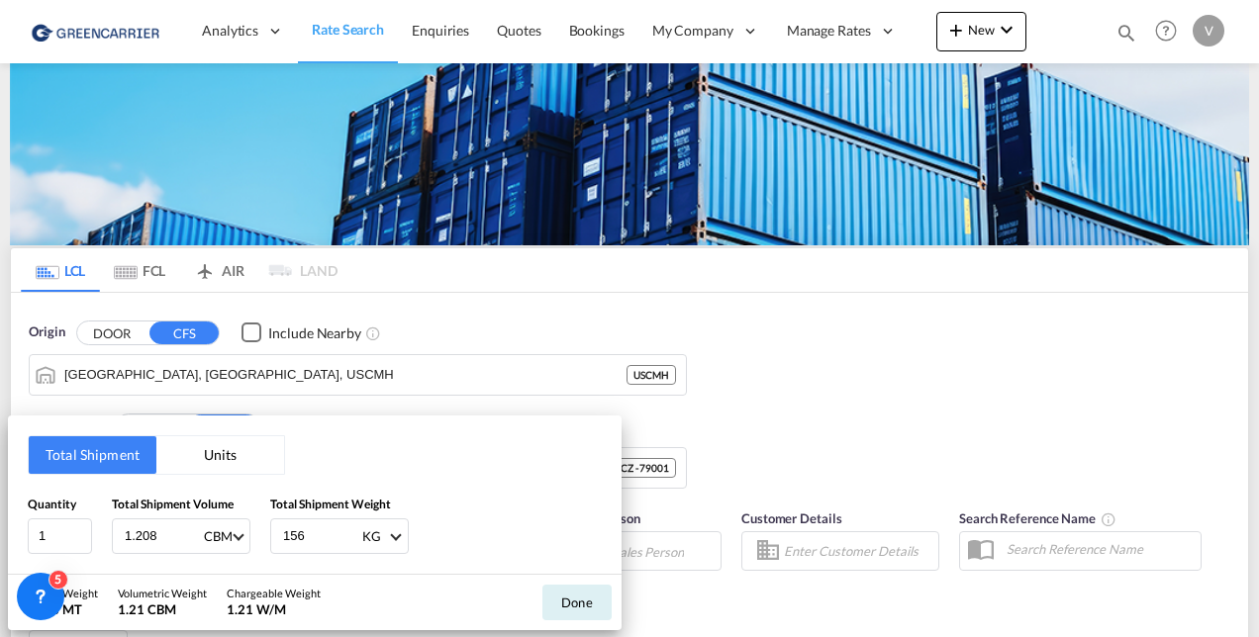
drag, startPoint x: 146, startPoint y: 534, endPoint x: 117, endPoint y: 534, distance: 29.7
click at [117, 534] on div "1.208 CBM CBM CFT" at bounding box center [181, 537] width 139 height 36
drag, startPoint x: 165, startPoint y: 531, endPoint x: 61, endPoint y: 509, distance: 106.4
click at [61, 509] on div "Quantity 1 Total Shipment Volume 1.208 CBM CBM CFT Total Shipment Weight 156 KG…" at bounding box center [315, 524] width 574 height 59
type input "1.106"
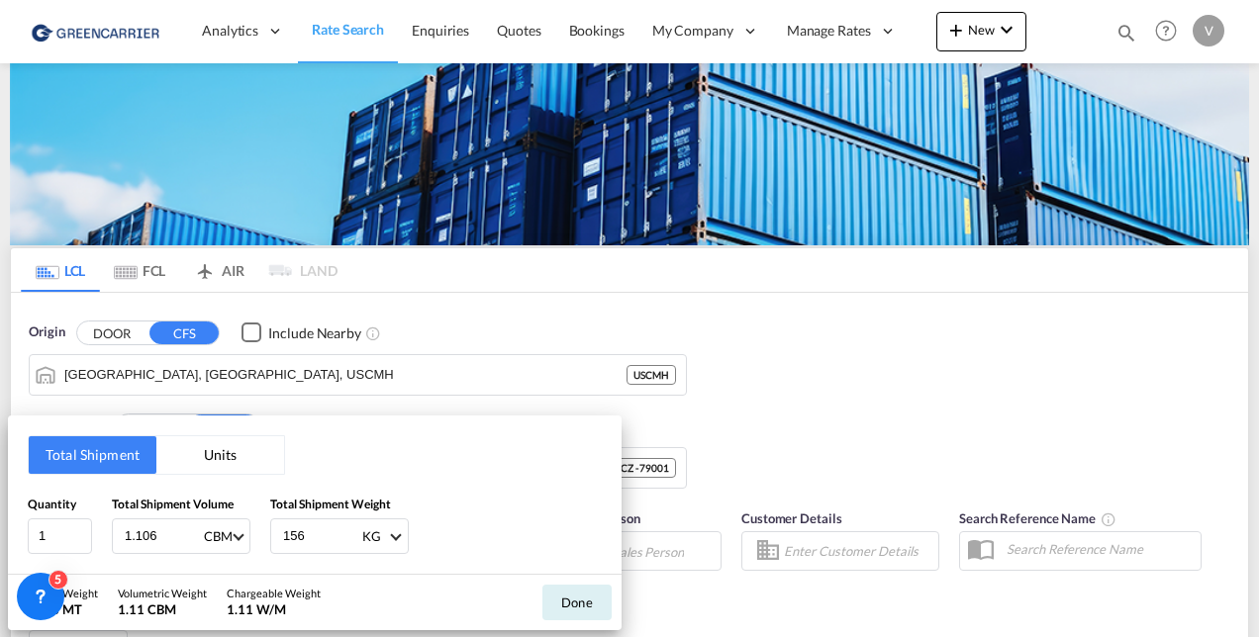
click at [305, 536] on input "156" at bounding box center [320, 537] width 79 height 34
type input "156159"
click at [584, 596] on button "Done" at bounding box center [576, 603] width 69 height 36
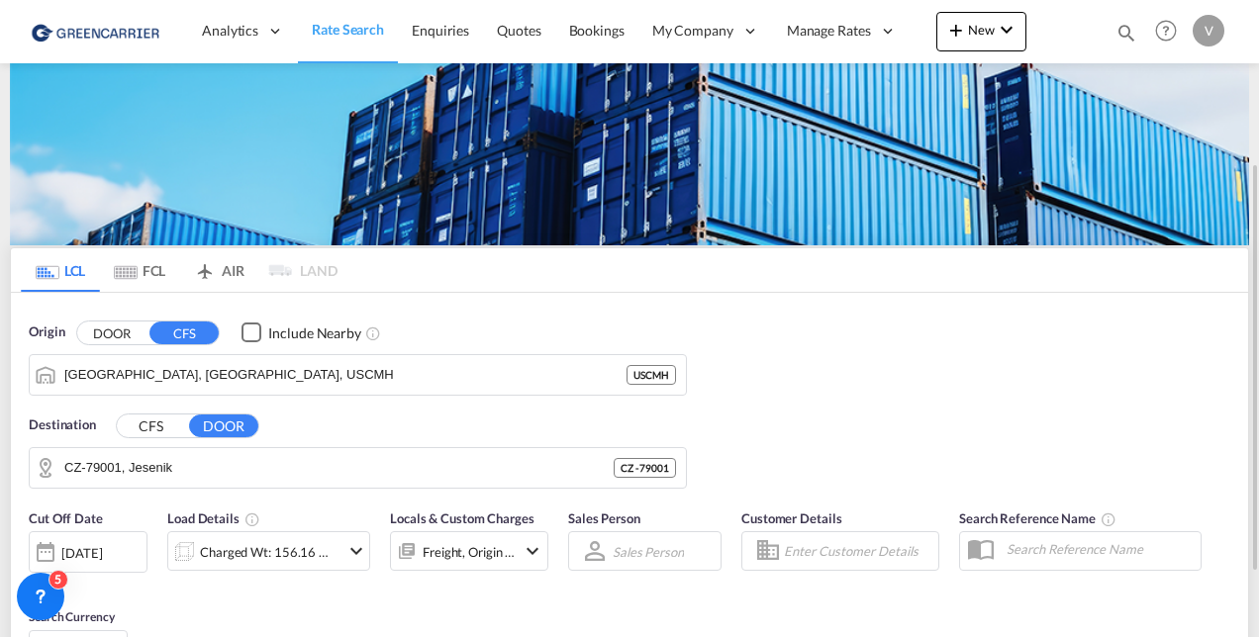
scroll to position [297, 0]
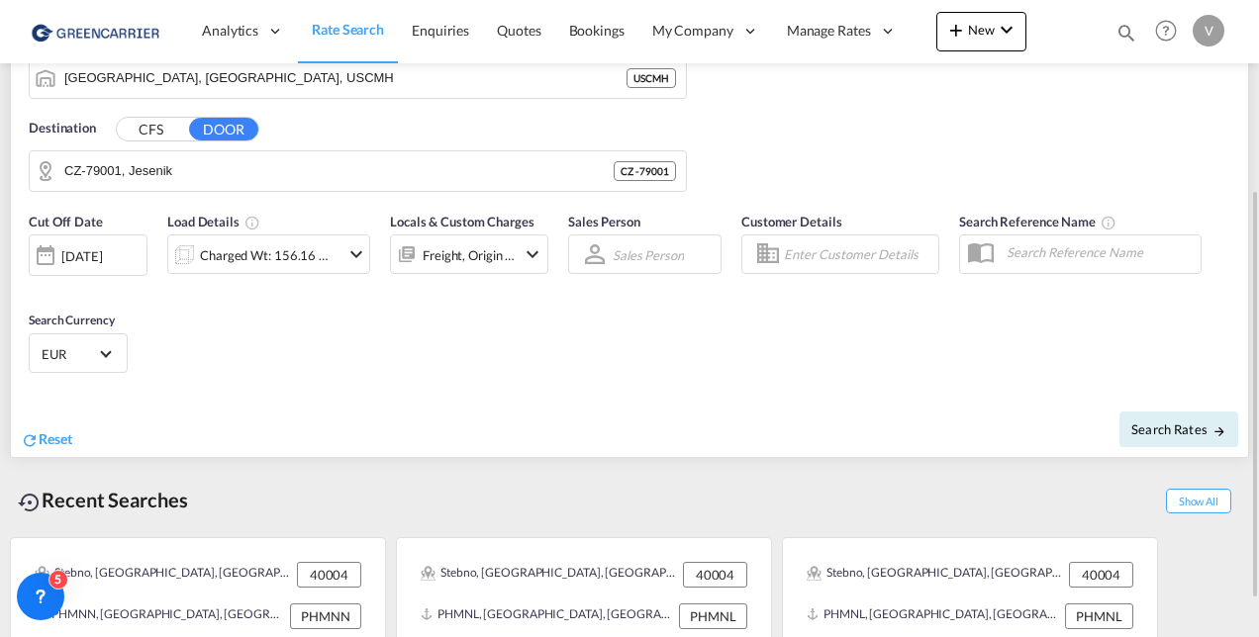
click at [69, 351] on span "EUR" at bounding box center [69, 354] width 55 height 18
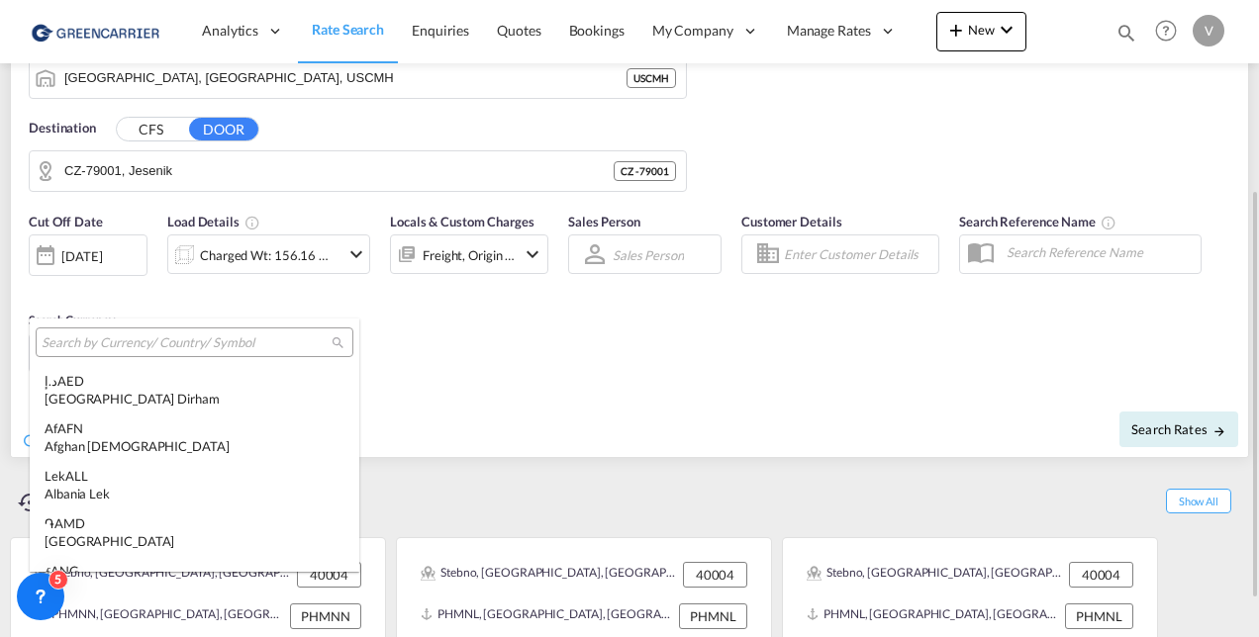
scroll to position [1987, 0]
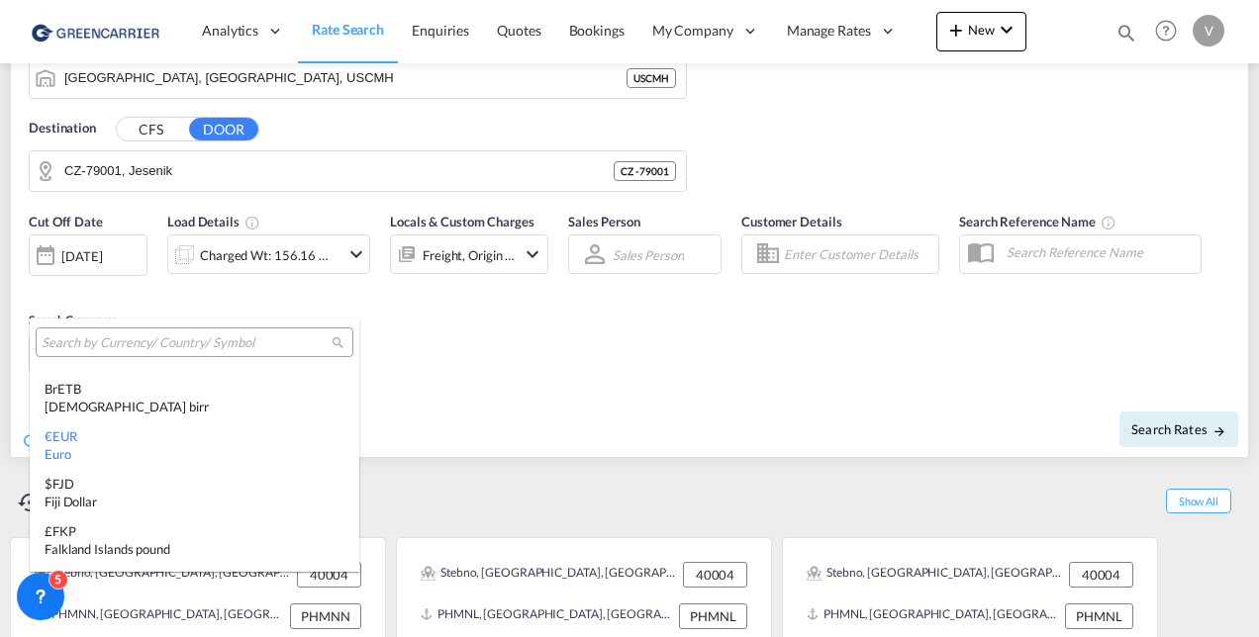
click at [81, 335] on input "search" at bounding box center [187, 344] width 290 height 18
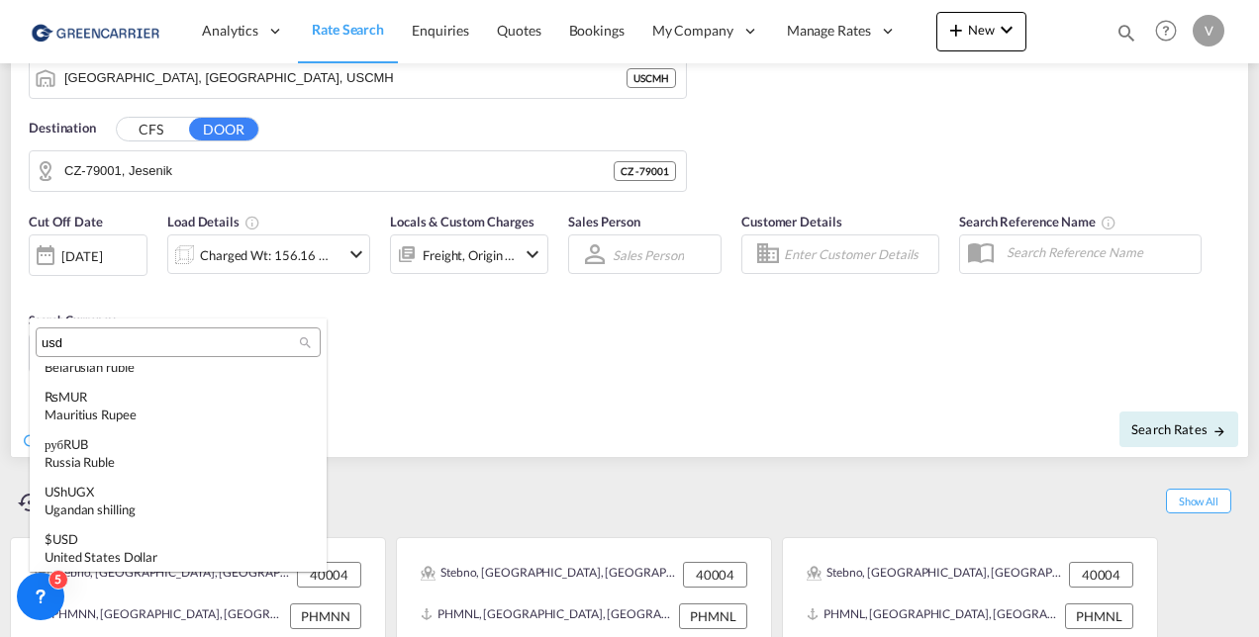
scroll to position [0, 0]
type input "usd"
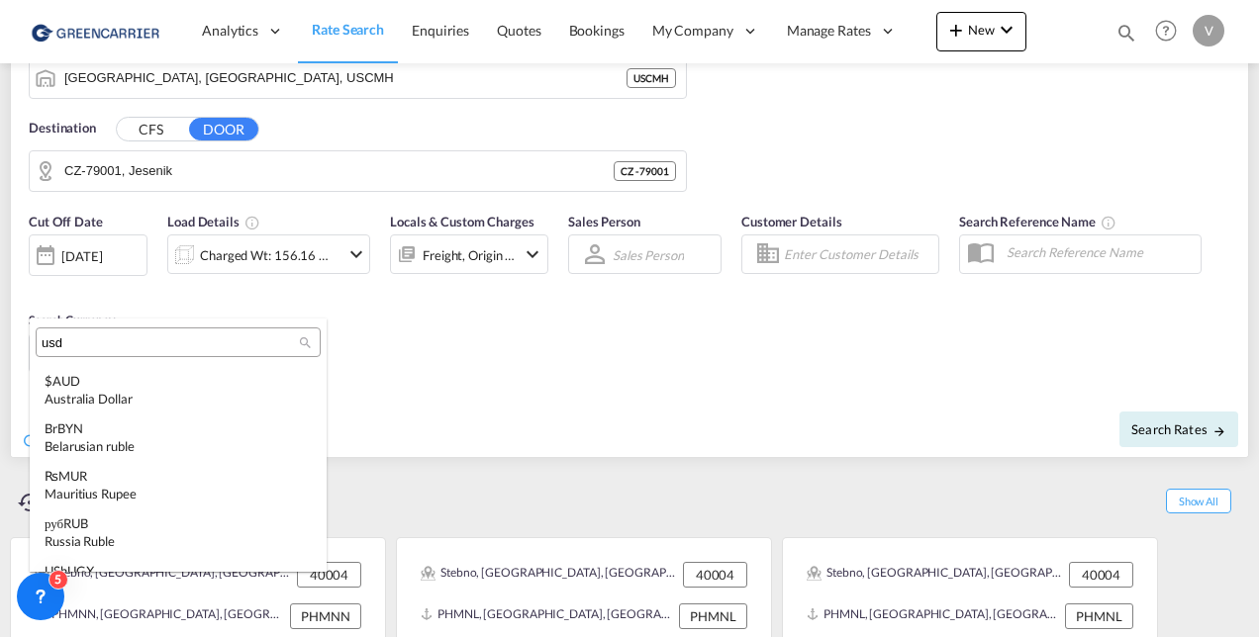
type md-option "USD"
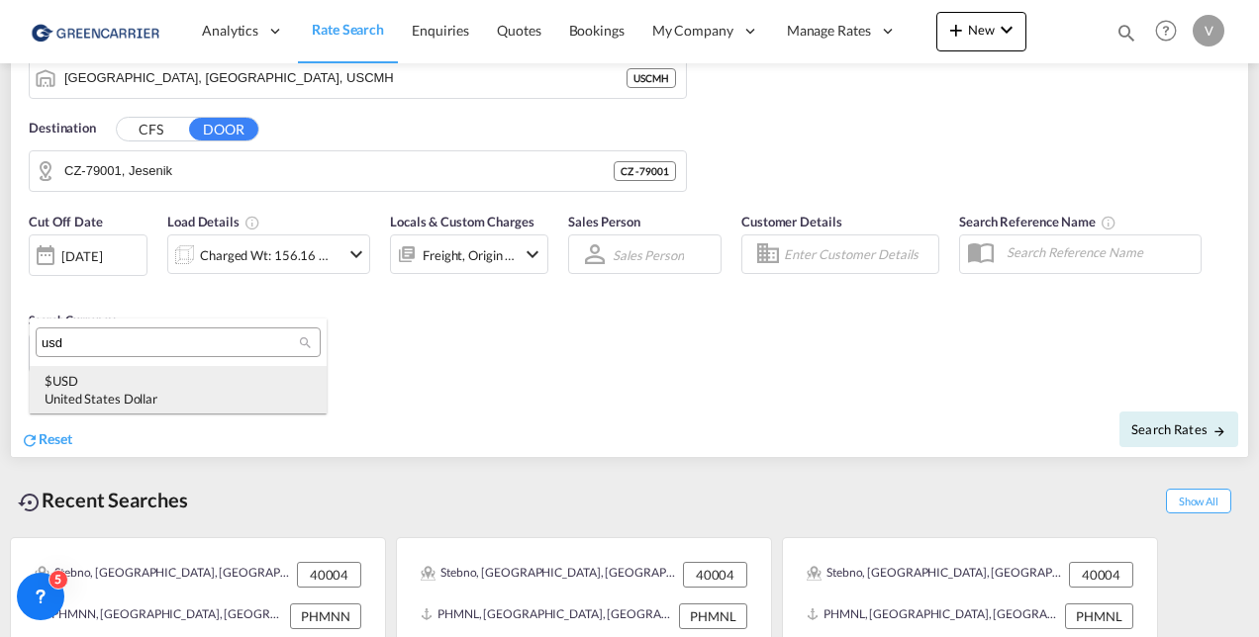
click at [98, 380] on div "$ USD United States Dollar" at bounding box center [178, 390] width 267 height 36
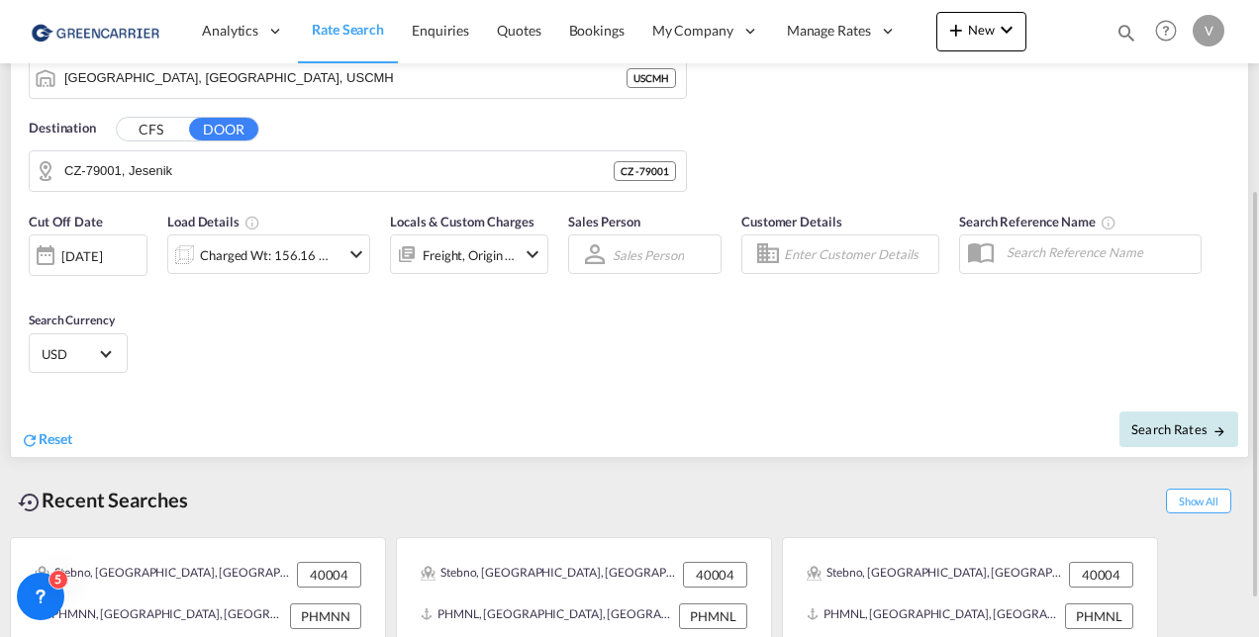
click at [1204, 414] on button "Search Rates" at bounding box center [1178, 430] width 119 height 36
type input "USCMH to 79001 / [DATE]"
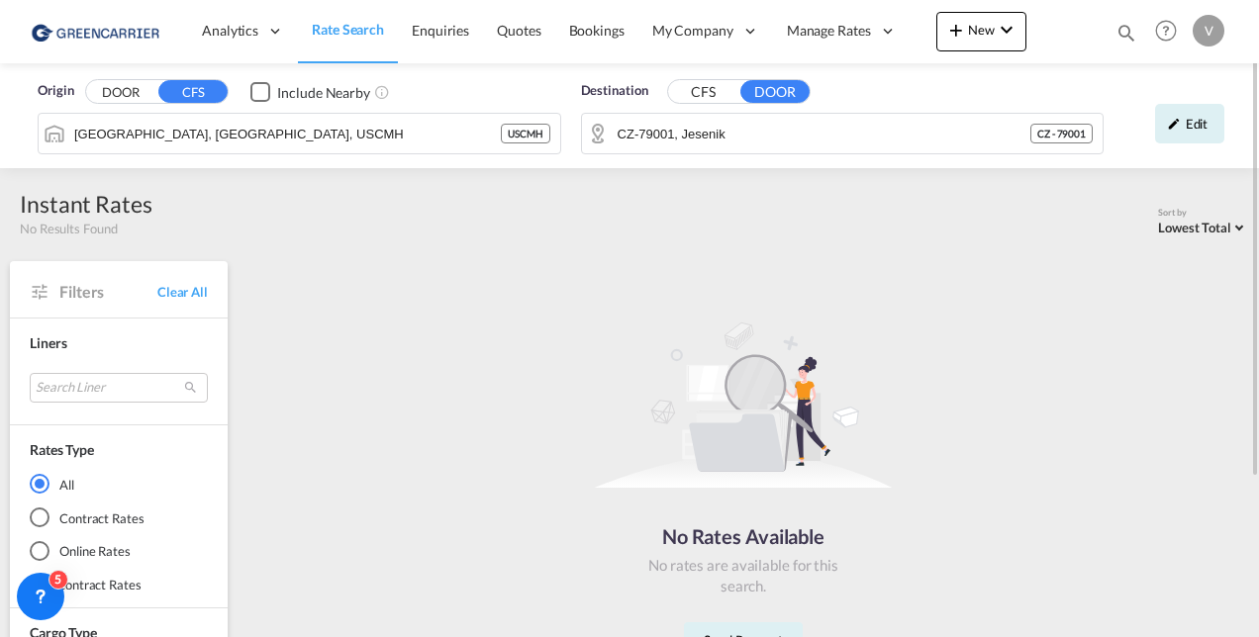
click at [261, 87] on div "Checkbox No Ink" at bounding box center [260, 92] width 20 height 20
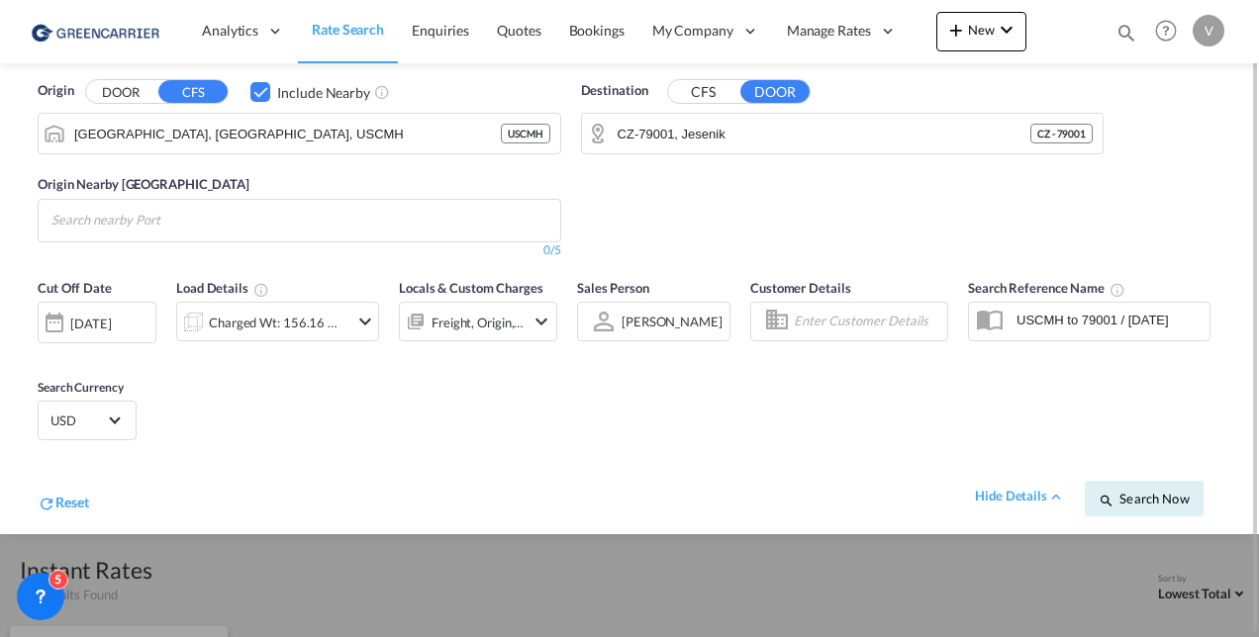
click at [92, 320] on div "[DATE]" at bounding box center [90, 324] width 41 height 18
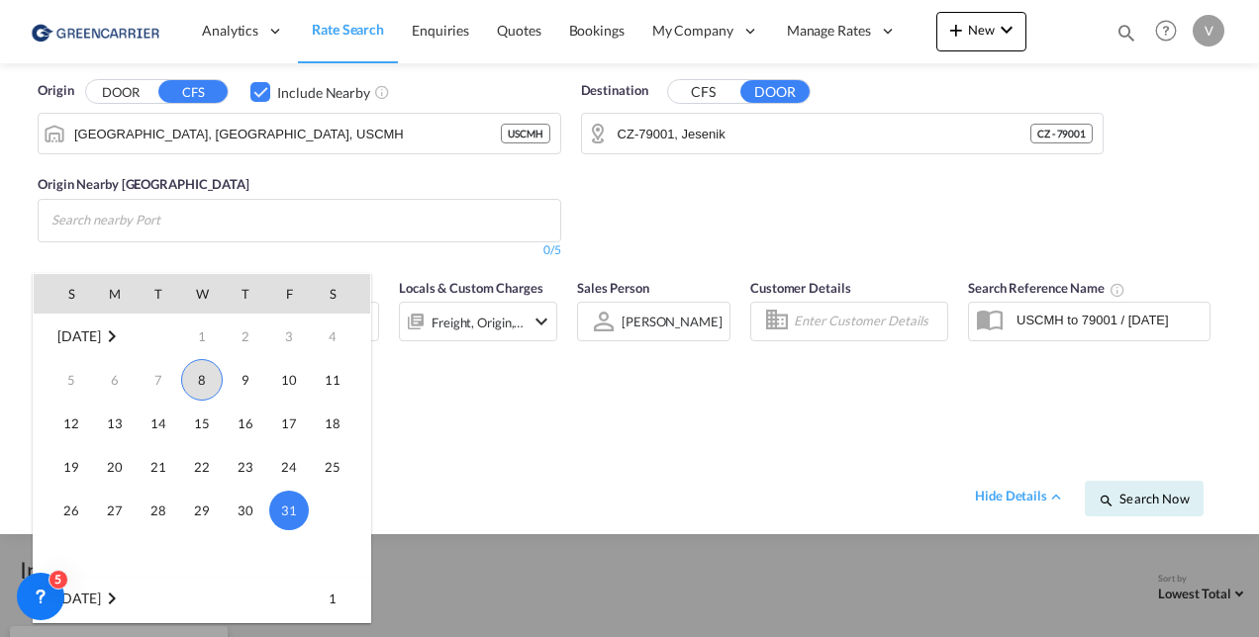
click at [206, 374] on span "8" at bounding box center [202, 380] width 42 height 42
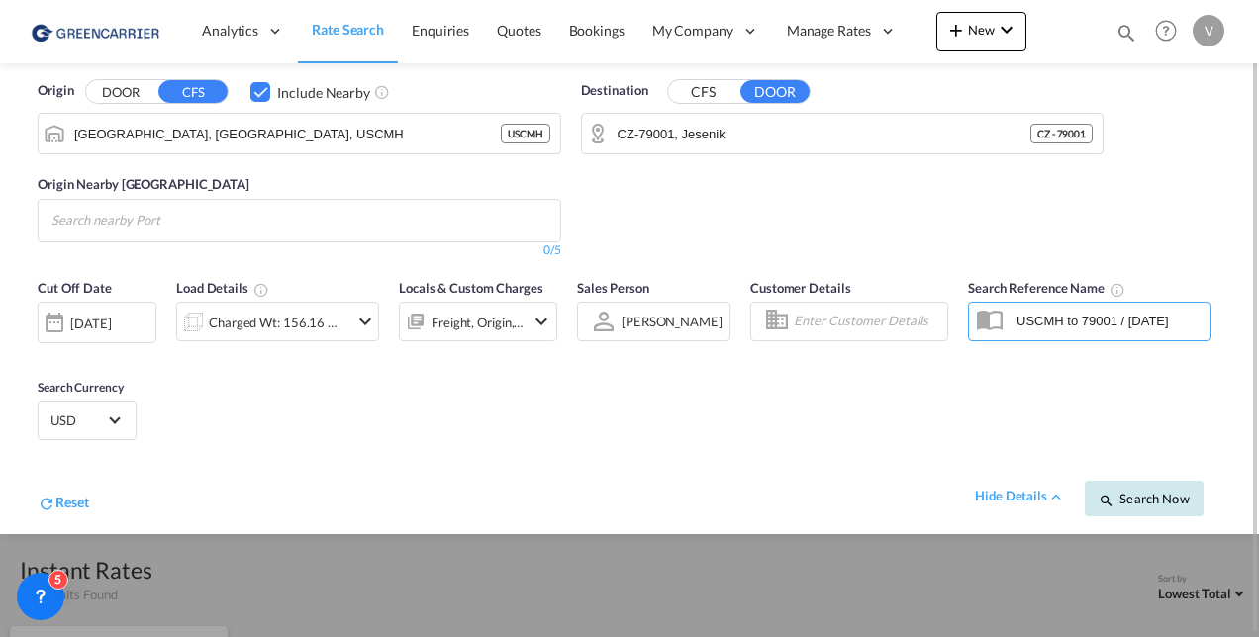
click at [1164, 493] on span "Search Now" at bounding box center [1144, 499] width 90 height 16
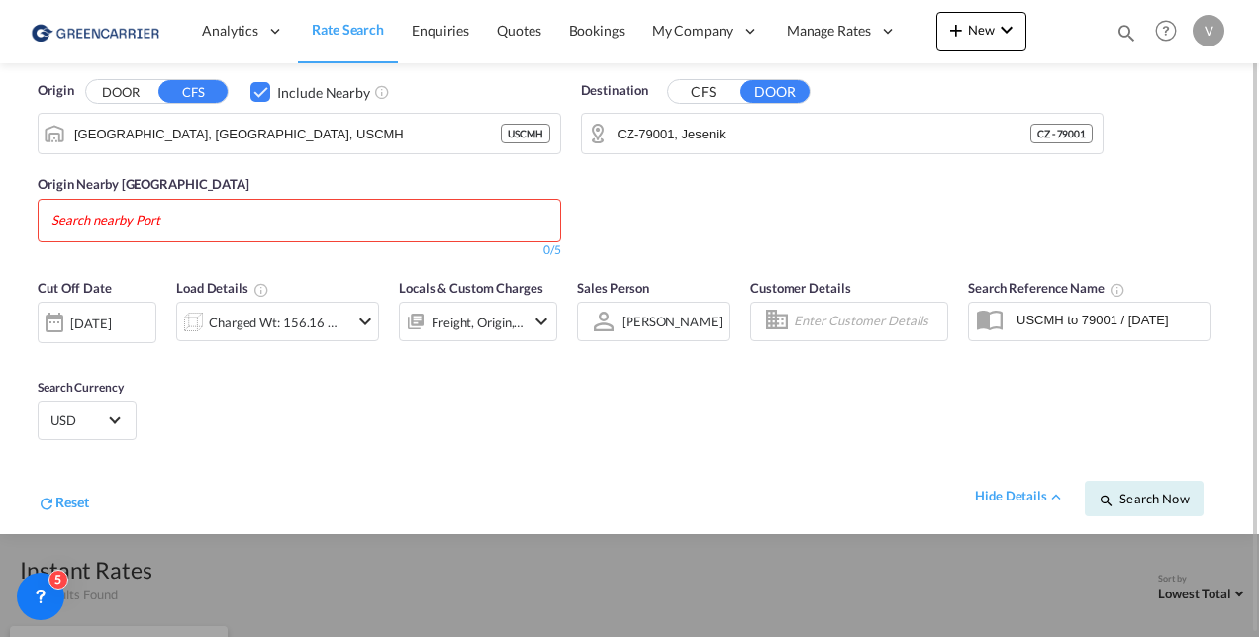
drag, startPoint x: 250, startPoint y: 99, endPoint x: 294, endPoint y: 135, distance: 56.3
click at [251, 97] on div "Checkbox No Ink" at bounding box center [260, 92] width 20 height 20
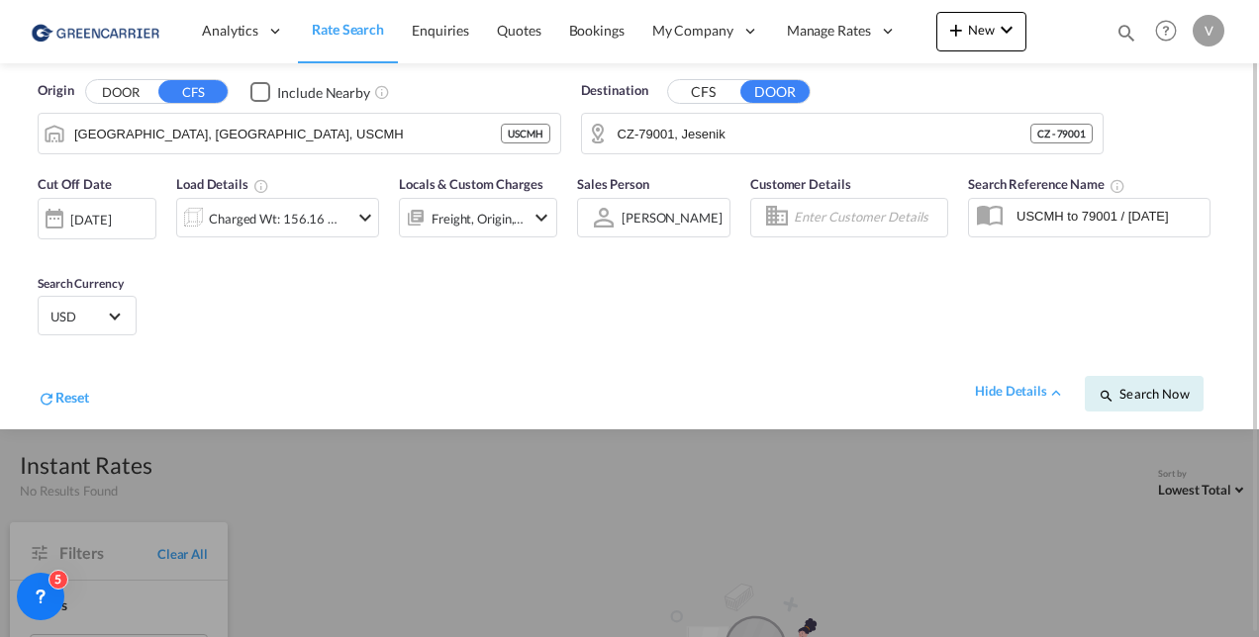
click at [1125, 370] on div "Search Now" at bounding box center [1153, 383] width 137 height 55
click at [1127, 393] on span "Search Now" at bounding box center [1144, 394] width 90 height 16
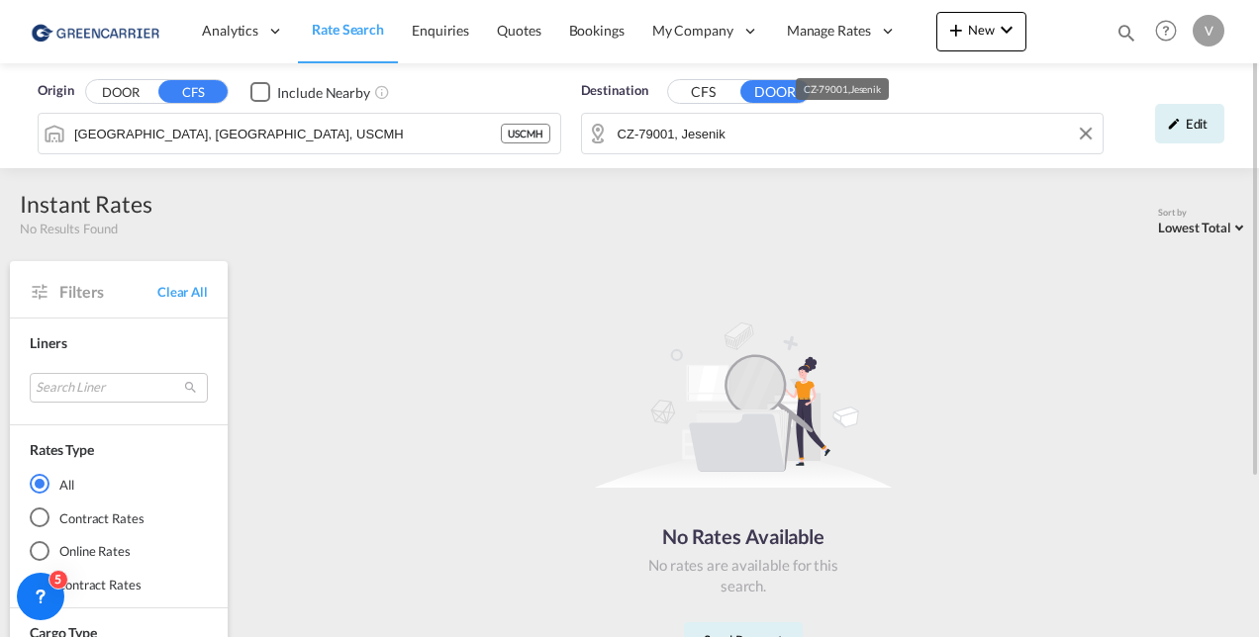
click at [642, 139] on input "CZ-79001, Jesenik" at bounding box center [856, 134] width 476 height 30
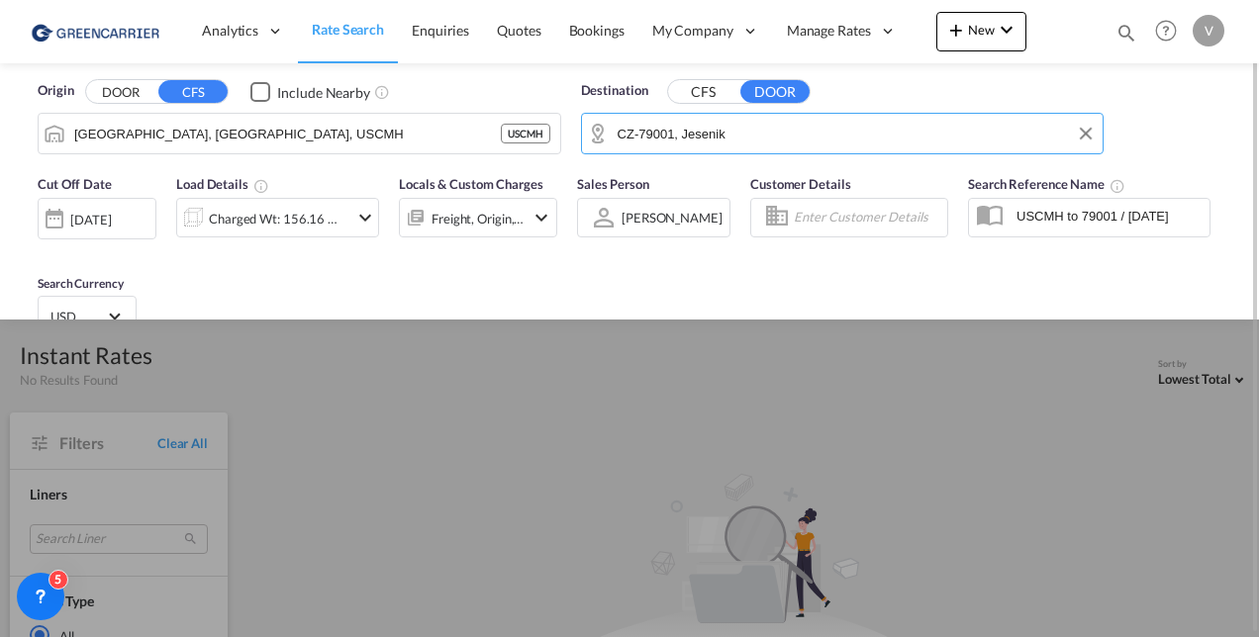
click at [642, 139] on input "CZ-79001, Jesenik" at bounding box center [856, 134] width 476 height 30
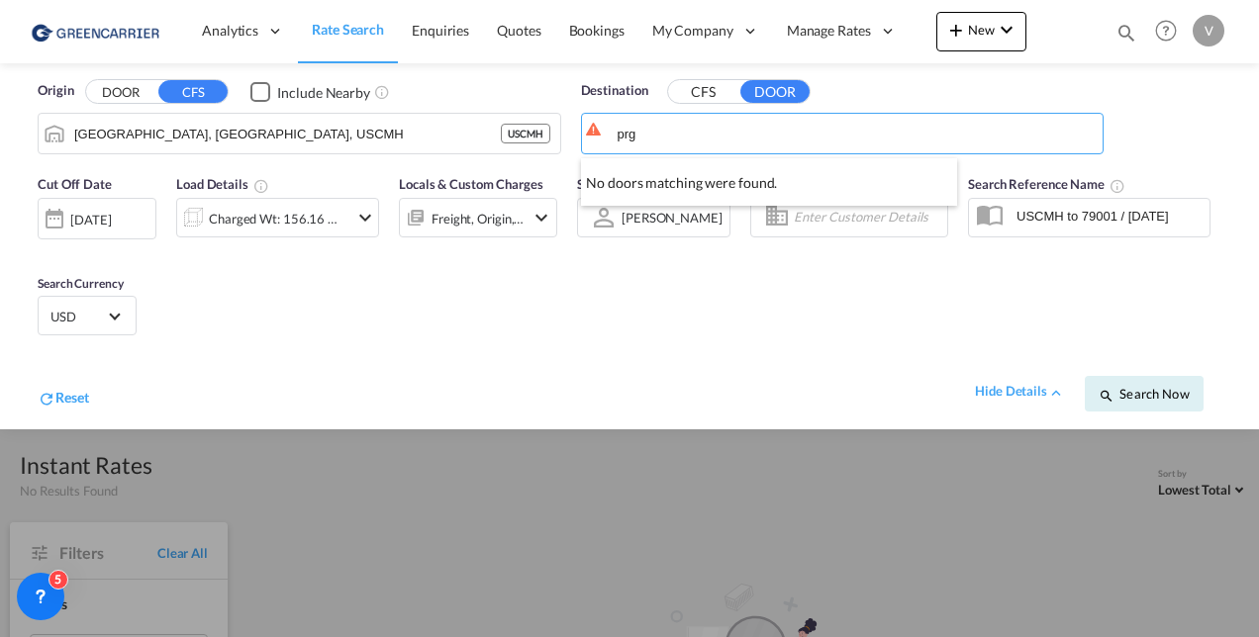
type input "prg"
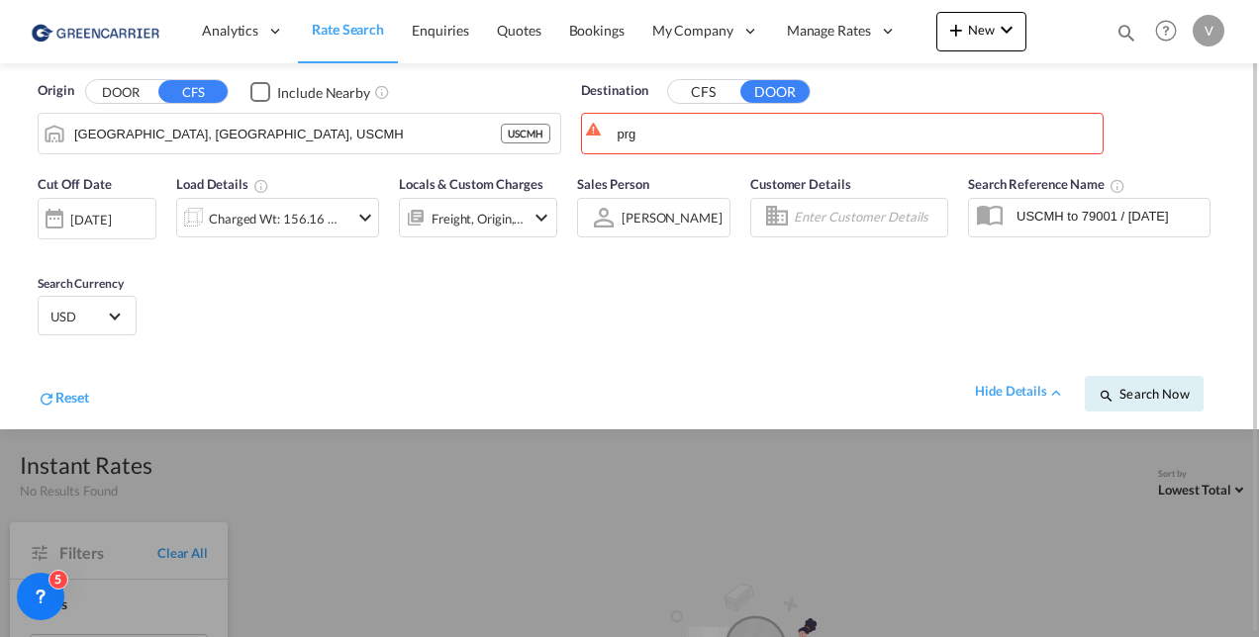
click at [717, 89] on button "CFS" at bounding box center [702, 92] width 69 height 23
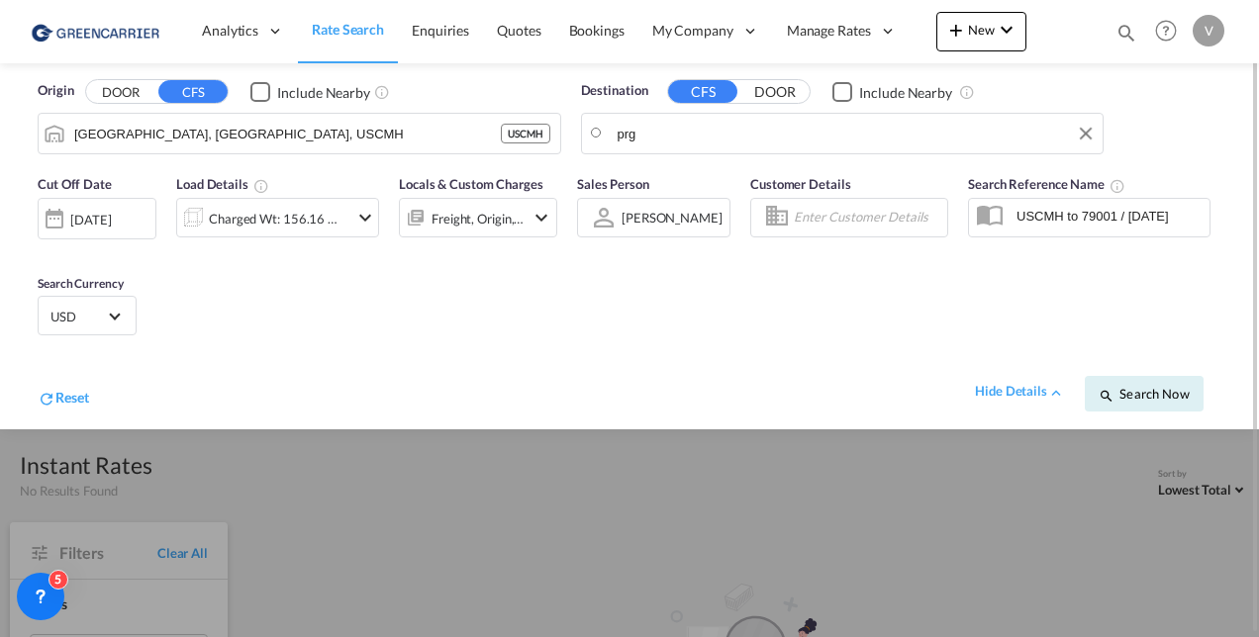
click at [703, 148] on md-autocomplete-wrap "prg" at bounding box center [855, 139] width 477 height 40
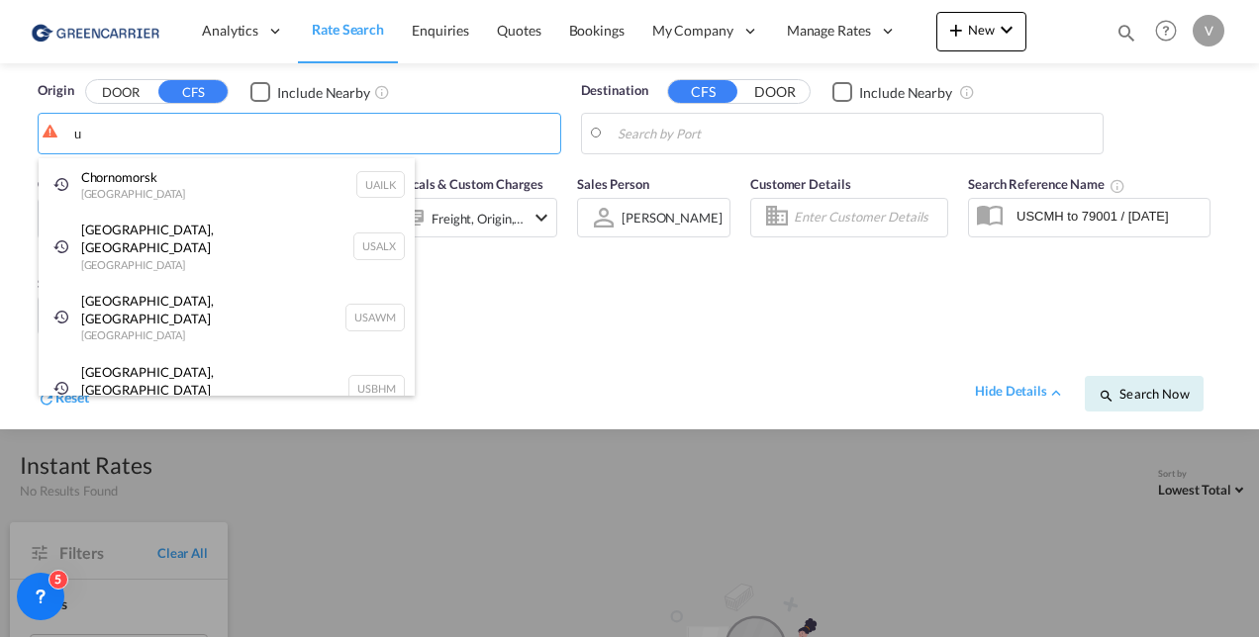
paste input "USCMH"
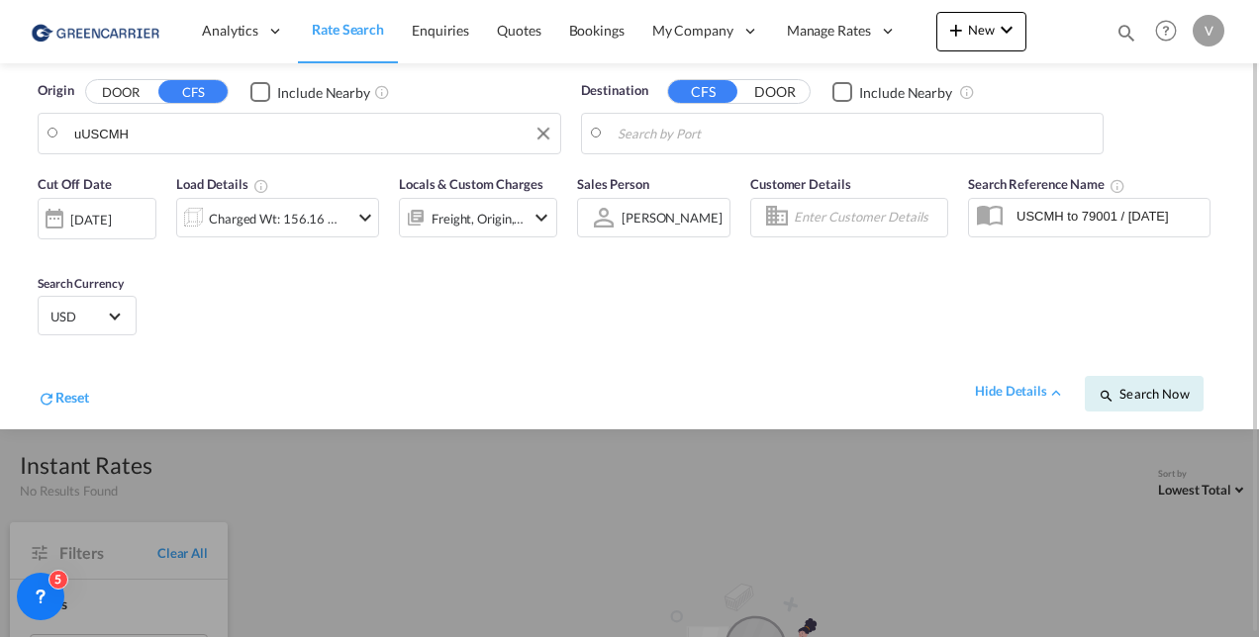
click at [82, 129] on input "uUSCMH" at bounding box center [312, 134] width 476 height 30
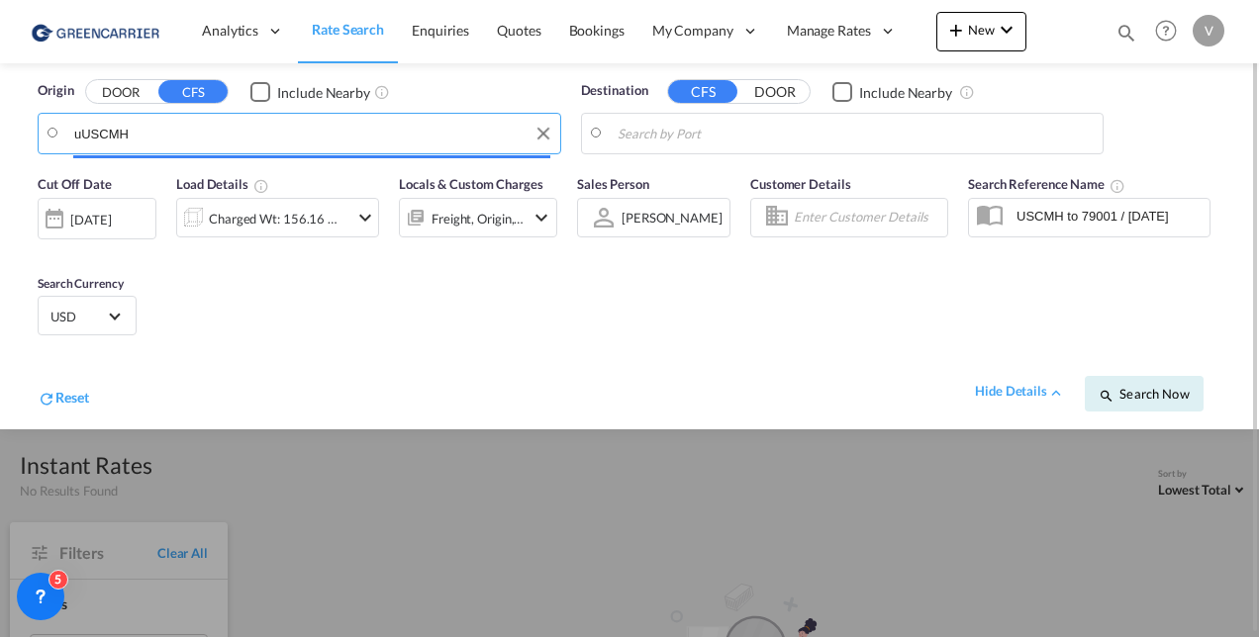
click at [87, 135] on body "Analytics Reports Dashboard Rate Search Enquiries Quotes Bookings" at bounding box center [629, 318] width 1259 height 637
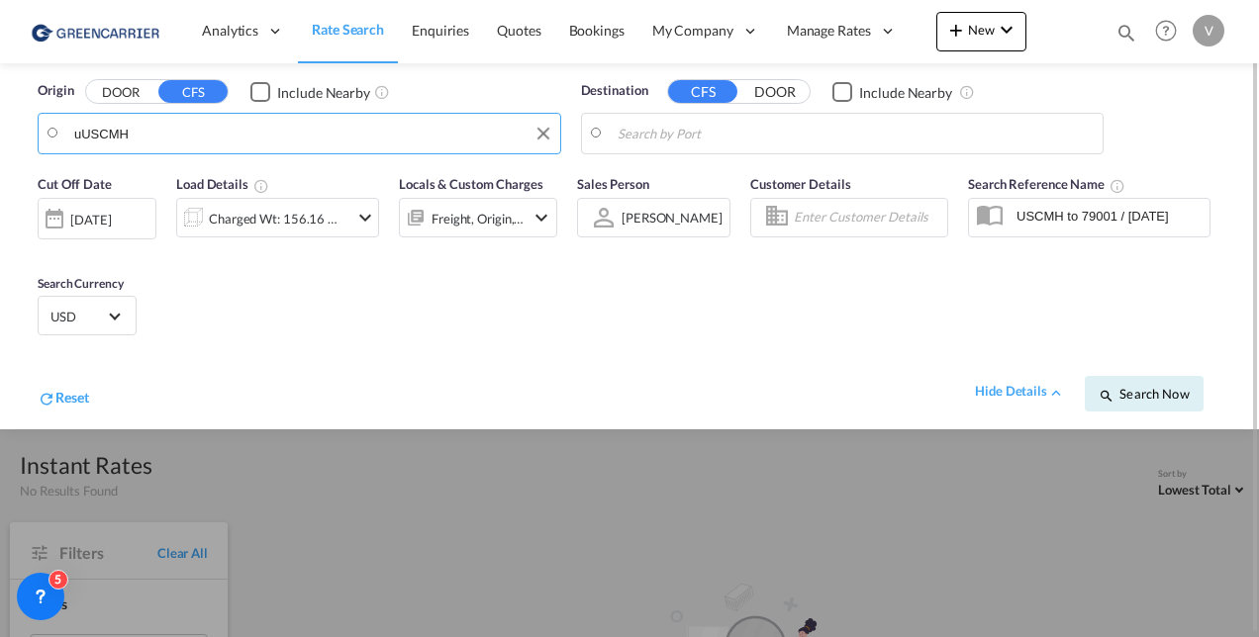
click at [88, 138] on input "uUSCMH" at bounding box center [312, 134] width 476 height 30
paste input "Search by Port"
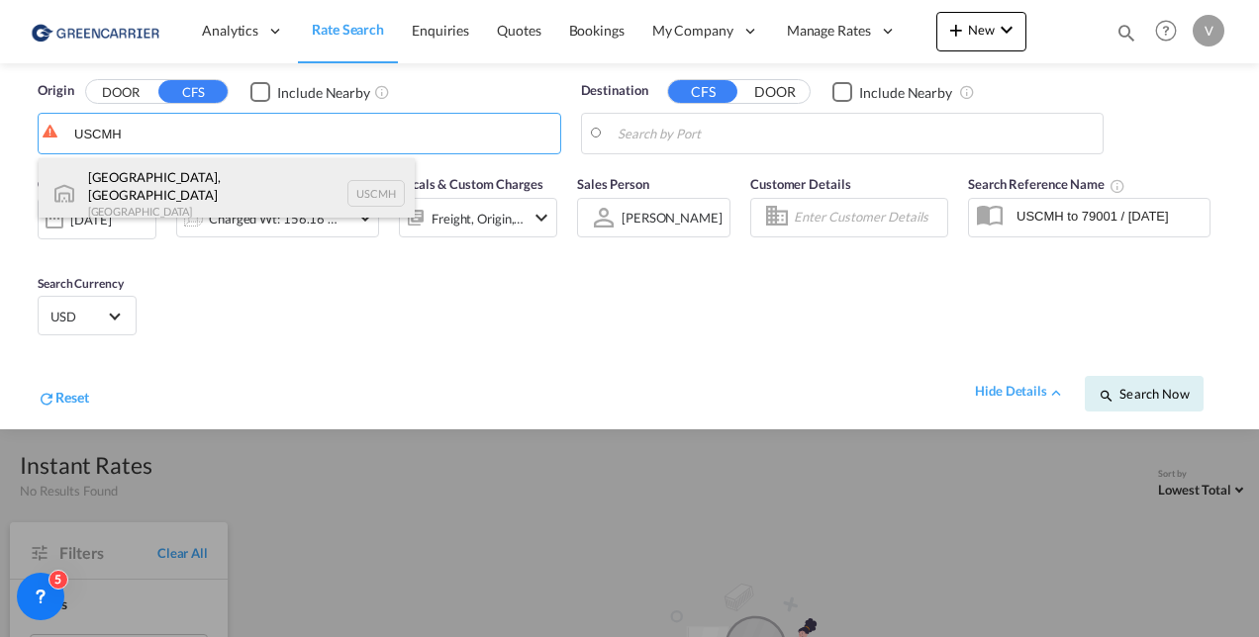
click at [144, 168] on div "[GEOGRAPHIC_DATA], [GEOGRAPHIC_DATA] United States USCMH" at bounding box center [227, 193] width 376 height 71
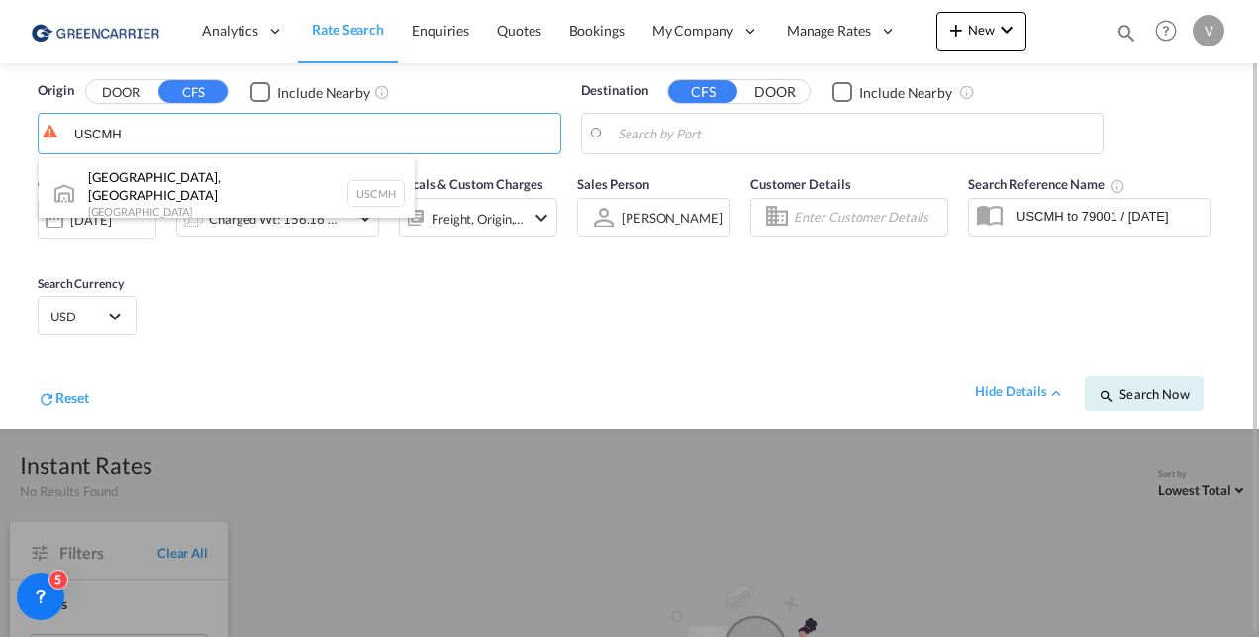
type input "[GEOGRAPHIC_DATA], [GEOGRAPHIC_DATA], USCMH"
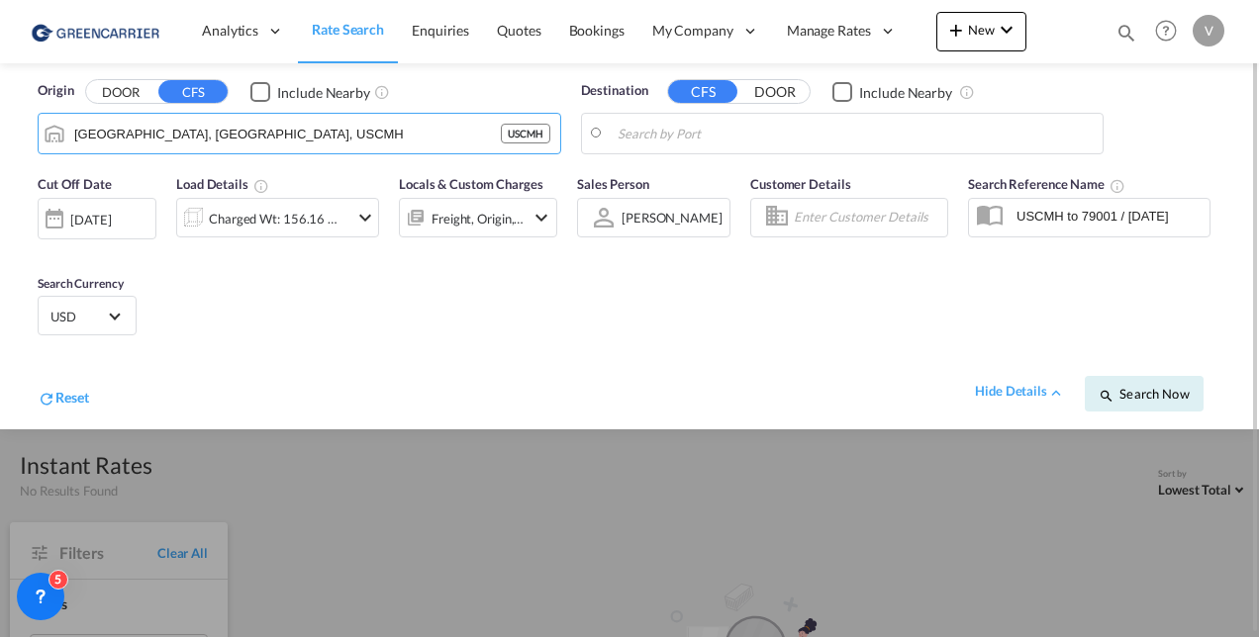
click at [821, 132] on body "Analytics Reports Dashboard Rate Search Enquiries Quotes Bookings" at bounding box center [629, 318] width 1259 height 637
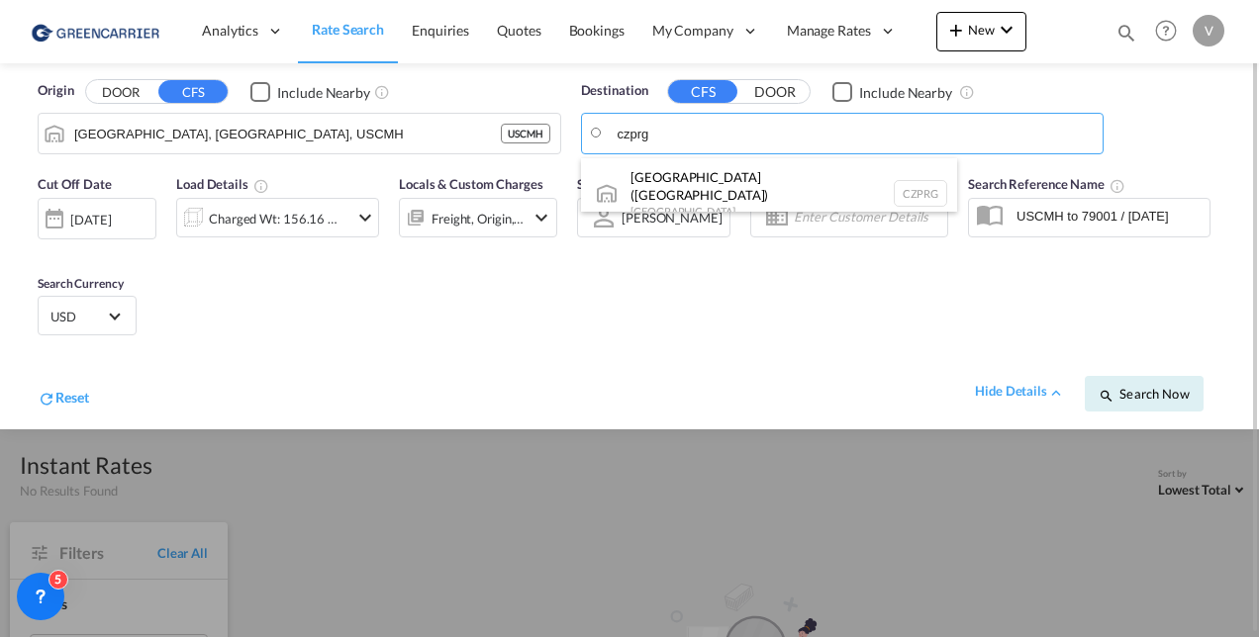
drag, startPoint x: 720, startPoint y: 170, endPoint x: 727, endPoint y: 178, distance: 10.5
click at [718, 172] on div "[GEOGRAPHIC_DATA] ([GEOGRAPHIC_DATA]) [GEOGRAPHIC_DATA] CZPRG" at bounding box center [769, 193] width 376 height 71
type input "[GEOGRAPHIC_DATA] ([GEOGRAPHIC_DATA]), CZPRG"
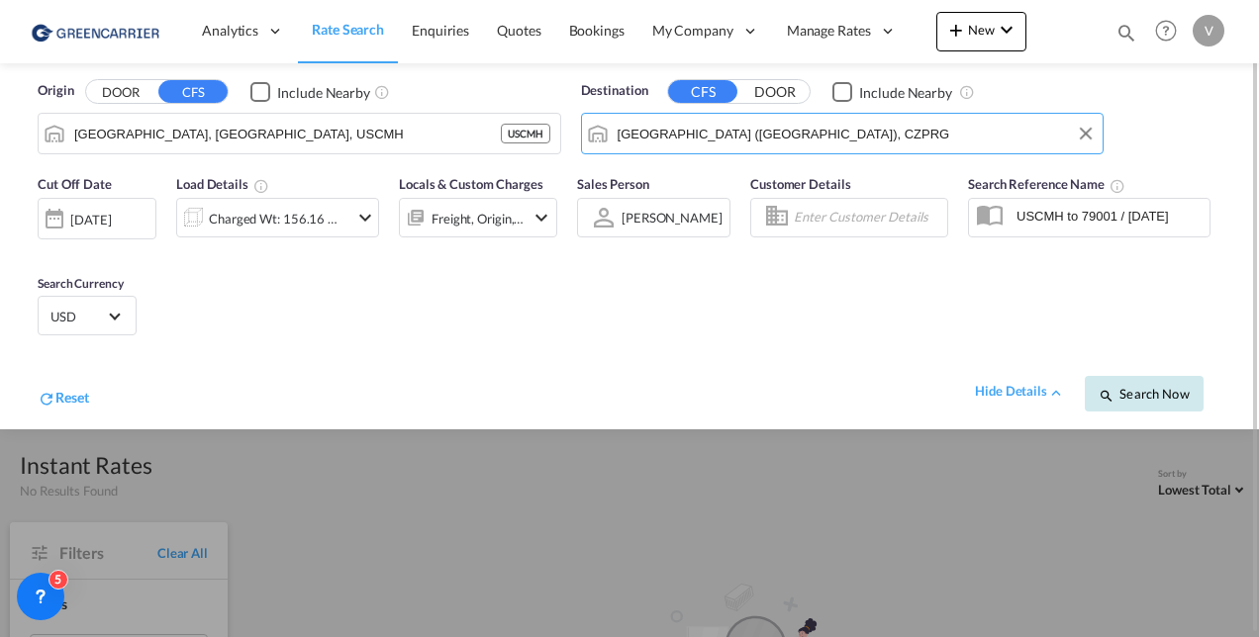
click at [1137, 384] on button "Search Now" at bounding box center [1144, 394] width 119 height 36
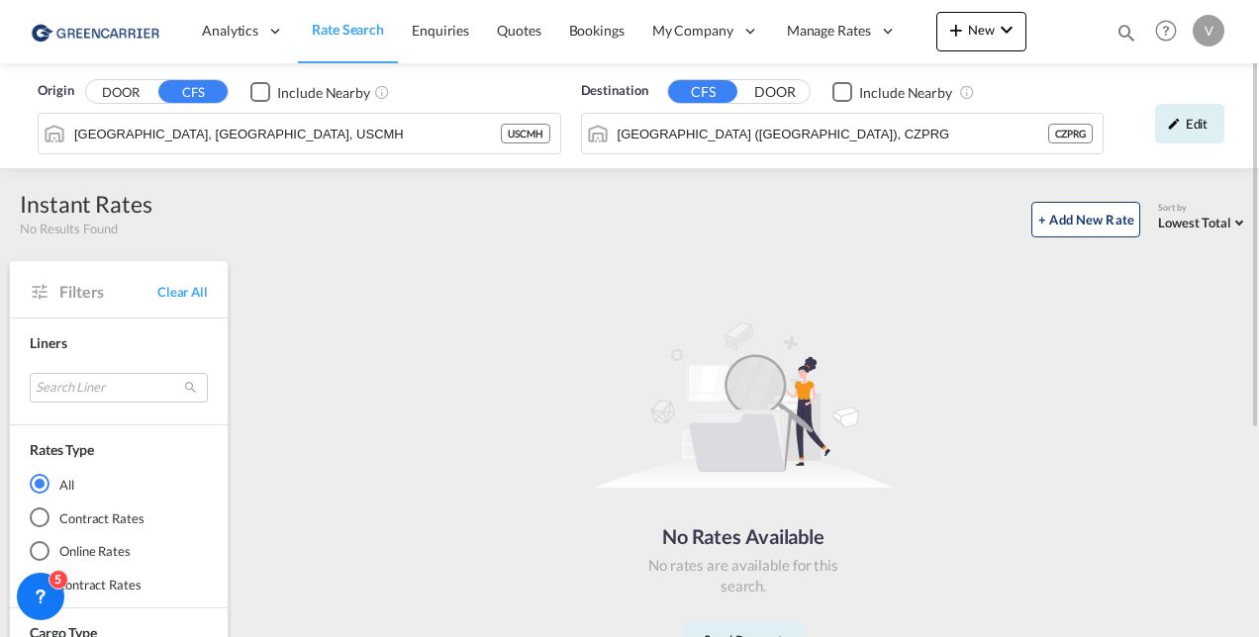
click at [368, 99] on span "Include Nearby" at bounding box center [320, 91] width 140 height 20
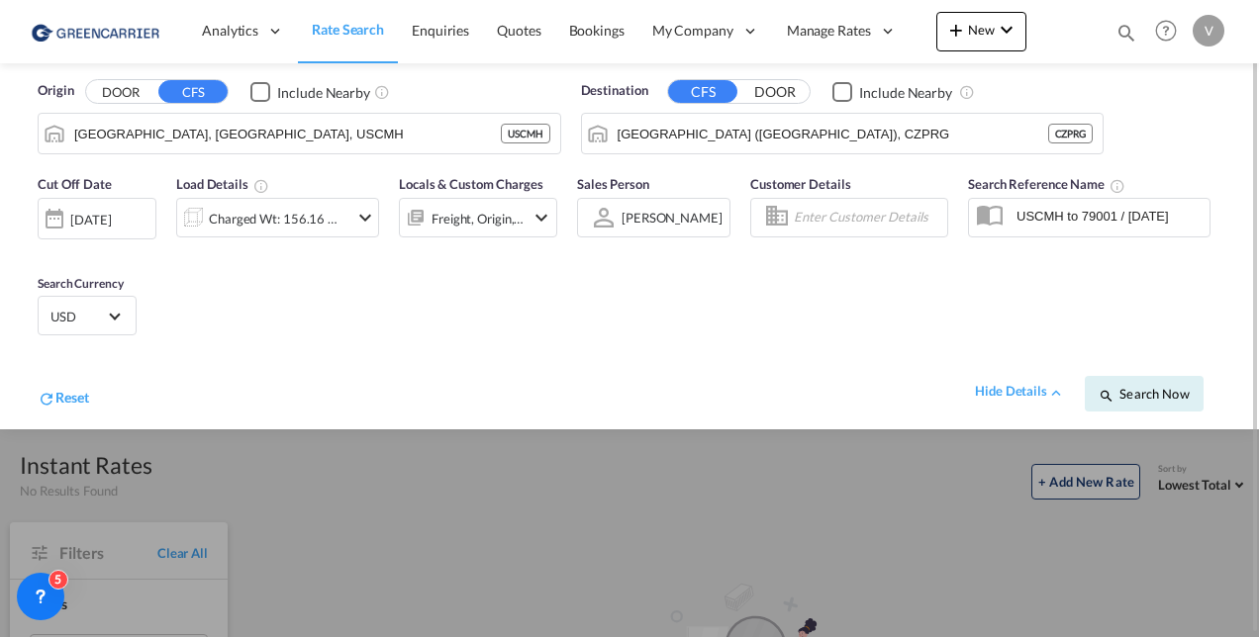
click at [333, 95] on div "Include Nearby" at bounding box center [323, 93] width 93 height 20
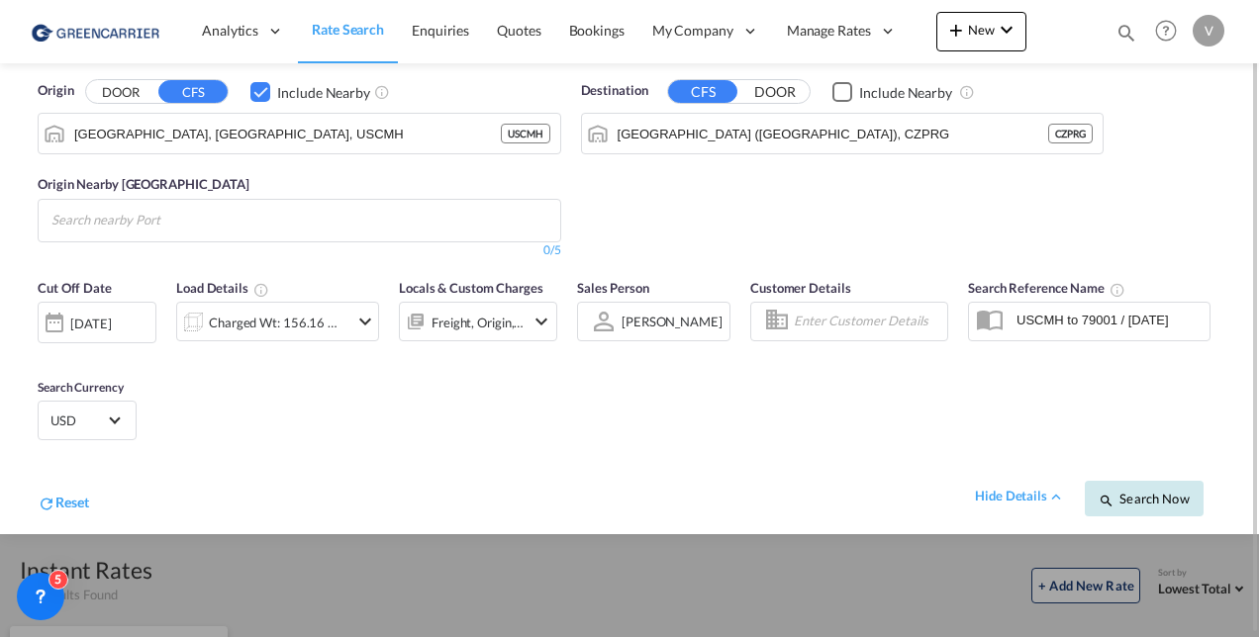
click at [1159, 493] on span "Search Now" at bounding box center [1144, 499] width 90 height 16
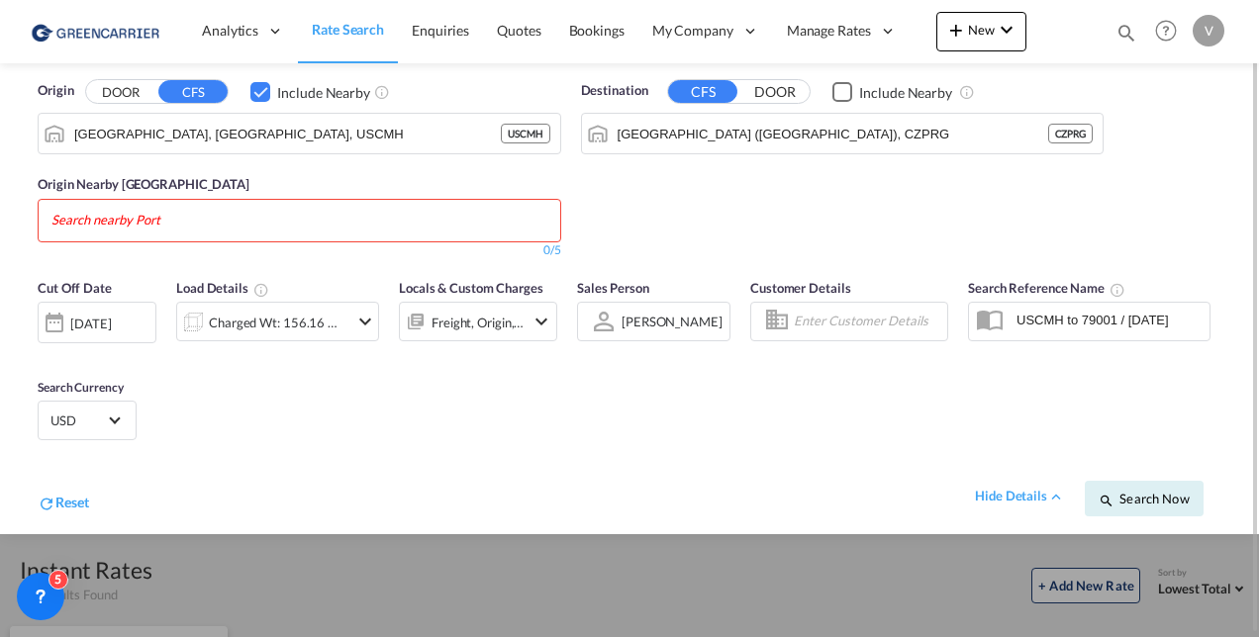
click at [121, 212] on input "Search nearby Port" at bounding box center [145, 221] width 188 height 32
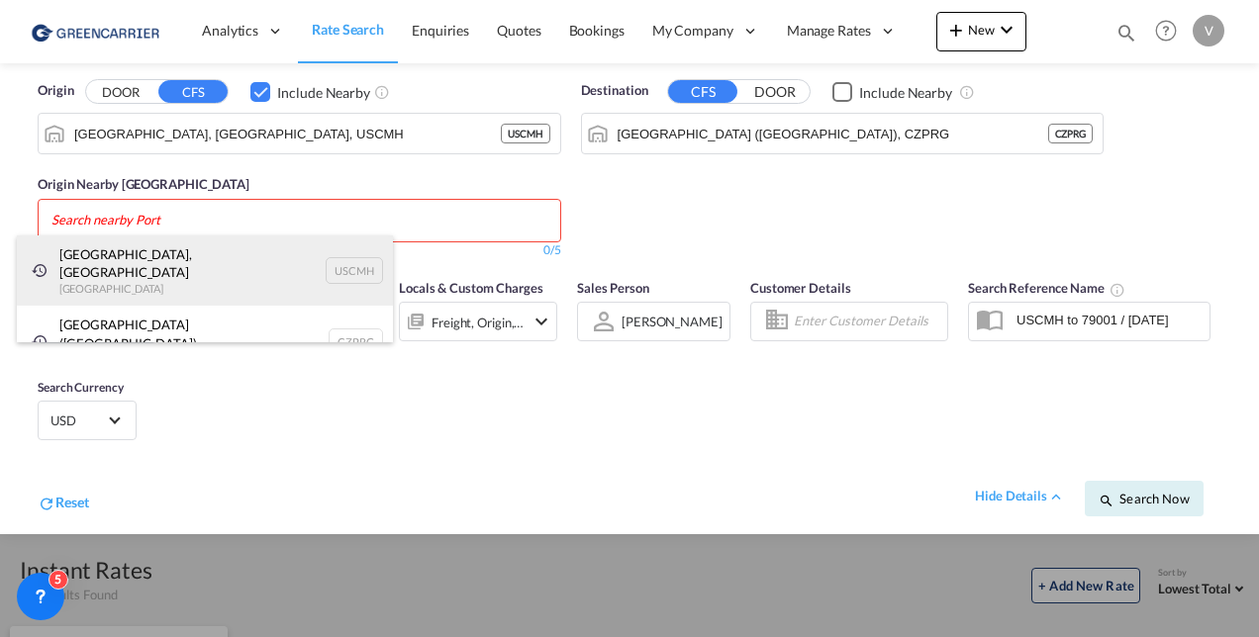
click at [113, 252] on div "[GEOGRAPHIC_DATA], [GEOGRAPHIC_DATA] [GEOGRAPHIC_DATA] USCMH" at bounding box center [205, 271] width 376 height 71
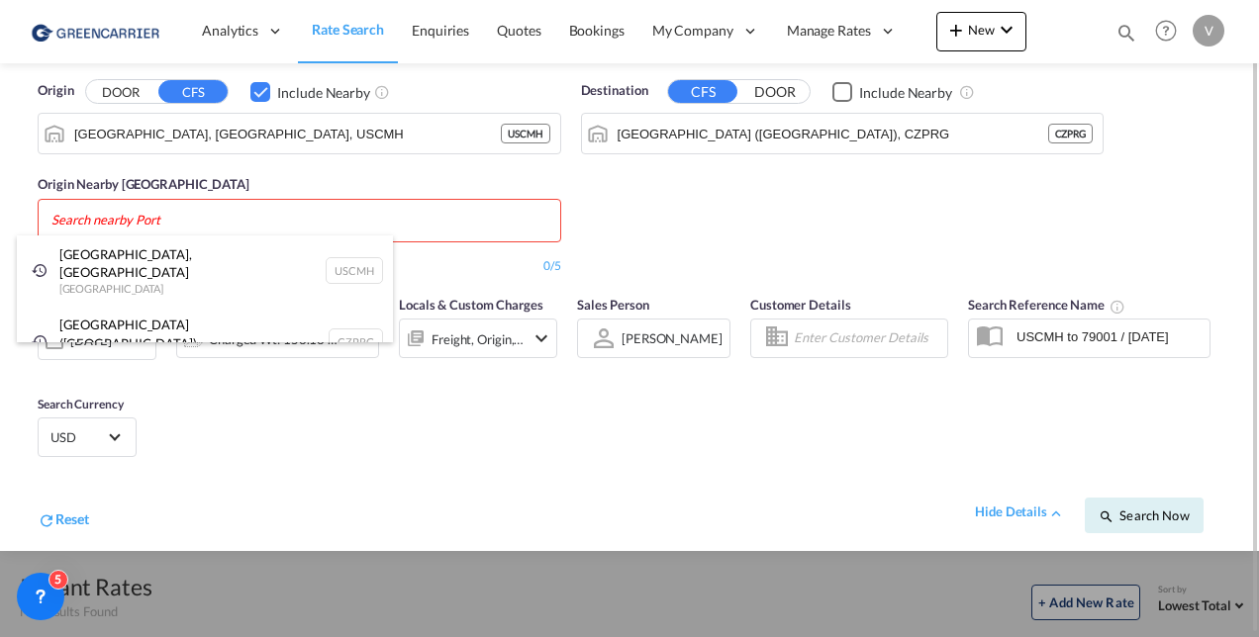
click at [38, 261] on div "[GEOGRAPHIC_DATA], [GEOGRAPHIC_DATA] [GEOGRAPHIC_DATA] USCMH" at bounding box center [205, 271] width 376 height 71
drag, startPoint x: 810, startPoint y: 329, endPoint x: 784, endPoint y: 241, distance: 90.8
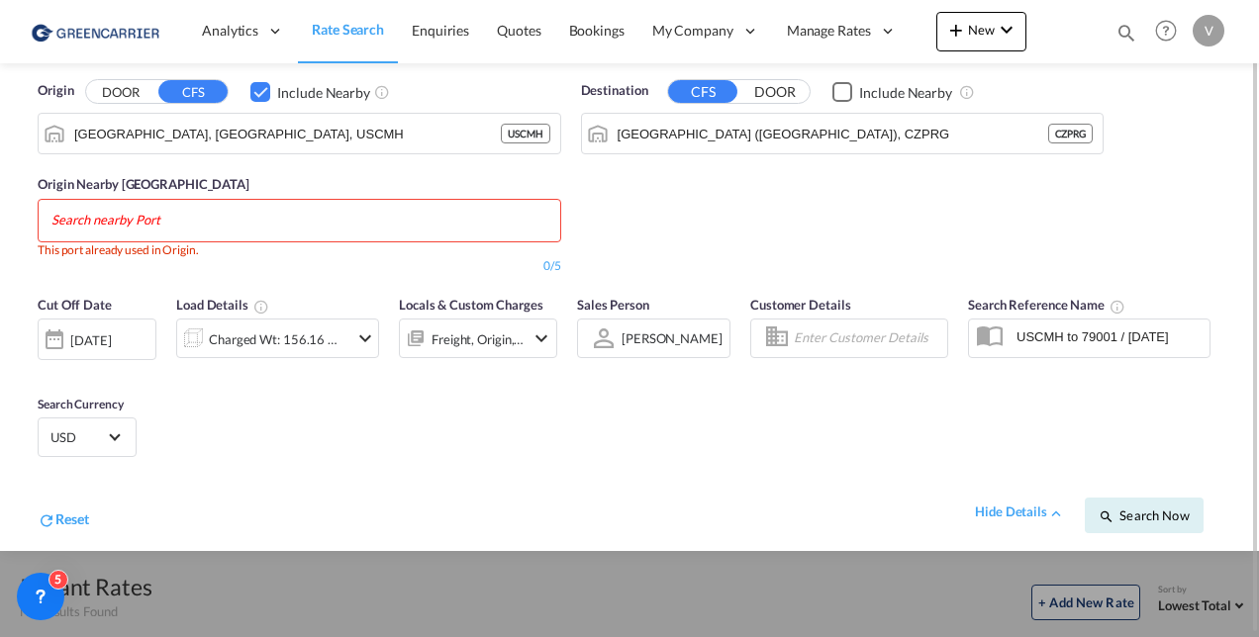
scroll to position [2, 0]
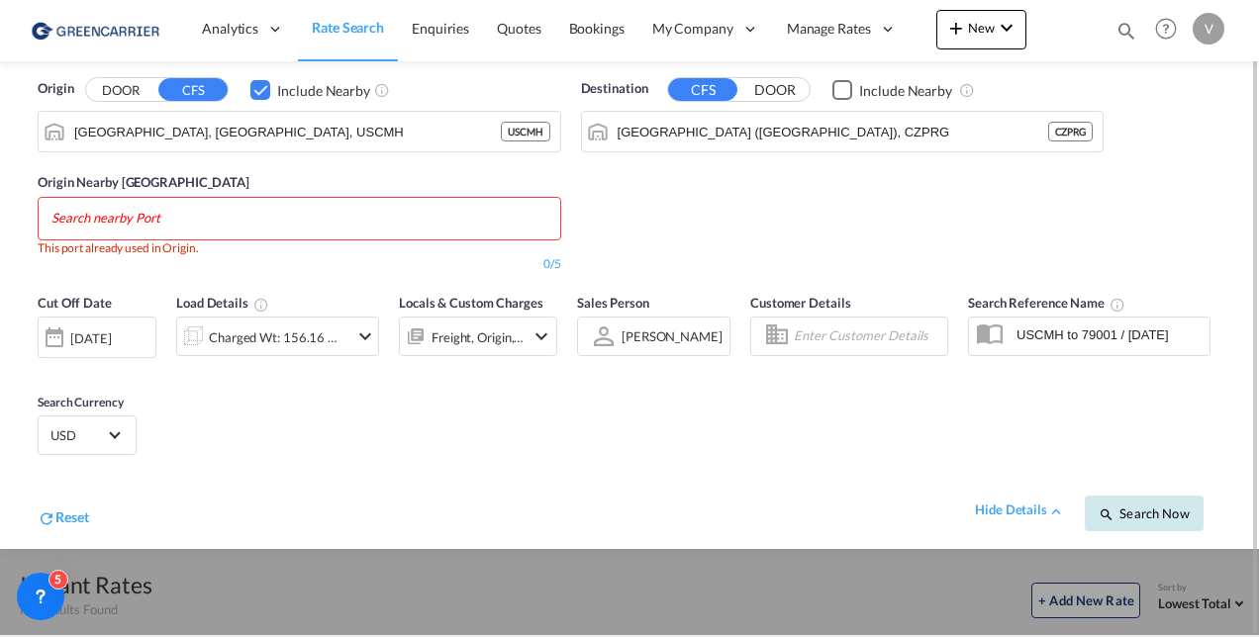
click at [1172, 526] on button "Search Now" at bounding box center [1144, 514] width 119 height 36
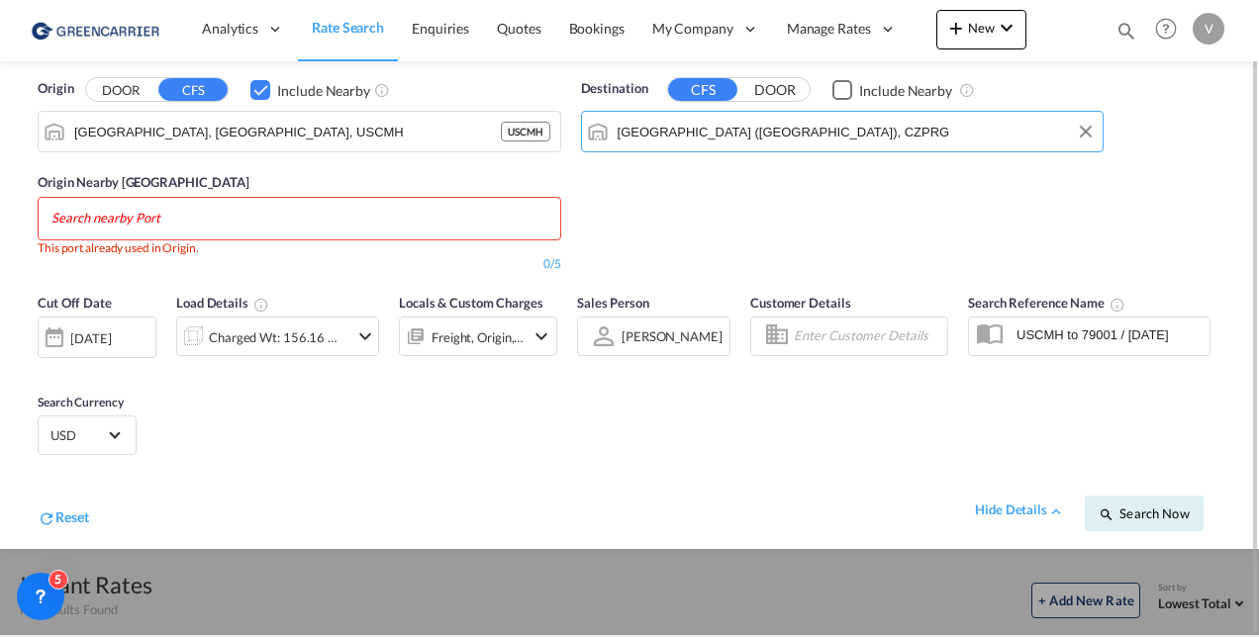
click at [727, 144] on input "[GEOGRAPHIC_DATA] ([GEOGRAPHIC_DATA]), CZPRG" at bounding box center [856, 132] width 476 height 30
drag, startPoint x: 212, startPoint y: 137, endPoint x: -235, endPoint y: 69, distance: 451.4
click at [0, 69] on html "Analytics Reports Dashboard Rate Search Enquiries Quotes" at bounding box center [629, 318] width 1259 height 637
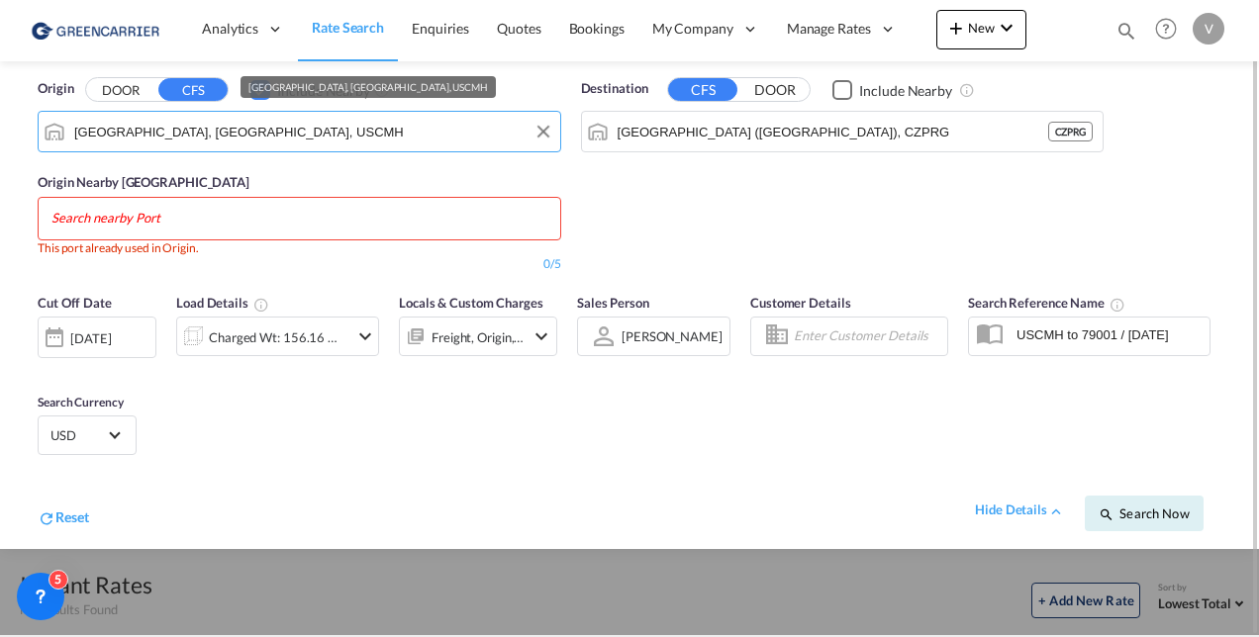
click at [97, 118] on input "[GEOGRAPHIC_DATA], [GEOGRAPHIC_DATA], USCMH" at bounding box center [312, 132] width 476 height 30
